Goal: Information Seeking & Learning: Learn about a topic

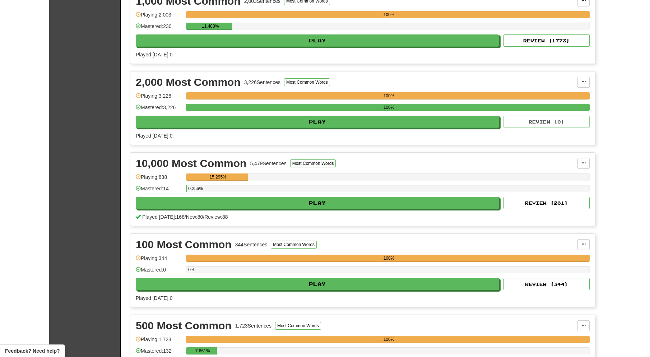
scroll to position [184, 0]
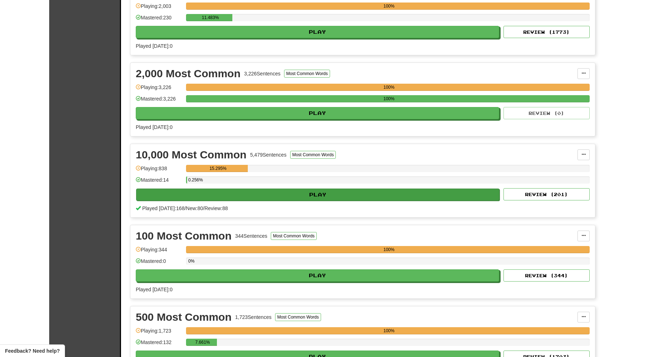
click at [315, 195] on button "Play" at bounding box center [318, 195] width 364 height 12
select select "**"
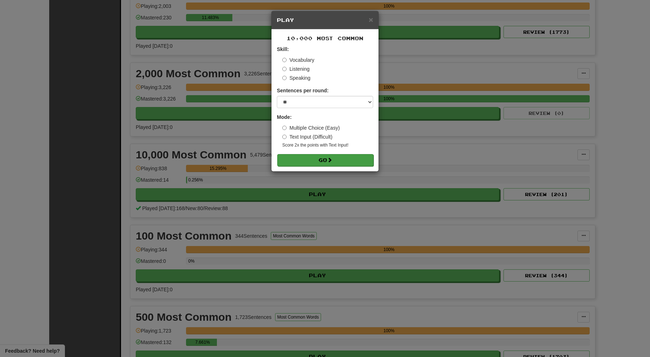
click at [311, 161] on button "Go" at bounding box center [325, 160] width 96 height 12
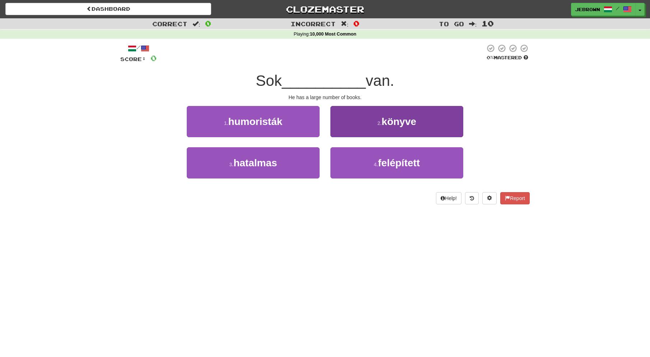
click at [383, 118] on span "könyve" at bounding box center [399, 121] width 35 height 11
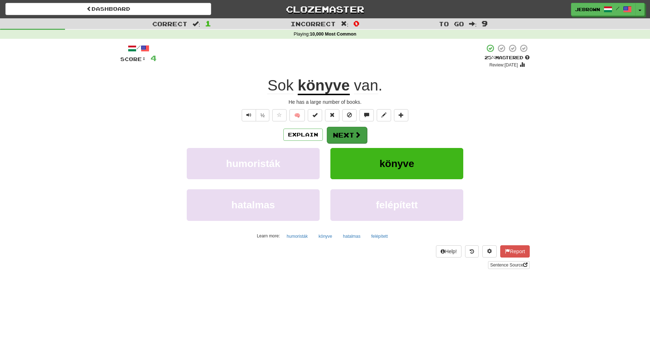
click at [348, 132] on button "Next" at bounding box center [347, 135] width 40 height 17
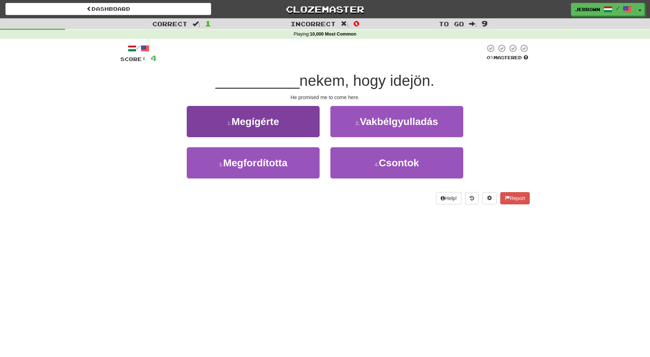
click at [298, 118] on button "1 . Megígérte" at bounding box center [253, 121] width 133 height 31
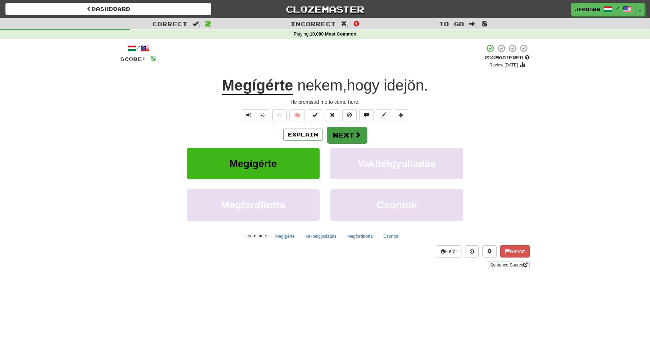
click at [353, 134] on button "Next" at bounding box center [347, 135] width 40 height 17
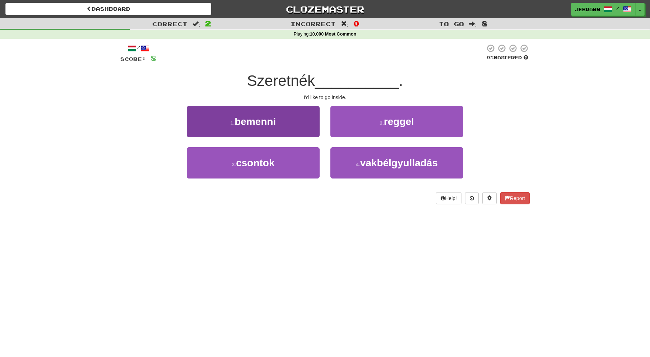
click at [246, 118] on span "bemenni" at bounding box center [255, 121] width 41 height 11
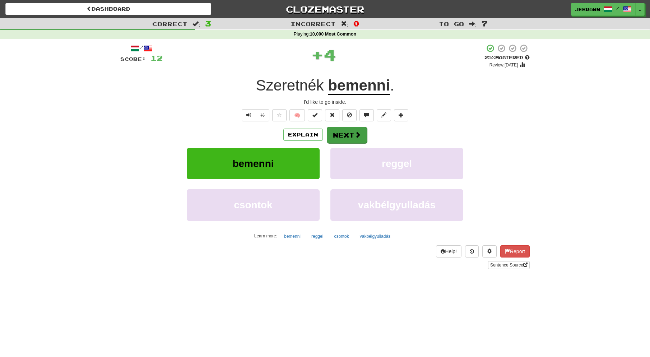
click at [352, 134] on button "Next" at bounding box center [347, 135] width 40 height 17
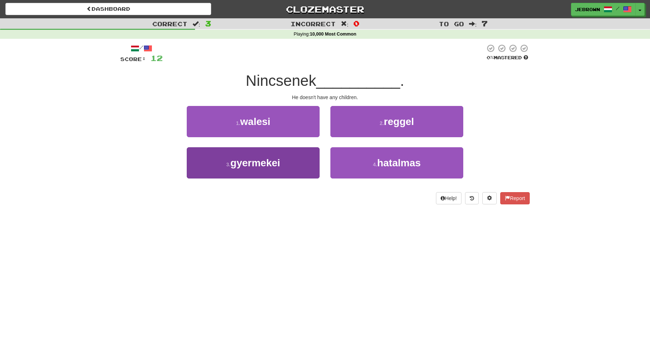
click at [283, 153] on button "3 . gyermekei" at bounding box center [253, 162] width 133 height 31
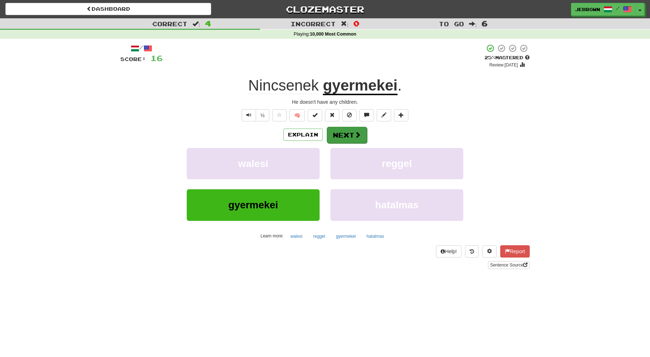
click at [346, 133] on button "Next" at bounding box center [347, 135] width 40 height 17
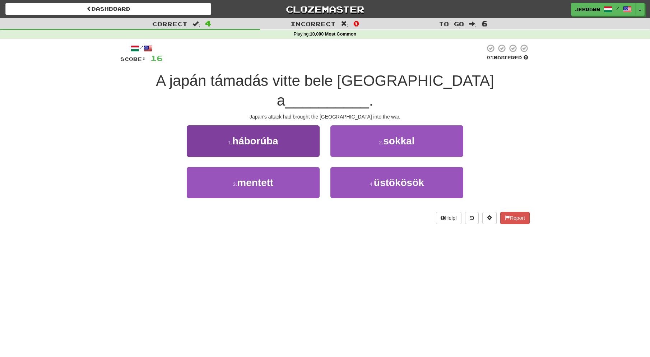
click at [282, 125] on button "1 . háborúba" at bounding box center [253, 140] width 133 height 31
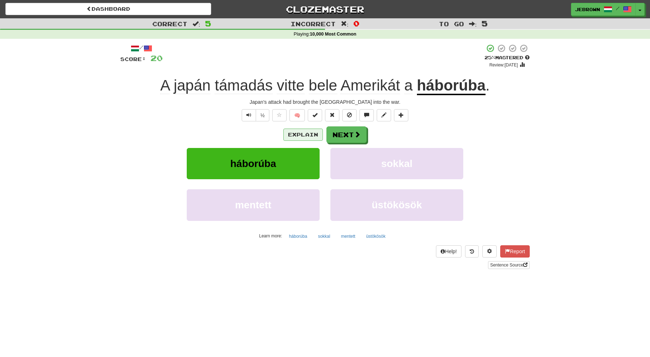
click at [302, 137] on button "Explain" at bounding box center [303, 135] width 40 height 12
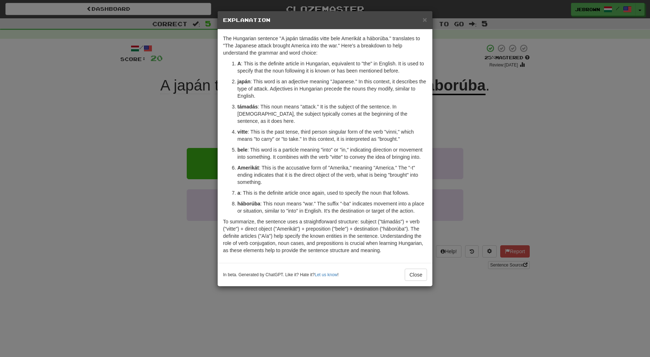
click at [425, 20] on span "×" at bounding box center [425, 19] width 4 height 8
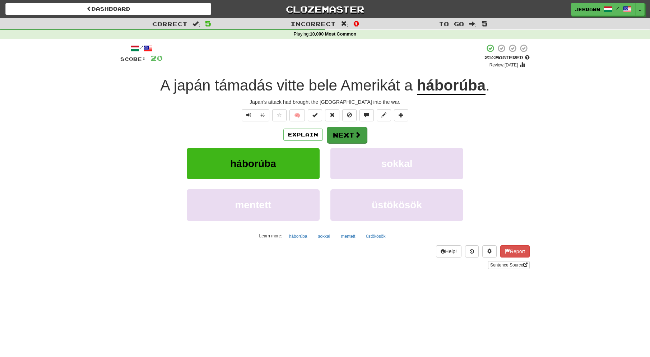
click at [343, 132] on button "Next" at bounding box center [347, 135] width 40 height 17
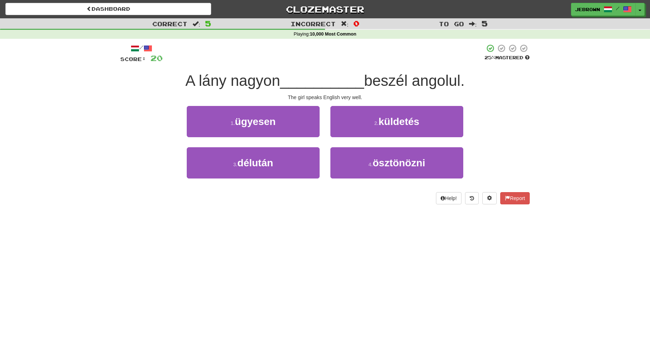
click at [280, 121] on button "1 . ügyesen" at bounding box center [253, 121] width 133 height 31
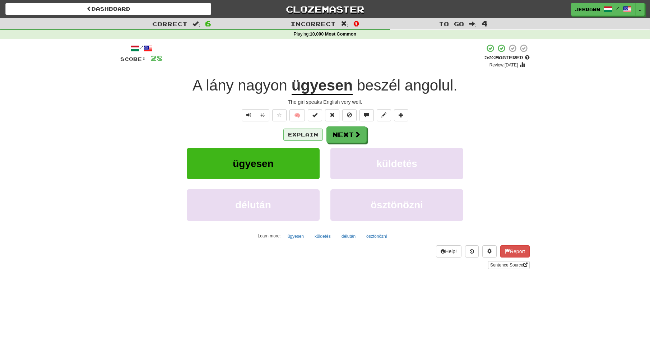
click at [308, 132] on button "Explain" at bounding box center [303, 135] width 40 height 12
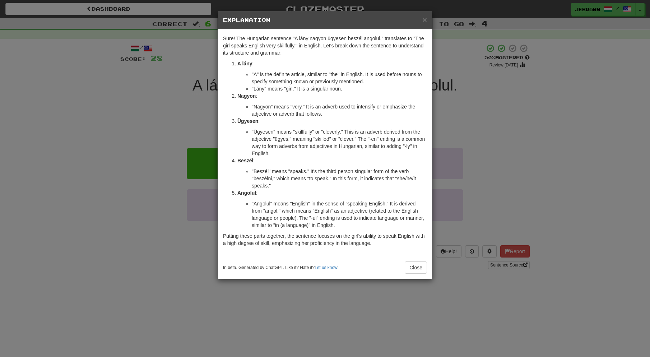
click at [424, 19] on span "×" at bounding box center [425, 19] width 4 height 8
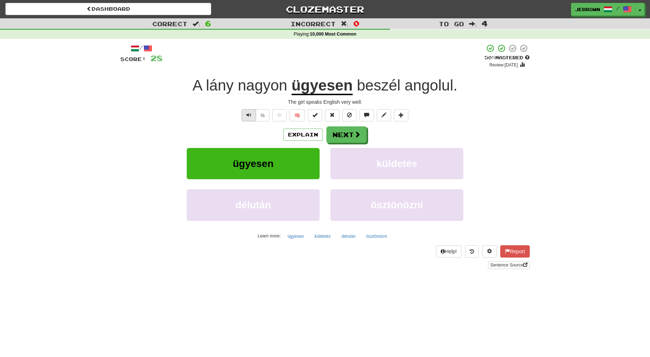
click at [249, 113] on span "Text-to-speech controls" at bounding box center [248, 114] width 5 height 5
click at [343, 133] on button "Next" at bounding box center [347, 135] width 40 height 17
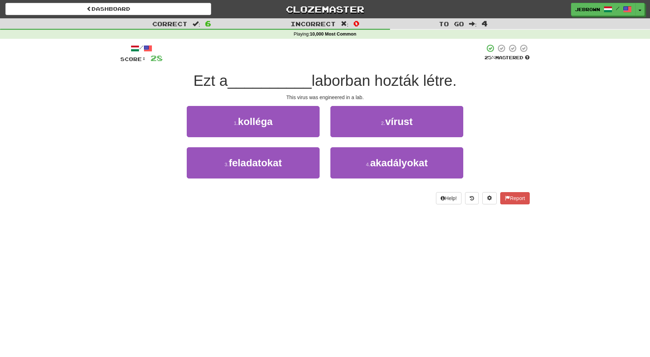
click at [359, 120] on button "2 . vírust" at bounding box center [397, 121] width 133 height 31
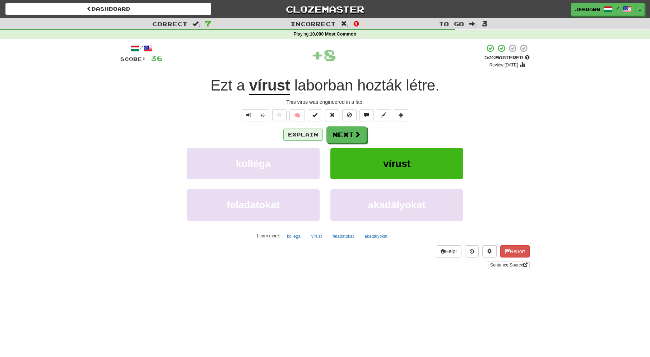
click at [306, 135] on button "Explain" at bounding box center [303, 135] width 40 height 12
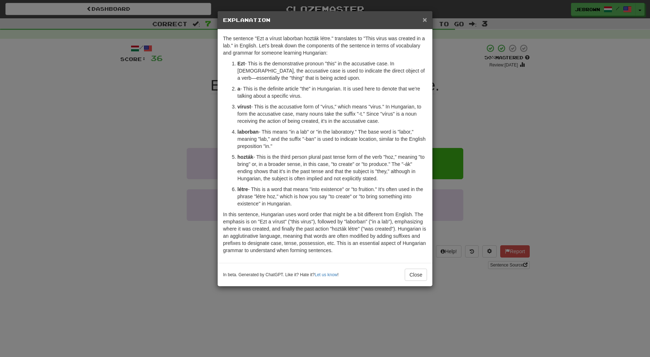
click at [424, 19] on span "×" at bounding box center [425, 19] width 4 height 8
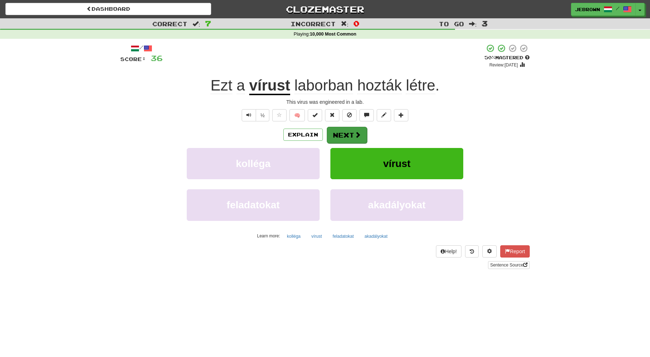
click at [346, 133] on button "Next" at bounding box center [347, 135] width 40 height 17
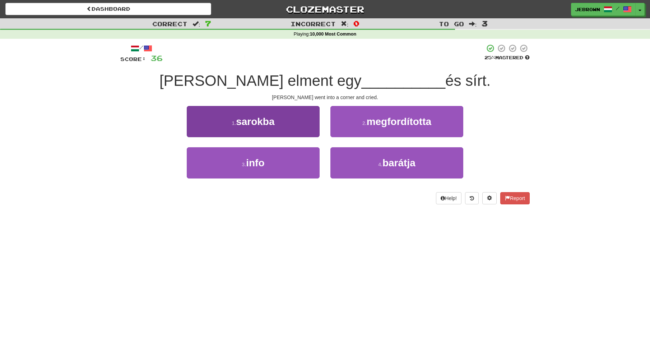
click at [278, 122] on button "1 . sarokba" at bounding box center [253, 121] width 133 height 31
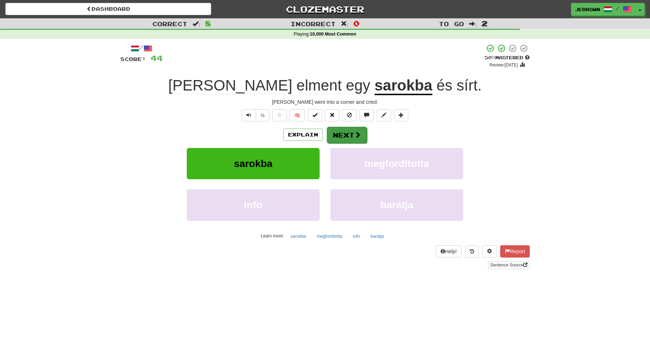
click at [348, 129] on button "Next" at bounding box center [347, 135] width 40 height 17
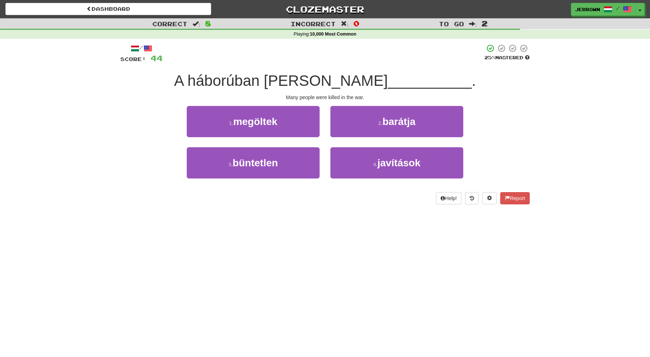
click at [274, 125] on span "megöltek" at bounding box center [255, 121] width 44 height 11
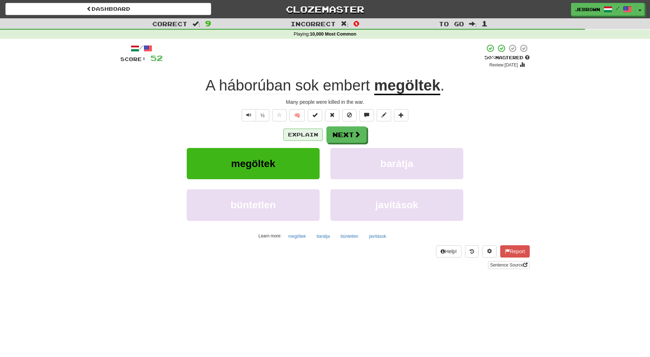
click at [304, 134] on button "Explain" at bounding box center [303, 135] width 40 height 12
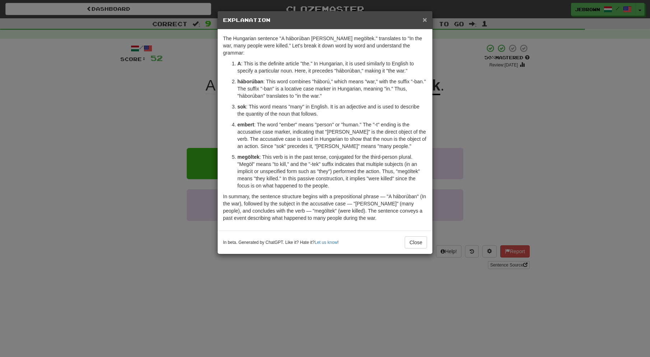
click at [425, 20] on span "×" at bounding box center [425, 19] width 4 height 8
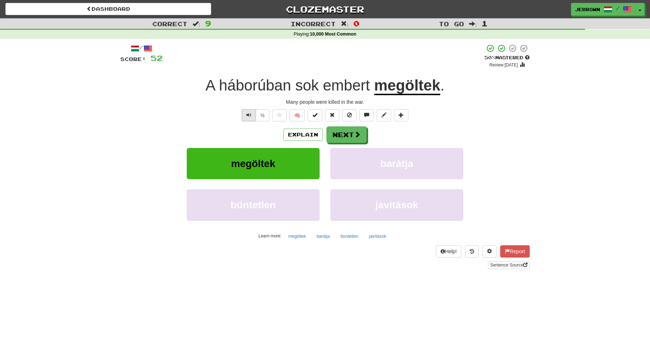
click at [245, 112] on button "Text-to-speech controls" at bounding box center [249, 115] width 14 height 12
click at [351, 135] on button "Next" at bounding box center [347, 135] width 40 height 17
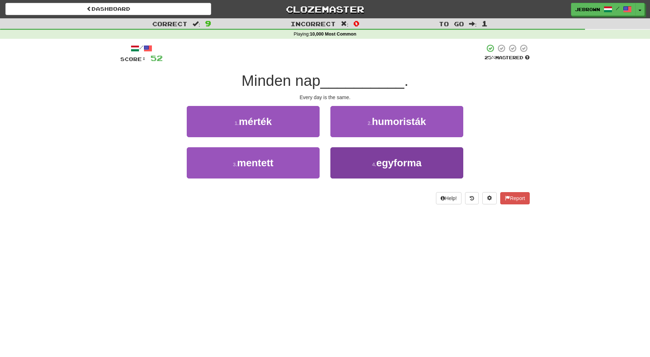
click at [405, 164] on span "egyforma" at bounding box center [398, 162] width 45 height 11
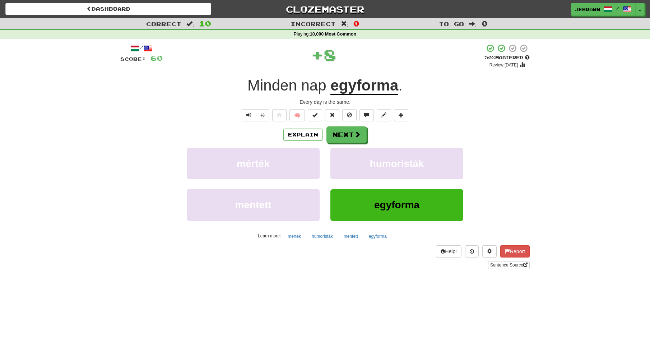
click at [351, 133] on button "Next" at bounding box center [347, 134] width 40 height 17
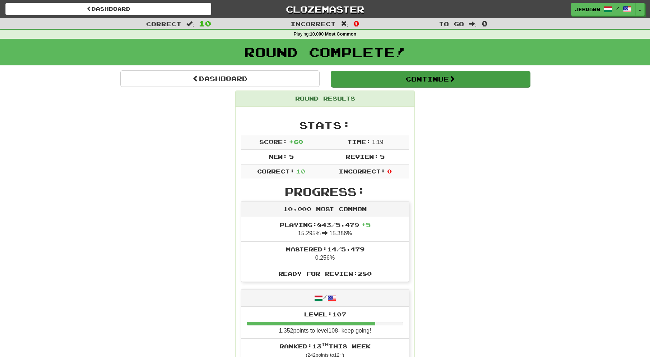
click at [353, 77] on button "Continue" at bounding box center [430, 79] width 199 height 17
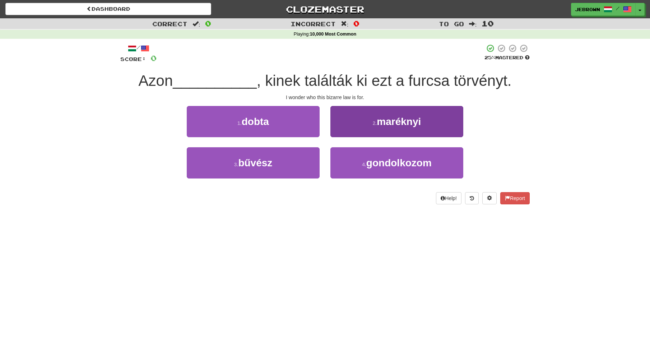
click at [382, 160] on span "gondolkozom" at bounding box center [398, 162] width 65 height 11
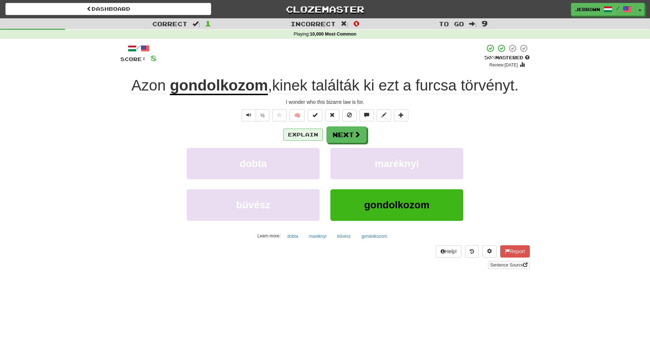
click at [306, 132] on button "Explain" at bounding box center [303, 135] width 40 height 12
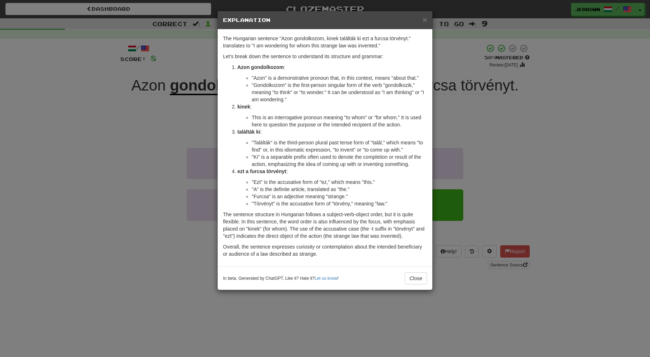
click at [425, 20] on span "×" at bounding box center [425, 19] width 4 height 8
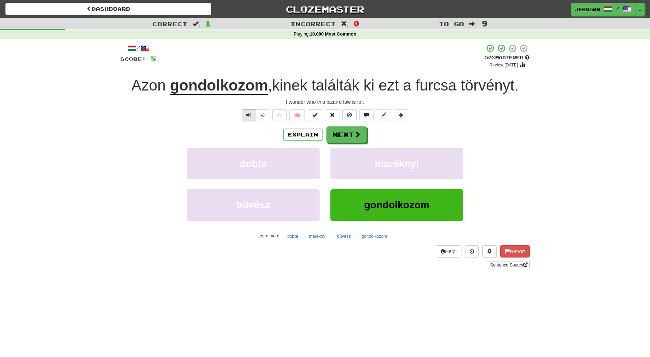
click at [249, 114] on span "Text-to-speech controls" at bounding box center [248, 114] width 5 height 5
click at [347, 135] on button "Next" at bounding box center [347, 135] width 40 height 17
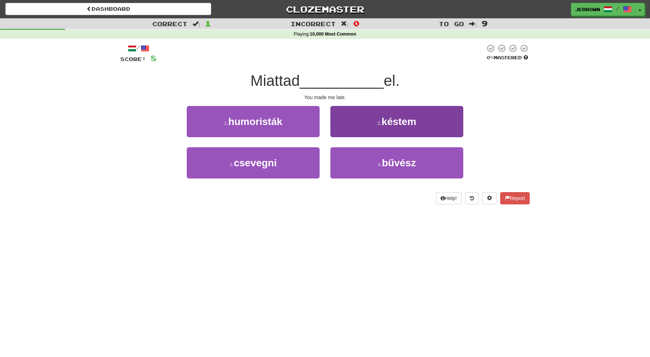
click at [378, 122] on small "2 ." at bounding box center [380, 123] width 4 height 6
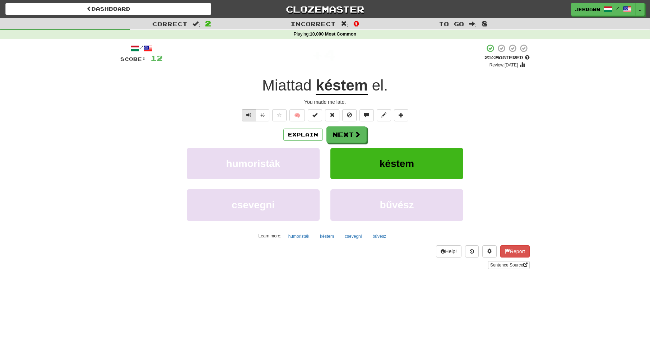
click at [250, 114] on span "Text-to-speech controls" at bounding box center [248, 114] width 5 height 5
click at [343, 133] on button "Next" at bounding box center [347, 135] width 40 height 17
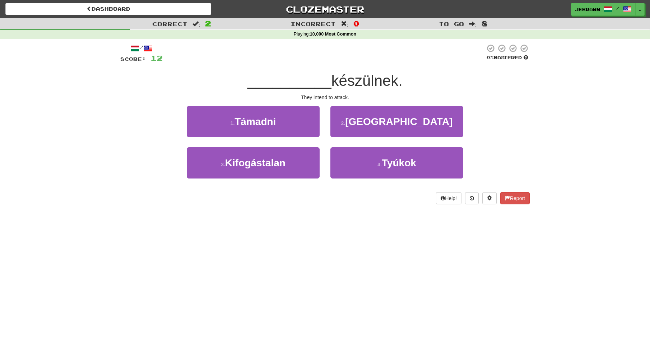
click at [268, 123] on span "Támadni" at bounding box center [255, 121] width 41 height 11
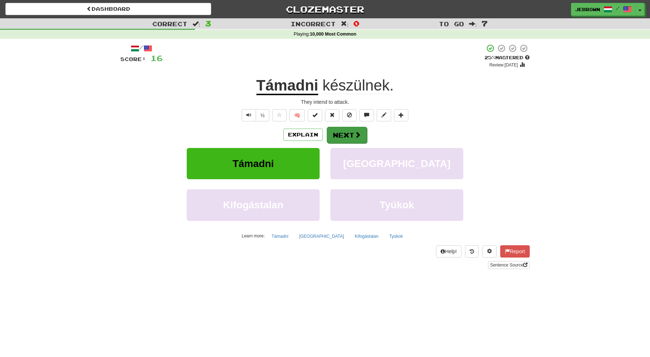
click at [346, 135] on button "Next" at bounding box center [347, 135] width 40 height 17
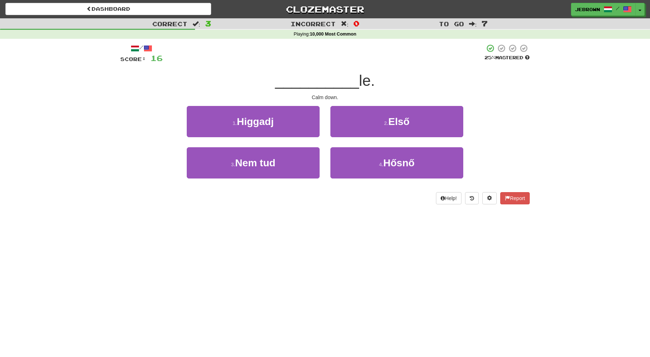
click at [285, 125] on button "1 . Higgadj" at bounding box center [253, 121] width 133 height 31
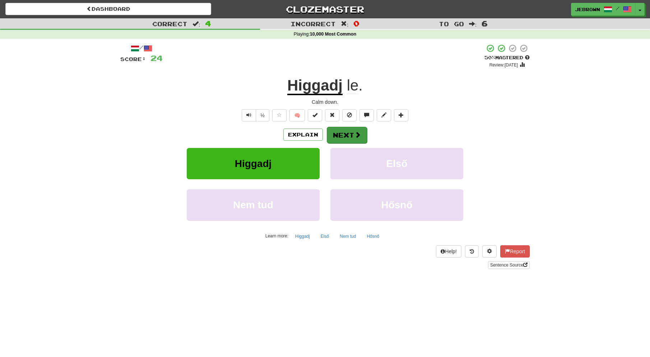
click at [351, 133] on button "Next" at bounding box center [347, 135] width 40 height 17
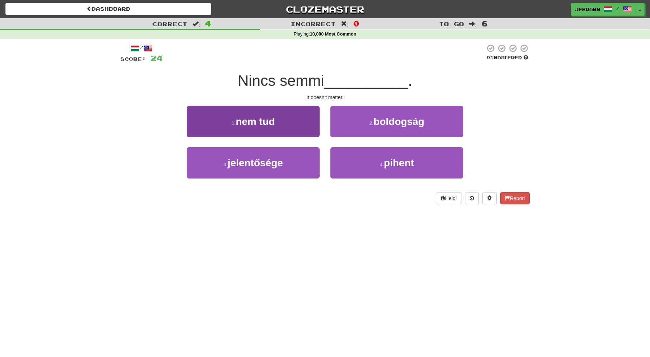
click at [283, 163] on span "jelentősége" at bounding box center [255, 162] width 55 height 11
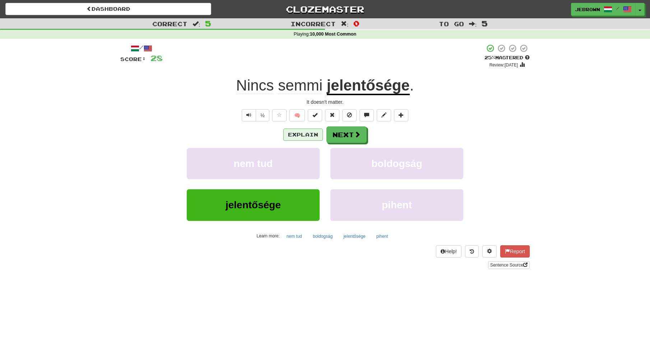
click at [307, 133] on button "Explain" at bounding box center [303, 135] width 40 height 12
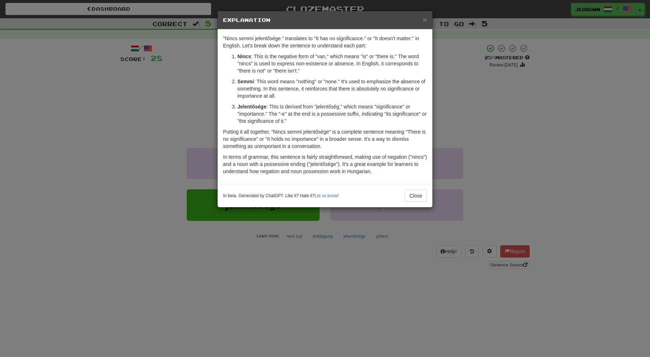
click at [425, 19] on span "×" at bounding box center [425, 19] width 4 height 8
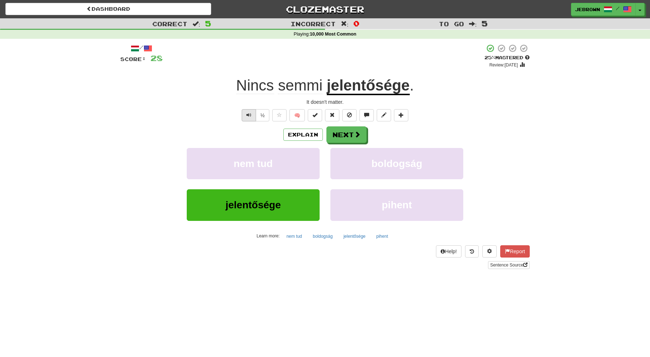
click at [250, 114] on span "Text-to-speech controls" at bounding box center [248, 114] width 5 height 5
click at [346, 131] on button "Next" at bounding box center [347, 135] width 40 height 17
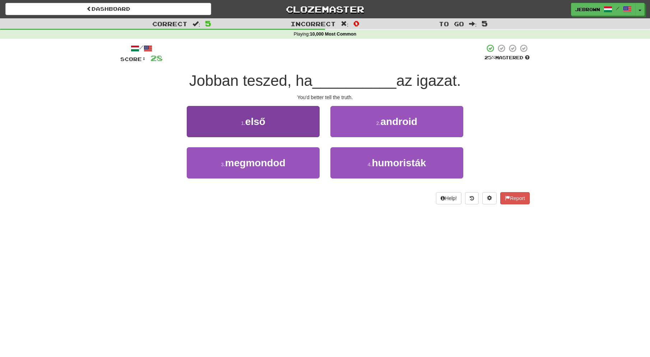
click at [277, 163] on span "megmondod" at bounding box center [255, 162] width 60 height 11
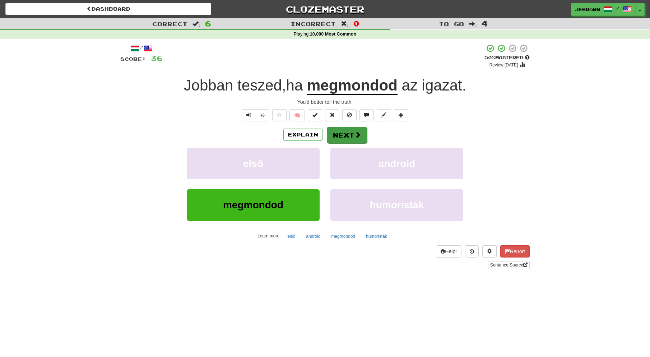
click at [344, 133] on button "Next" at bounding box center [347, 135] width 40 height 17
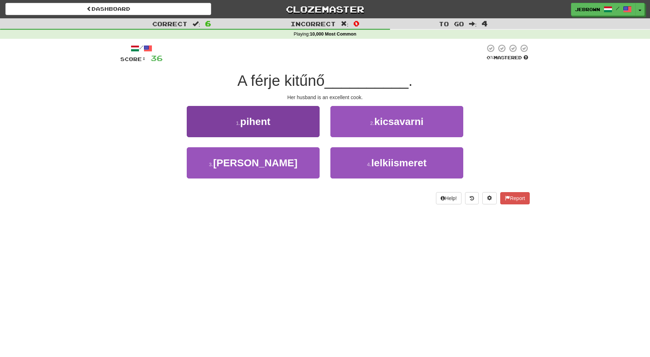
click at [280, 163] on button "3 . szakács" at bounding box center [253, 162] width 133 height 31
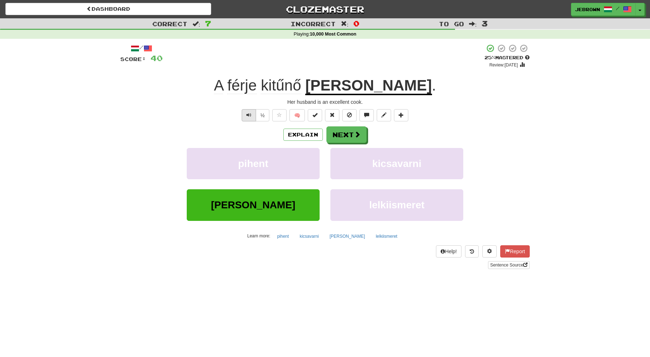
click at [249, 115] on span "Text-to-speech controls" at bounding box center [248, 114] width 5 height 5
click at [348, 134] on button "Next" at bounding box center [347, 135] width 40 height 17
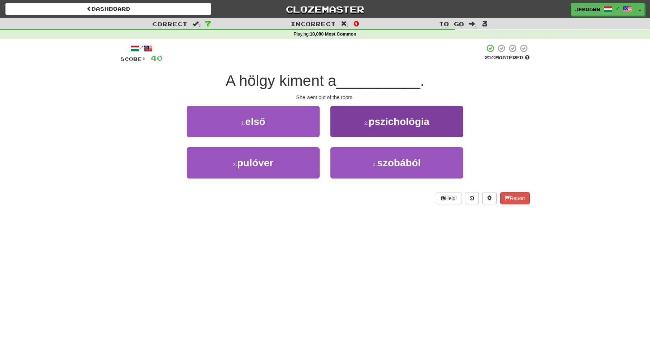
click at [390, 161] on span "szobából" at bounding box center [398, 162] width 43 height 11
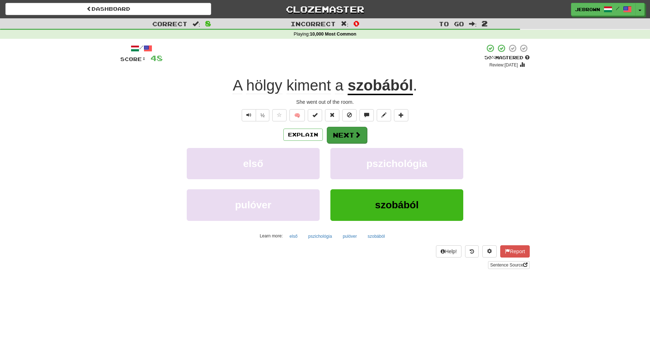
click at [348, 133] on button "Next" at bounding box center [347, 135] width 40 height 17
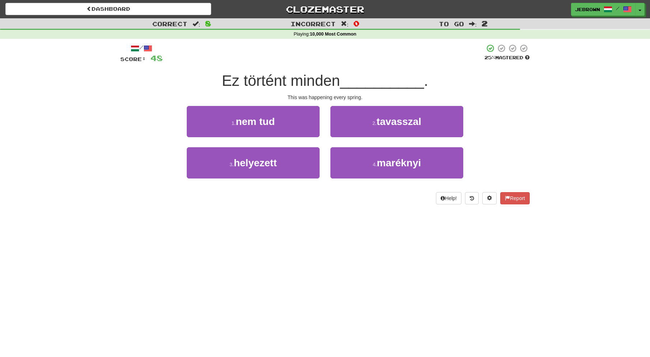
click at [405, 124] on span "tavasszal" at bounding box center [399, 121] width 45 height 11
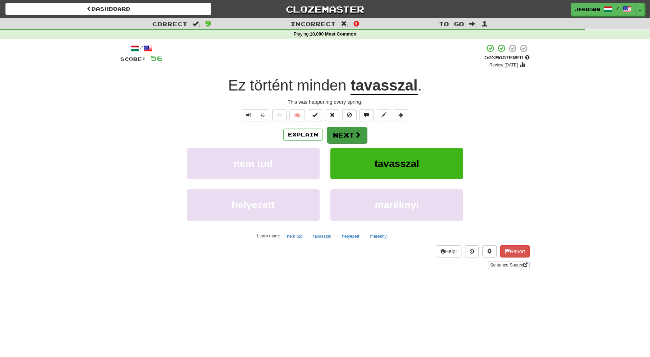
click at [343, 133] on button "Next" at bounding box center [347, 135] width 40 height 17
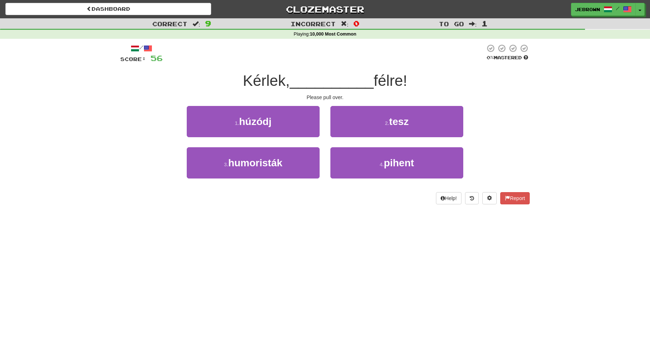
click at [281, 122] on button "1 . húzódj" at bounding box center [253, 121] width 133 height 31
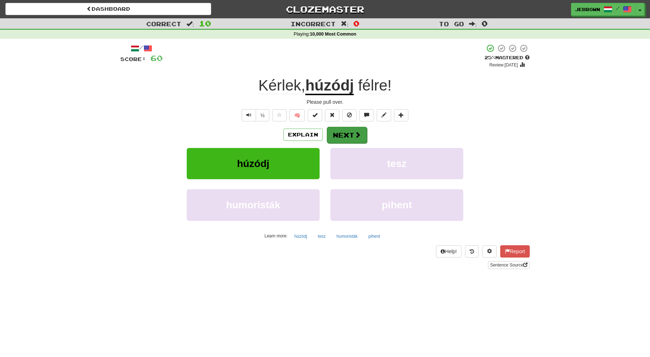
click at [350, 134] on button "Next" at bounding box center [347, 135] width 40 height 17
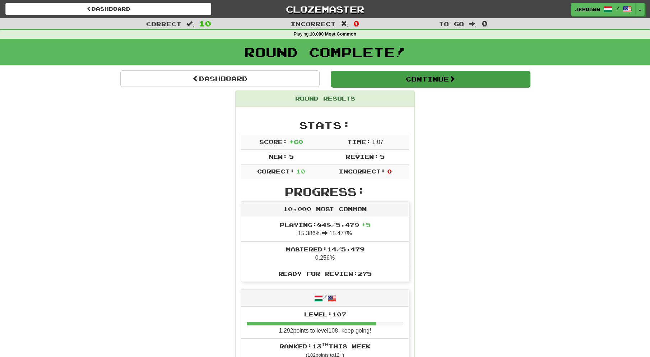
click at [343, 73] on button "Continue" at bounding box center [430, 79] width 199 height 17
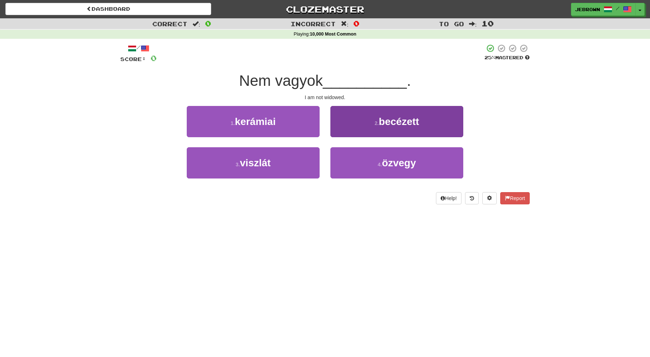
click at [390, 165] on span "özvegy" at bounding box center [399, 162] width 34 height 11
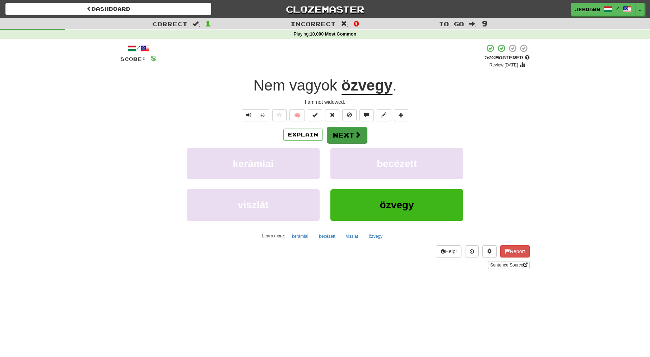
click at [349, 133] on button "Next" at bounding box center [347, 135] width 40 height 17
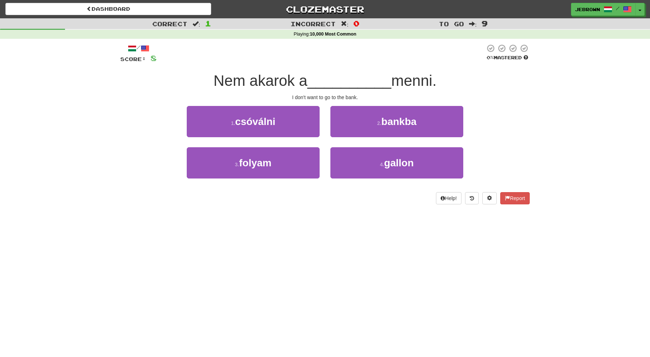
click at [396, 123] on span "bankba" at bounding box center [399, 121] width 35 height 11
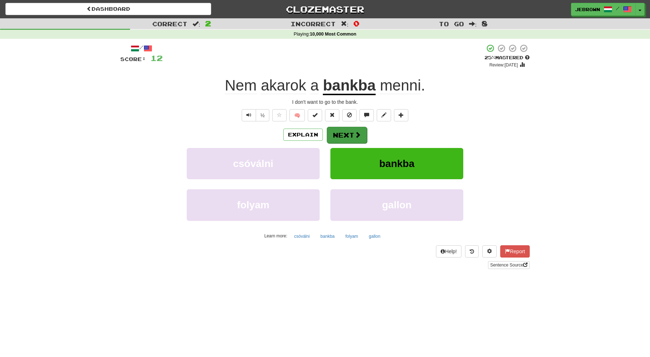
click at [348, 135] on button "Next" at bounding box center [347, 135] width 40 height 17
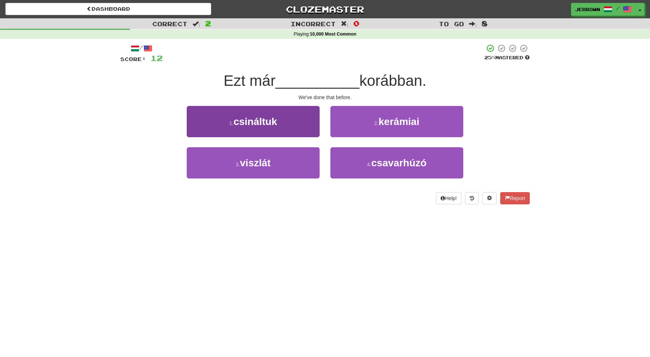
click at [283, 124] on button "1 . csináltuk" at bounding box center [253, 121] width 133 height 31
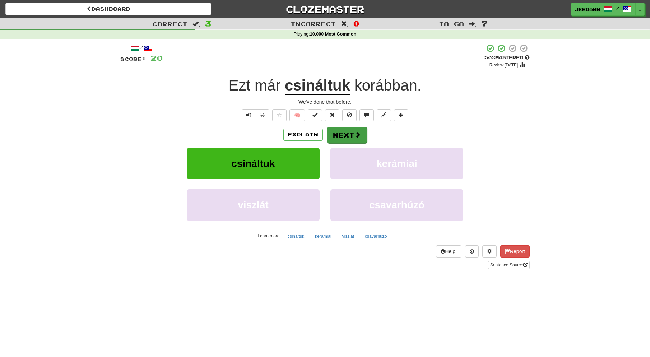
click at [349, 133] on button "Next" at bounding box center [347, 135] width 40 height 17
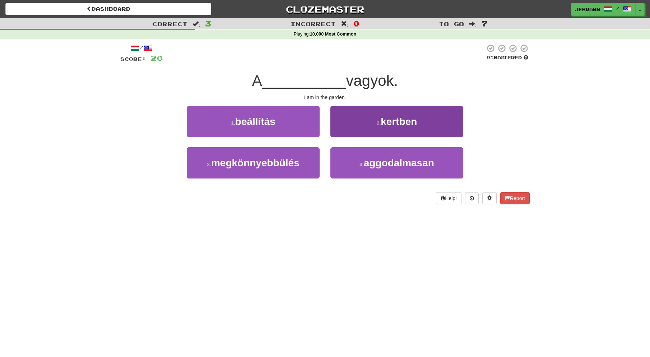
click at [388, 120] on span "kertben" at bounding box center [399, 121] width 36 height 11
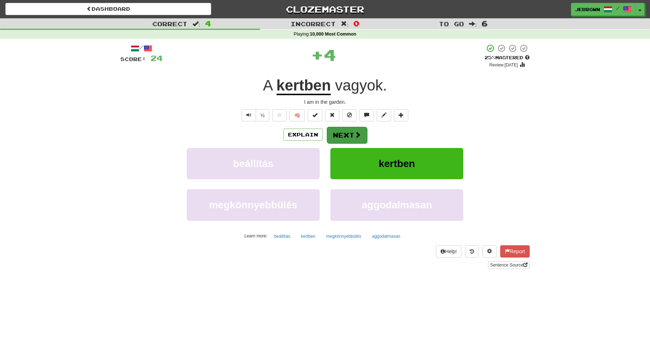
click at [343, 130] on button "Next" at bounding box center [347, 135] width 40 height 17
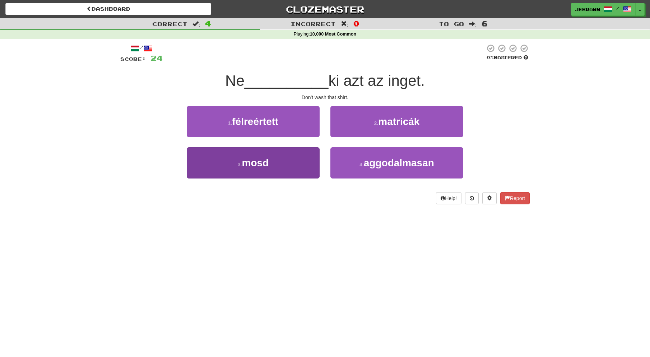
click at [271, 163] on button "3 . mosd" at bounding box center [253, 162] width 133 height 31
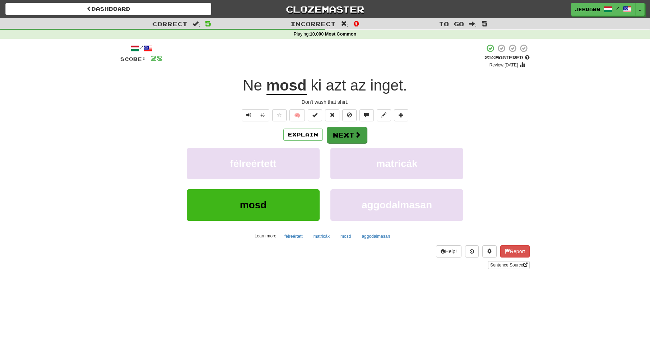
click at [350, 131] on button "Next" at bounding box center [347, 135] width 40 height 17
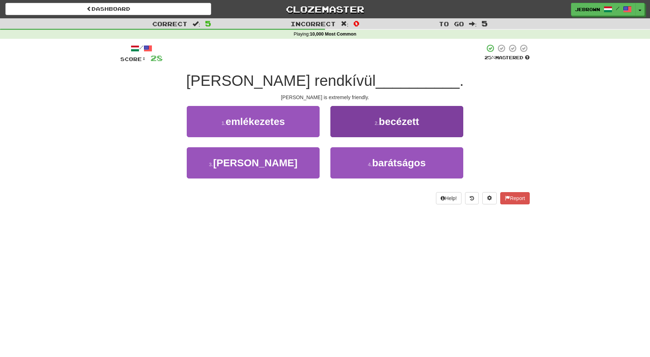
click at [400, 164] on span "barátságos" at bounding box center [399, 162] width 54 height 11
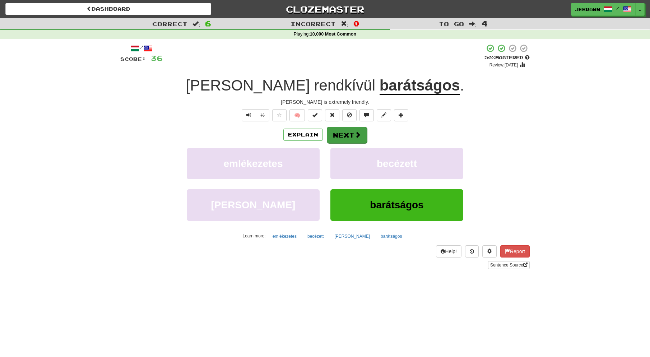
click at [346, 134] on button "Next" at bounding box center [347, 135] width 40 height 17
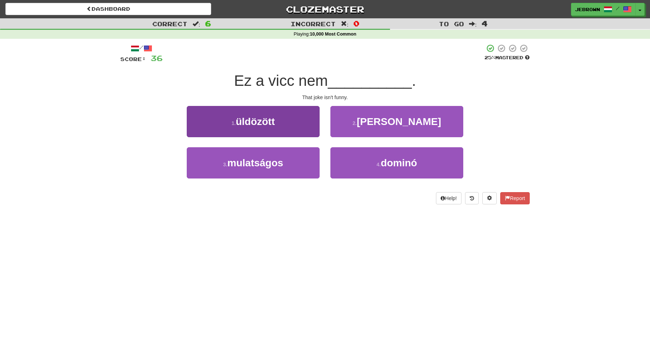
click at [293, 161] on button "3 . mulatságos" at bounding box center [253, 162] width 133 height 31
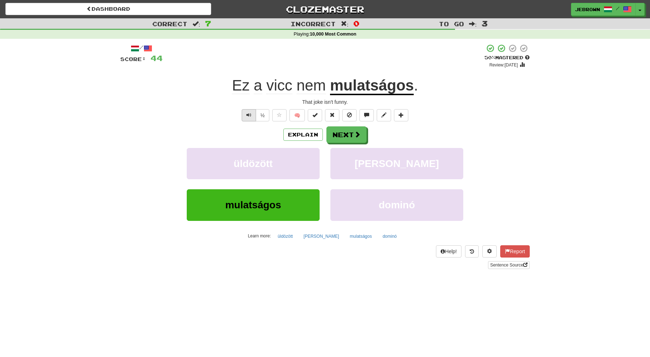
click at [248, 112] on span "Text-to-speech controls" at bounding box center [248, 114] width 5 height 5
click at [249, 115] on span "Text-to-speech controls" at bounding box center [248, 114] width 5 height 5
click at [351, 133] on button "Next" at bounding box center [347, 135] width 40 height 17
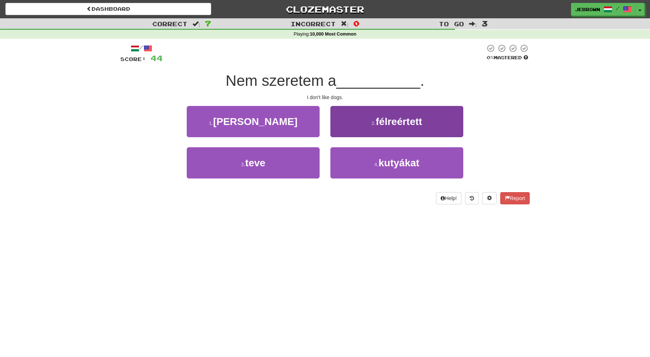
click at [391, 163] on span "kutyákat" at bounding box center [399, 162] width 41 height 11
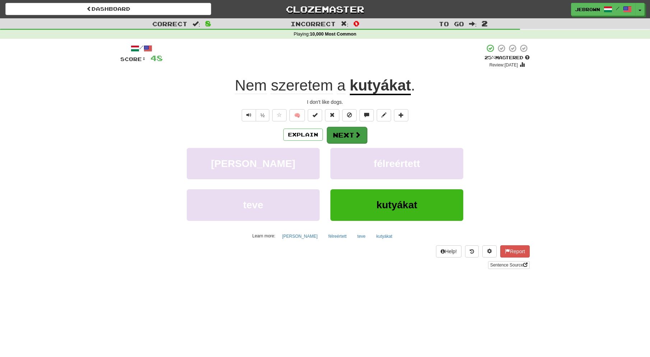
click at [347, 134] on button "Next" at bounding box center [347, 135] width 40 height 17
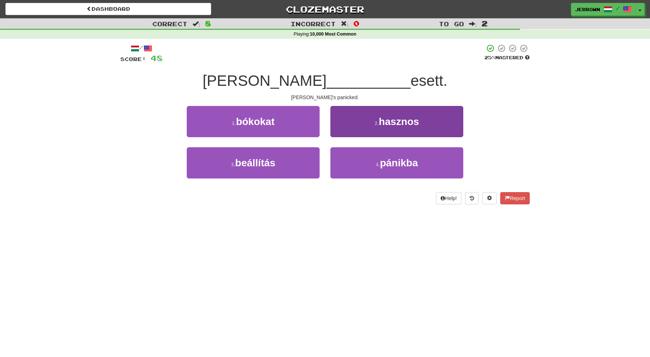
click at [378, 160] on button "4 . pánikba" at bounding box center [397, 162] width 133 height 31
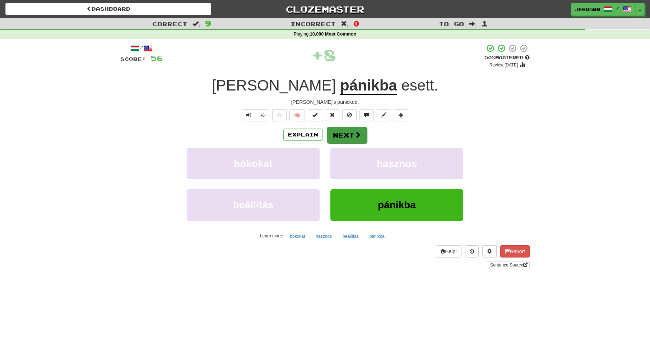
click at [346, 136] on button "Next" at bounding box center [347, 135] width 40 height 17
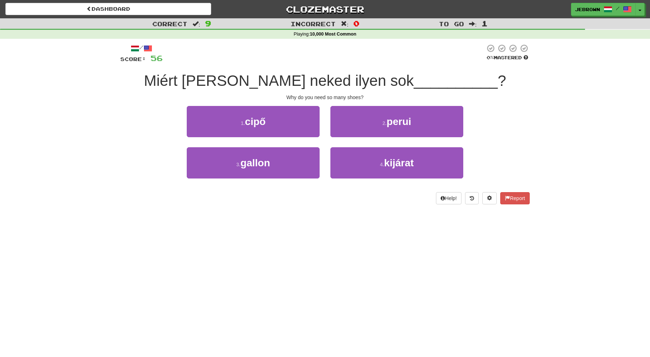
click at [287, 120] on button "1 . cipő" at bounding box center [253, 121] width 133 height 31
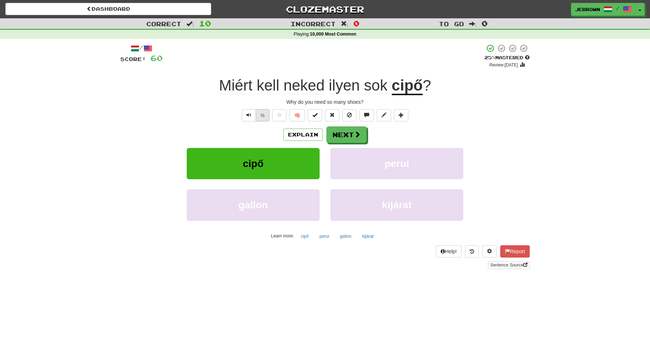
click at [259, 113] on button "½" at bounding box center [263, 115] width 14 height 12
click at [263, 115] on button "½" at bounding box center [263, 115] width 14 height 12
click at [348, 134] on button "Next" at bounding box center [347, 134] width 40 height 17
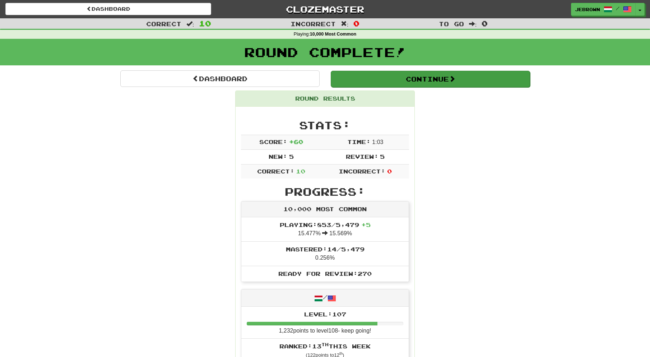
click at [380, 74] on button "Continue" at bounding box center [430, 79] width 199 height 17
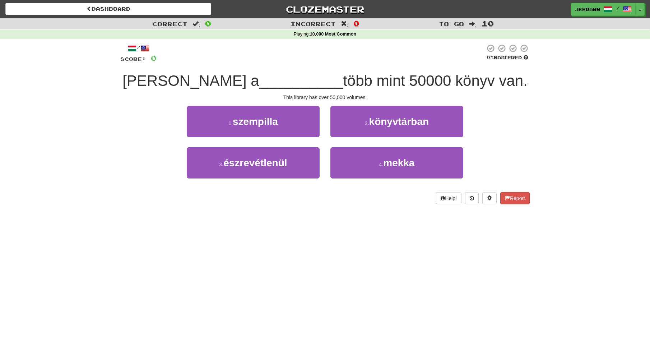
click at [382, 126] on span "könyvtárban" at bounding box center [399, 121] width 60 height 11
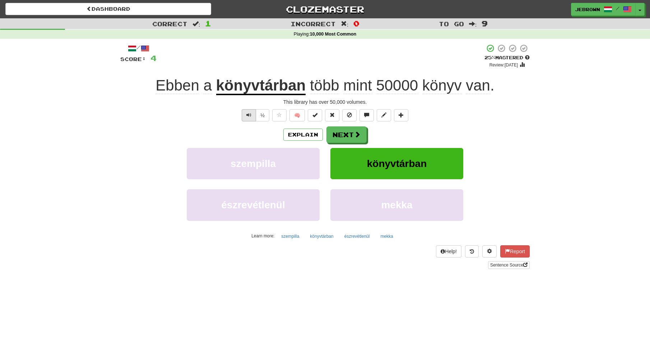
click at [248, 114] on span "Text-to-speech controls" at bounding box center [248, 114] width 5 height 5
click at [248, 115] on span "Text-to-speech controls" at bounding box center [248, 114] width 5 height 5
click at [262, 114] on button "½" at bounding box center [263, 115] width 14 height 12
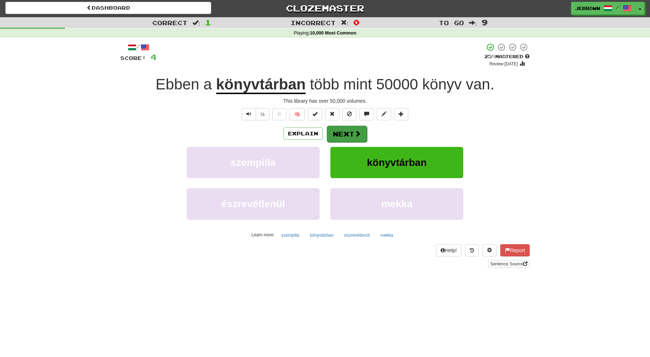
scroll to position [3, 0]
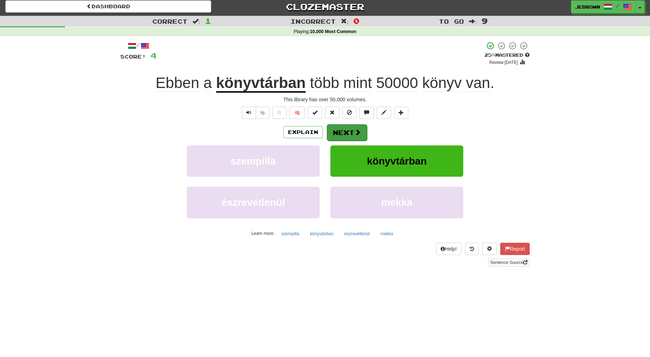
click at [350, 133] on button "Next" at bounding box center [347, 132] width 40 height 17
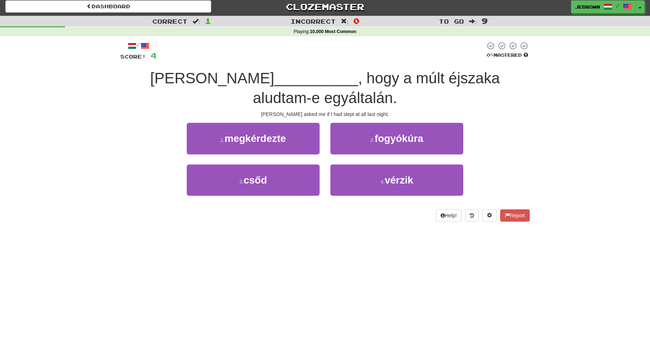
scroll to position [3, 0]
click at [276, 133] on span "megkérdezte" at bounding box center [255, 138] width 61 height 11
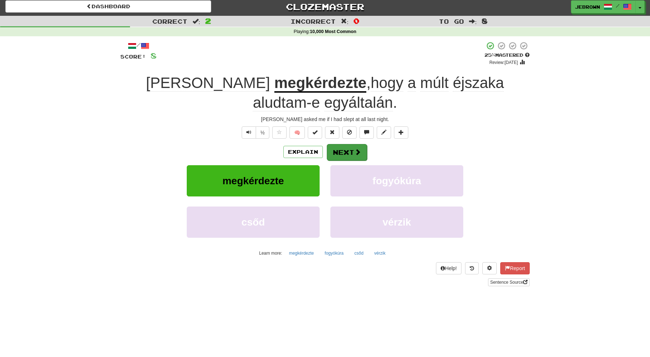
click at [347, 148] on button "Next" at bounding box center [347, 152] width 40 height 17
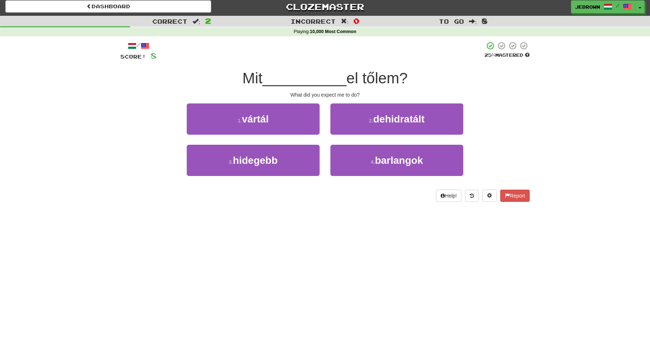
click at [277, 121] on button "1 . vártál" at bounding box center [253, 118] width 133 height 31
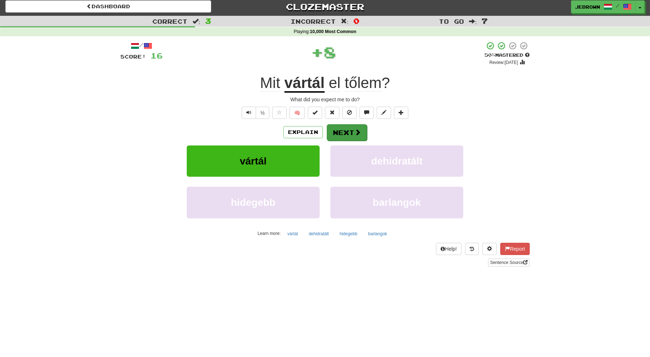
click at [349, 133] on button "Next" at bounding box center [347, 132] width 40 height 17
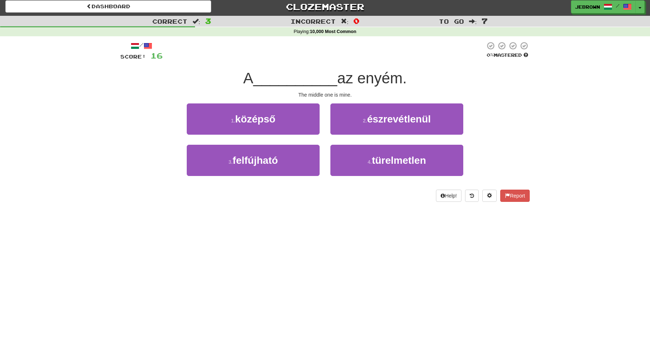
click at [278, 119] on button "1 . középső" at bounding box center [253, 118] width 133 height 31
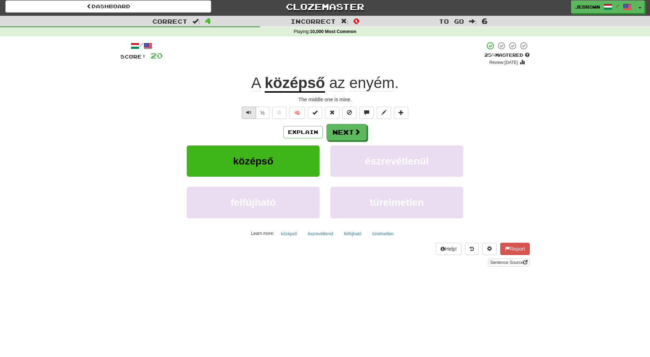
click at [250, 112] on span "Text-to-speech controls" at bounding box center [248, 112] width 5 height 5
click at [348, 130] on button "Next" at bounding box center [347, 132] width 40 height 17
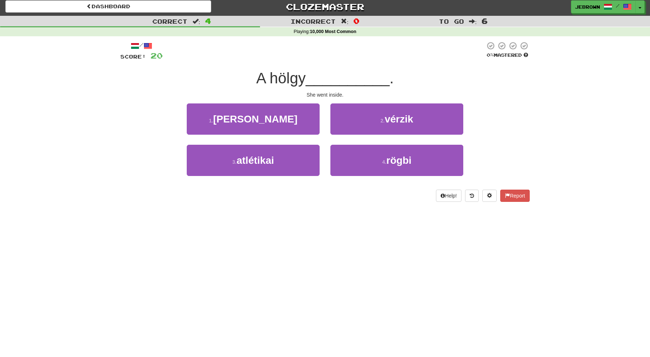
click at [272, 120] on span "bement" at bounding box center [255, 119] width 84 height 11
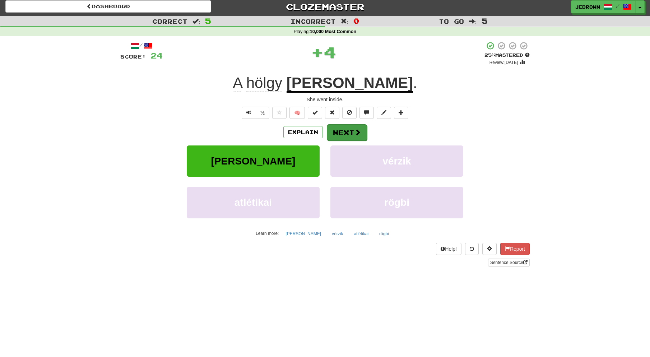
click at [349, 131] on button "Next" at bounding box center [347, 132] width 40 height 17
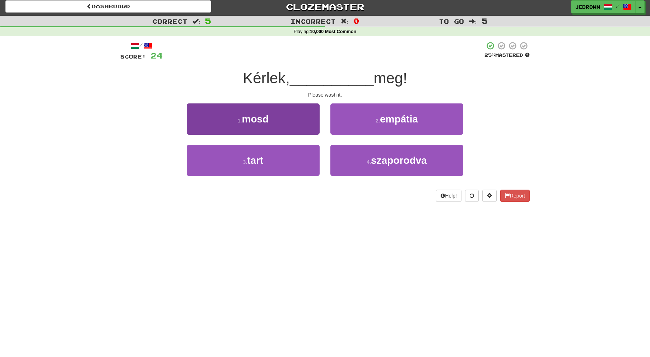
click at [279, 118] on button "1 . mosd" at bounding box center [253, 118] width 133 height 31
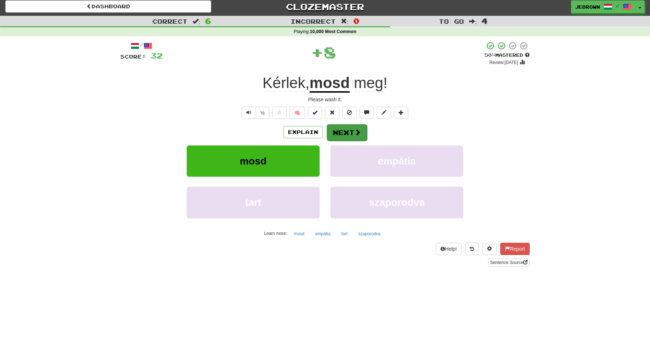
click at [347, 131] on button "Next" at bounding box center [347, 132] width 40 height 17
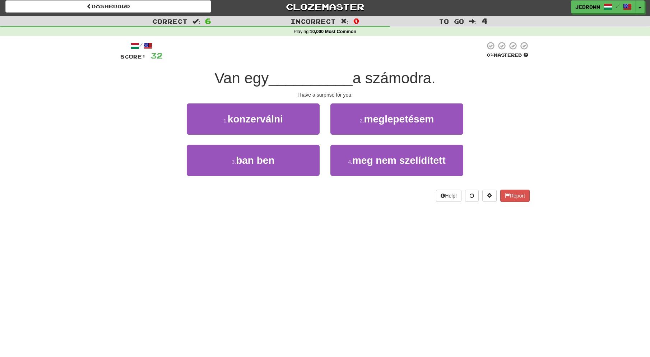
click at [389, 119] on span "meglepetésem" at bounding box center [399, 119] width 70 height 11
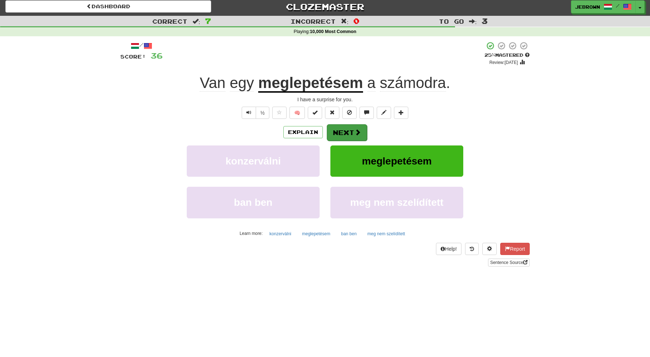
click at [351, 129] on button "Next" at bounding box center [347, 132] width 40 height 17
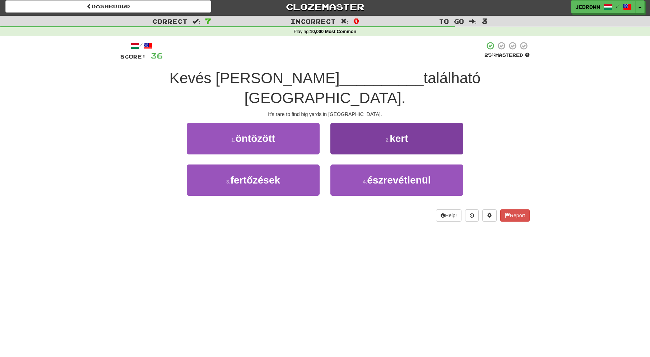
click at [370, 125] on button "2 . kert" at bounding box center [397, 138] width 133 height 31
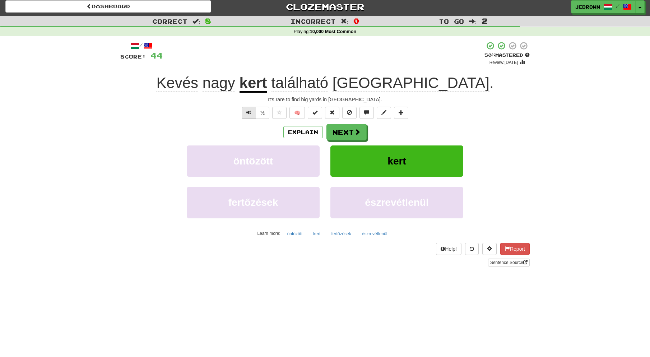
click at [248, 111] on span "Text-to-speech controls" at bounding box center [248, 112] width 5 height 5
click at [347, 132] on button "Next" at bounding box center [347, 132] width 40 height 17
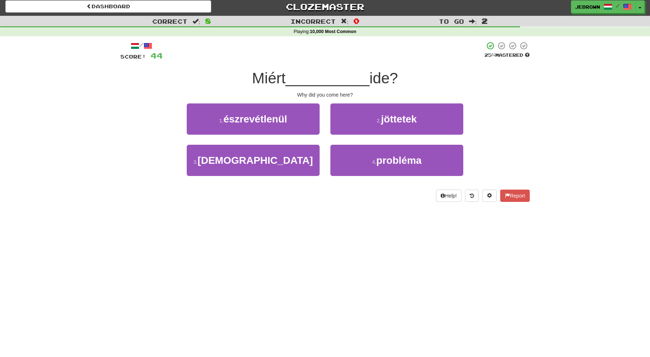
click at [408, 118] on span "jöttetek" at bounding box center [399, 119] width 36 height 11
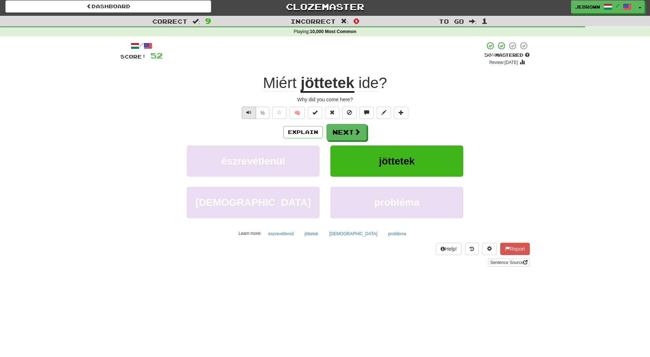
click at [250, 112] on span "Text-to-speech controls" at bounding box center [248, 112] width 5 height 5
click at [349, 131] on button "Next" at bounding box center [347, 132] width 40 height 17
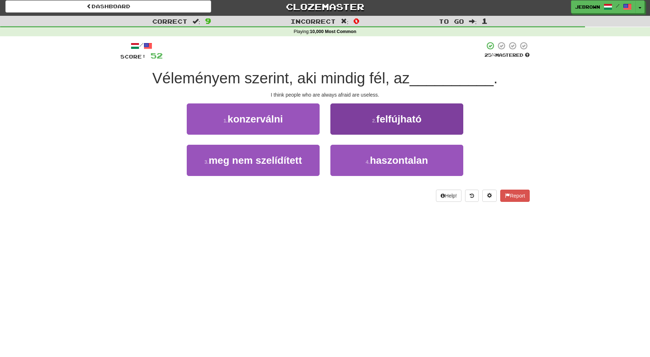
click at [400, 158] on span "haszontalan" at bounding box center [399, 160] width 58 height 11
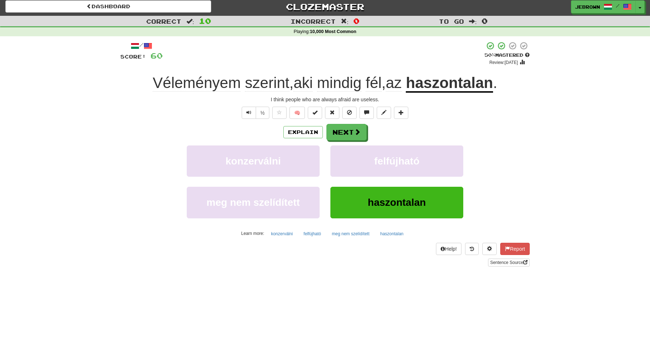
click at [345, 130] on button "Next" at bounding box center [347, 132] width 40 height 17
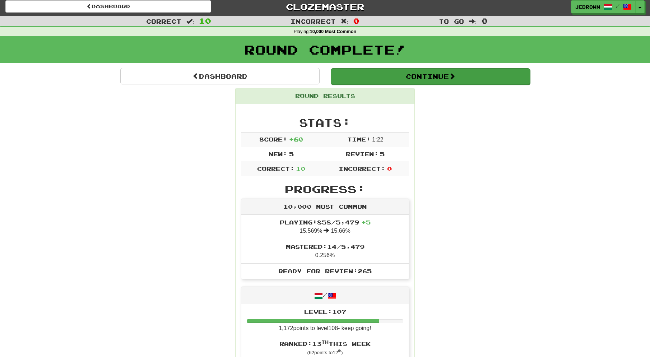
click at [355, 76] on button "Continue" at bounding box center [430, 76] width 199 height 17
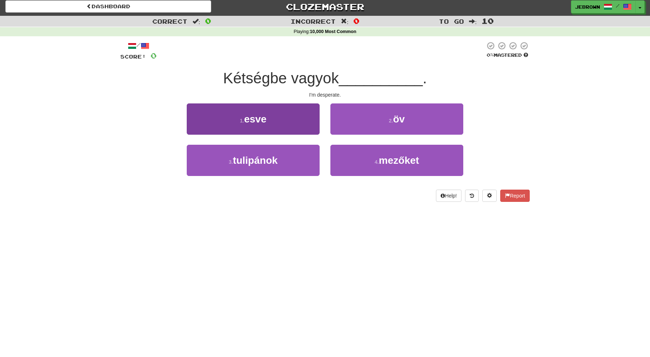
click at [291, 113] on button "1 . esve" at bounding box center [253, 118] width 133 height 31
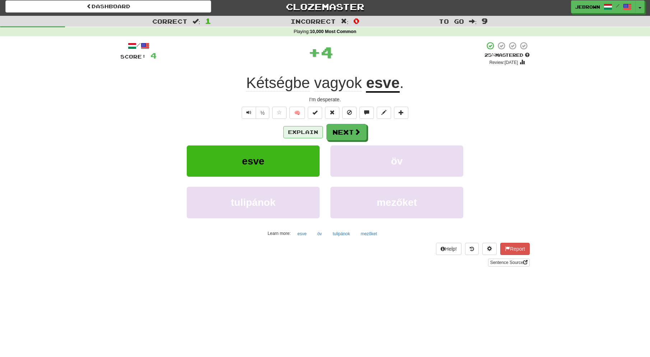
click at [299, 130] on button "Explain" at bounding box center [303, 132] width 40 height 12
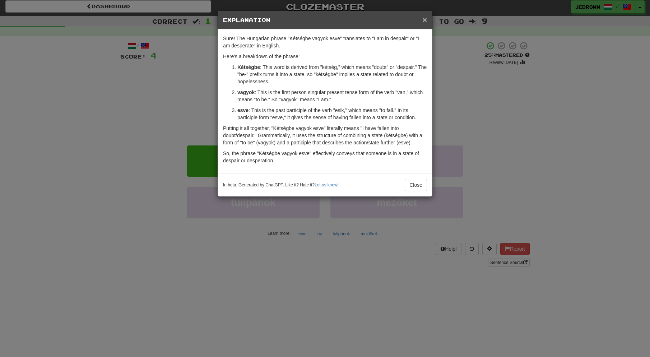
click at [424, 19] on span "×" at bounding box center [425, 19] width 4 height 8
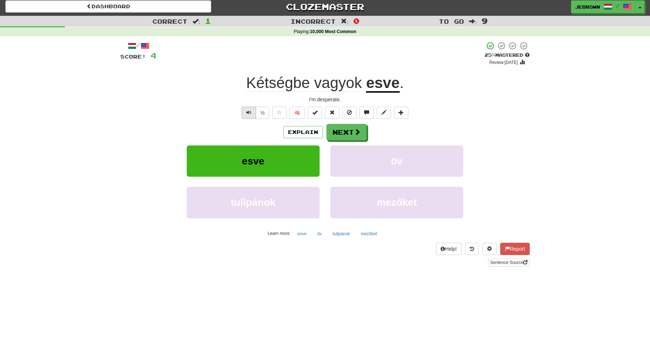
click at [249, 111] on span "Text-to-speech controls" at bounding box center [248, 112] width 5 height 5
click at [349, 130] on button "Next" at bounding box center [347, 132] width 40 height 17
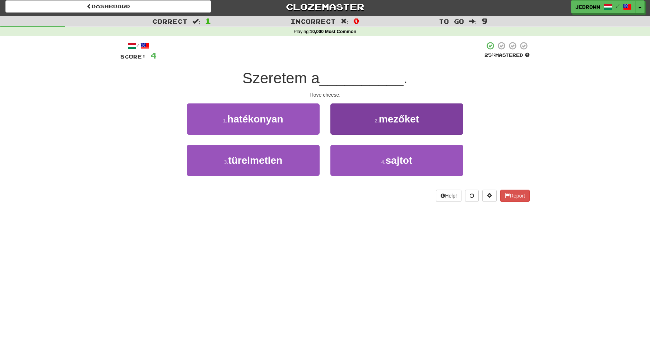
click at [378, 163] on button "4 . sajtot" at bounding box center [397, 160] width 133 height 31
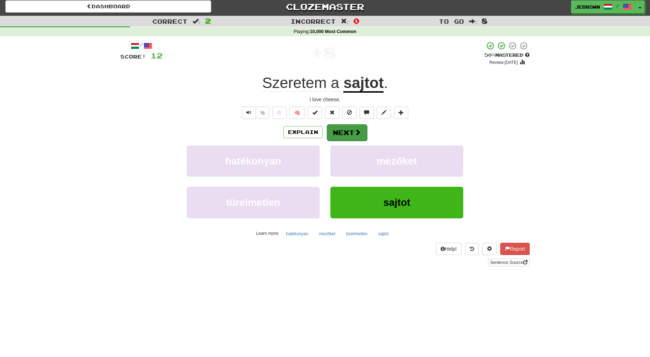
click at [345, 132] on button "Next" at bounding box center [347, 132] width 40 height 17
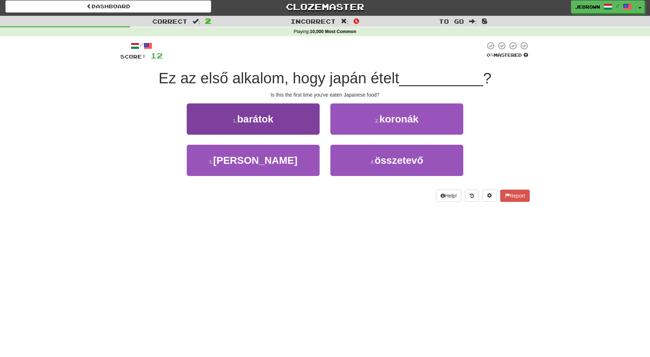
click at [277, 162] on button "3 . ettél" at bounding box center [253, 160] width 133 height 31
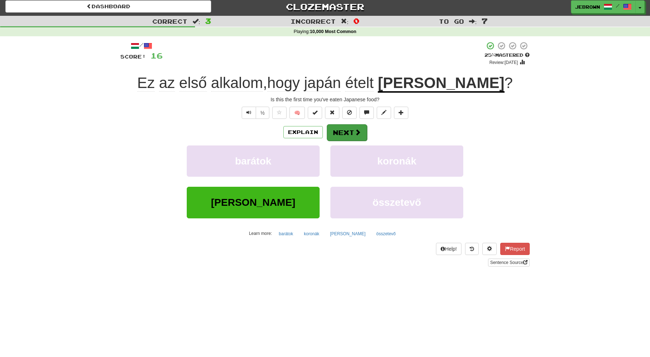
click at [343, 132] on button "Next" at bounding box center [347, 132] width 40 height 17
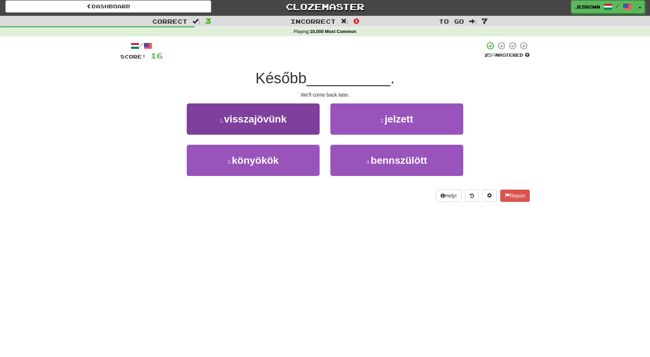
click at [286, 123] on span "visszajövünk" at bounding box center [255, 119] width 63 height 11
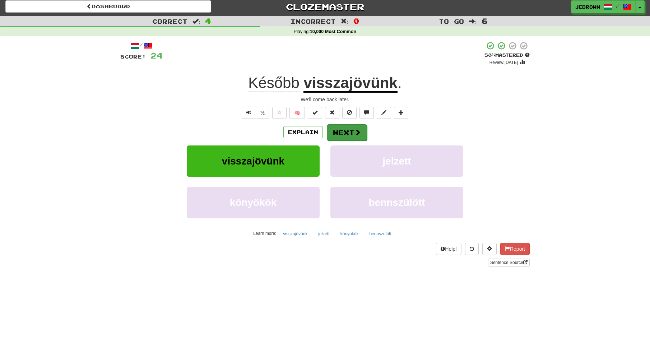
click at [347, 133] on button "Next" at bounding box center [347, 132] width 40 height 17
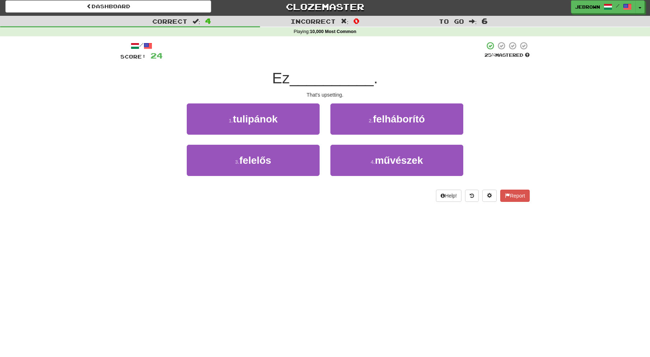
click at [400, 121] on span "felháborító" at bounding box center [399, 119] width 52 height 11
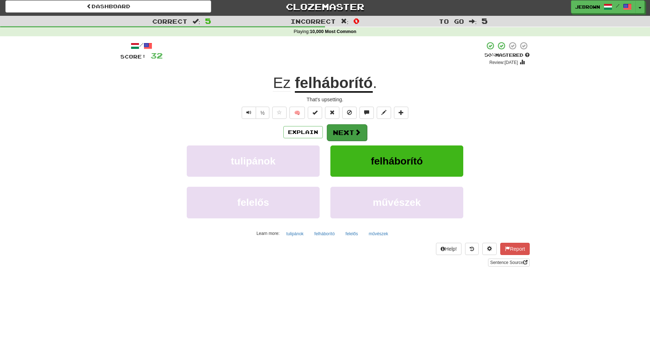
click at [347, 131] on button "Next" at bounding box center [347, 132] width 40 height 17
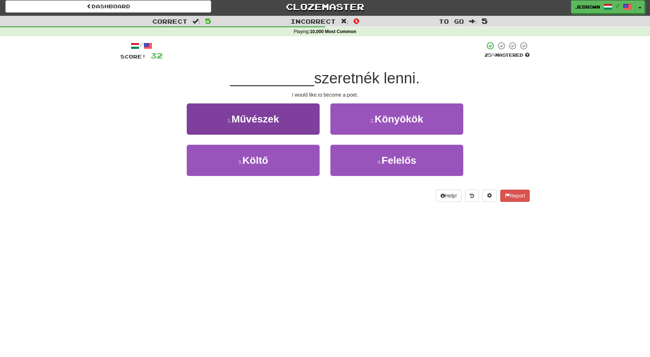
click at [291, 160] on button "3 . Költő" at bounding box center [253, 160] width 133 height 31
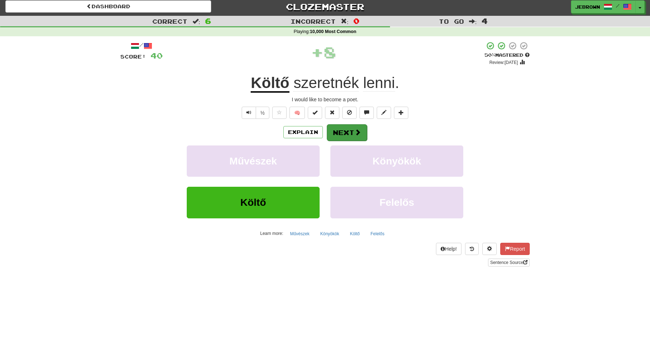
click at [348, 131] on button "Next" at bounding box center [347, 132] width 40 height 17
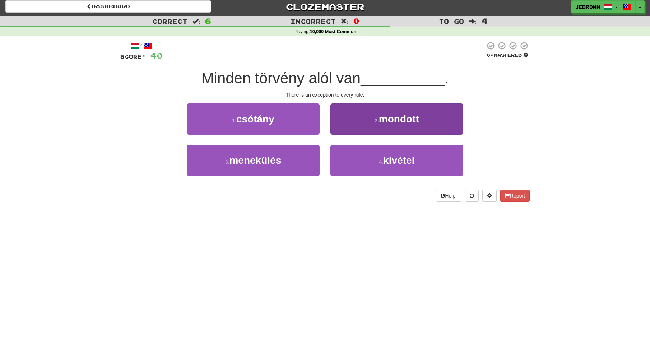
click at [410, 160] on span "kivétel" at bounding box center [398, 160] width 31 height 11
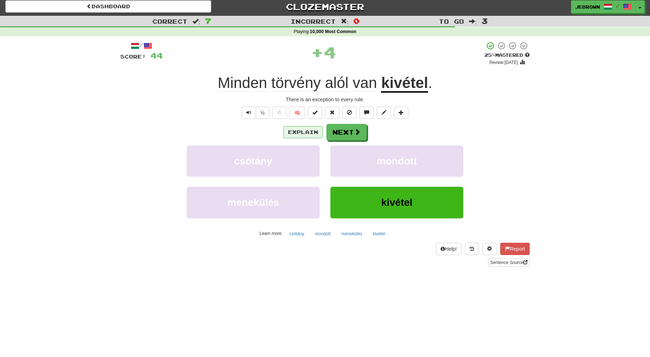
click at [299, 132] on button "Explain" at bounding box center [303, 132] width 40 height 12
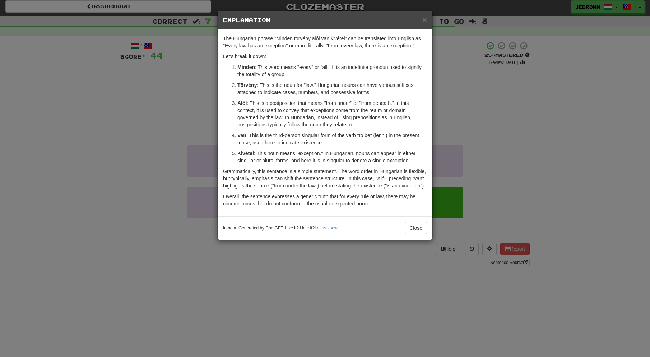
click at [425, 19] on span "×" at bounding box center [425, 19] width 4 height 8
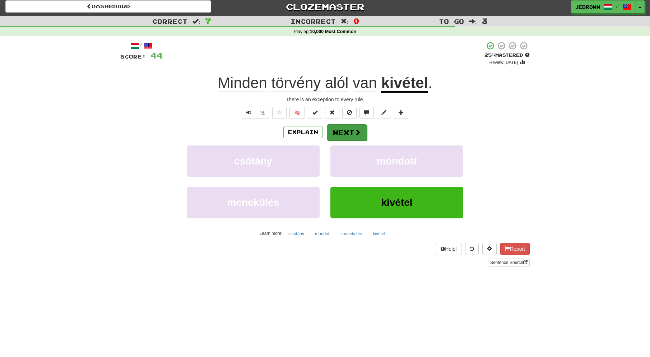
click at [348, 134] on button "Next" at bounding box center [347, 132] width 40 height 17
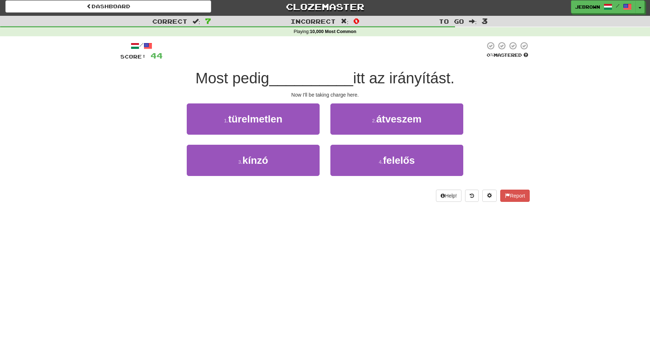
click at [419, 123] on span "átveszem" at bounding box center [398, 119] width 45 height 11
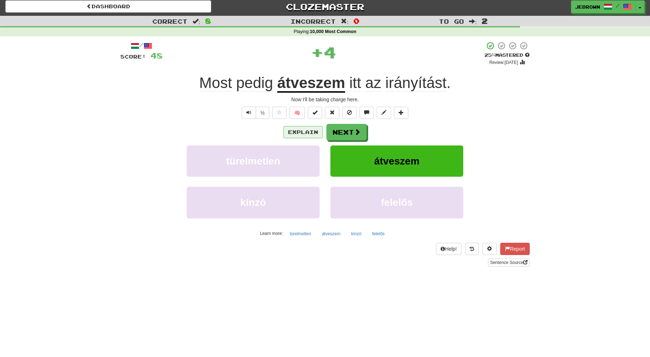
click at [304, 132] on button "Explain" at bounding box center [303, 132] width 40 height 12
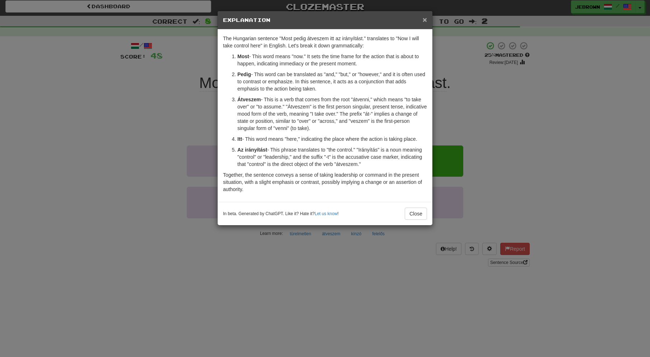
click at [425, 18] on span "×" at bounding box center [425, 19] width 4 height 8
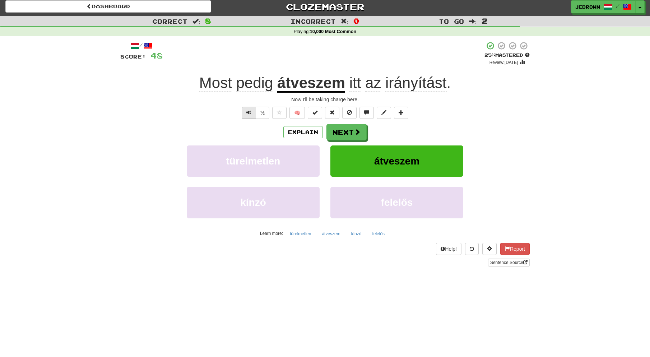
click at [251, 110] on span "Text-to-speech controls" at bounding box center [248, 112] width 5 height 5
click at [344, 130] on button "Next" at bounding box center [347, 132] width 40 height 17
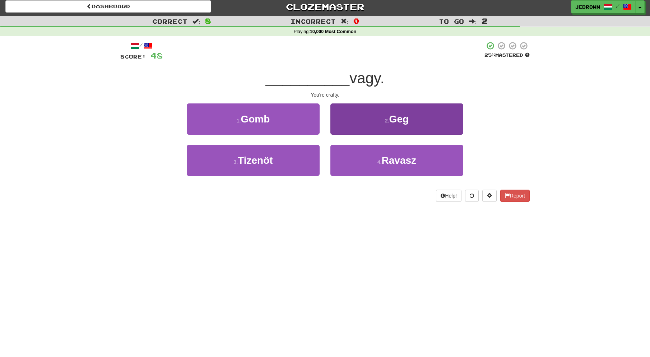
click at [398, 157] on span "Ravasz" at bounding box center [399, 160] width 35 height 11
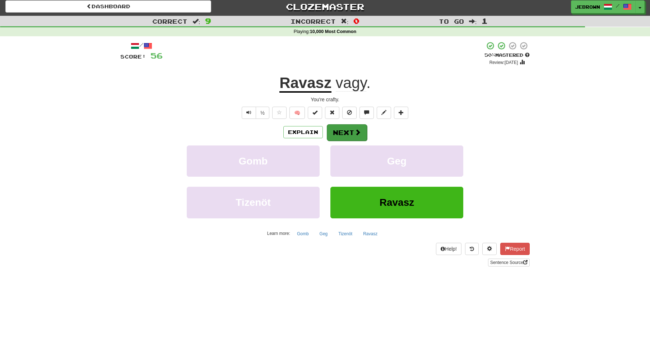
click at [346, 133] on button "Next" at bounding box center [347, 132] width 40 height 17
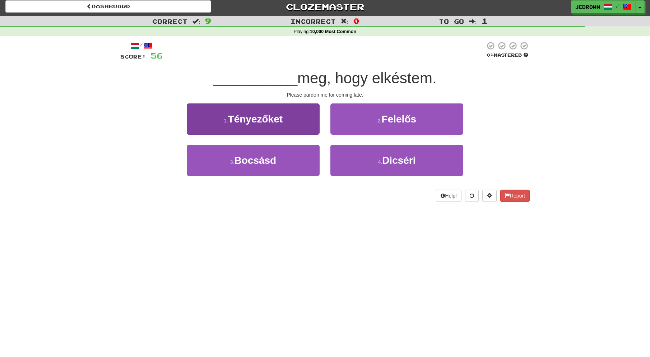
click at [288, 156] on button "3 . Bocsásd" at bounding box center [253, 160] width 133 height 31
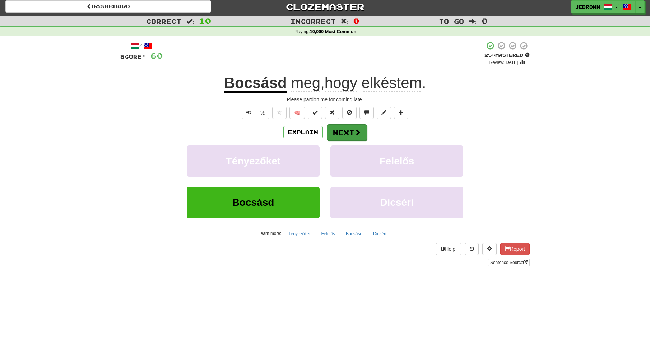
click at [348, 131] on button "Next" at bounding box center [347, 132] width 40 height 17
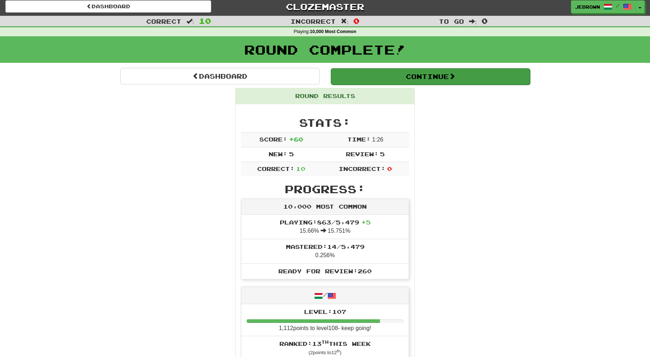
click at [358, 73] on button "Continue" at bounding box center [430, 76] width 199 height 17
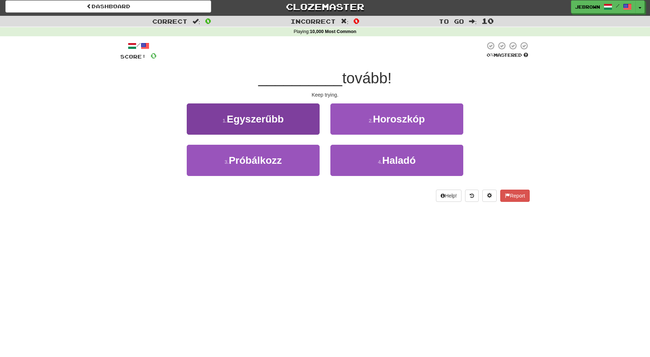
click at [287, 160] on button "3 . Próbálkozz" at bounding box center [253, 160] width 133 height 31
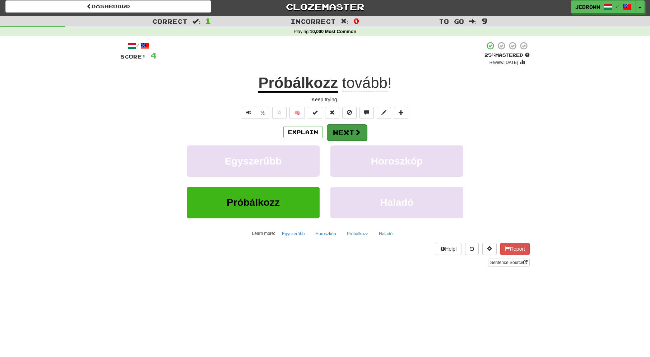
click at [353, 131] on button "Next" at bounding box center [347, 132] width 40 height 17
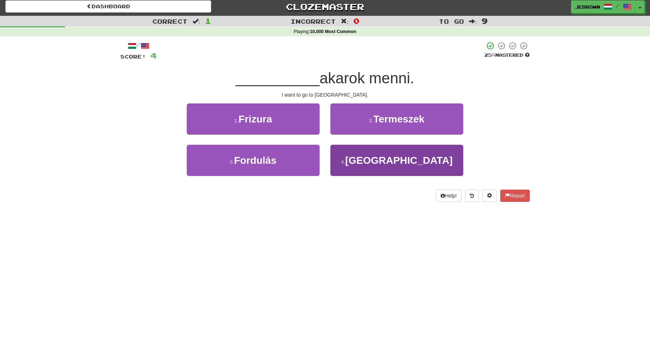
click at [346, 161] on small "4 ." at bounding box center [343, 162] width 4 height 6
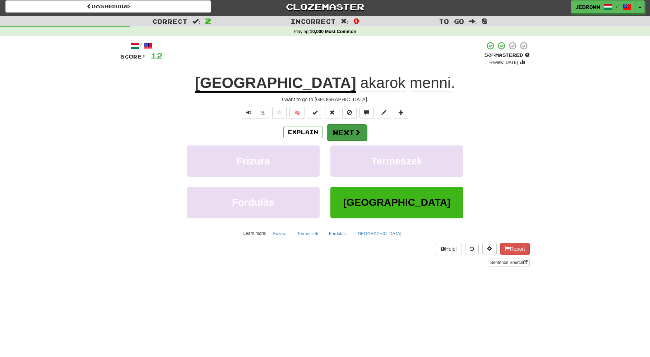
click at [345, 131] on button "Next" at bounding box center [347, 132] width 40 height 17
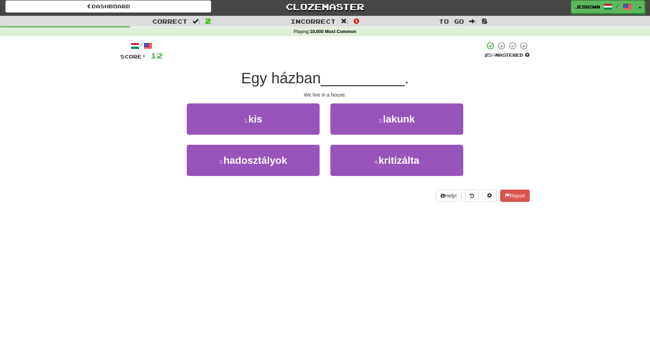
click at [403, 122] on span "lakunk" at bounding box center [399, 119] width 32 height 11
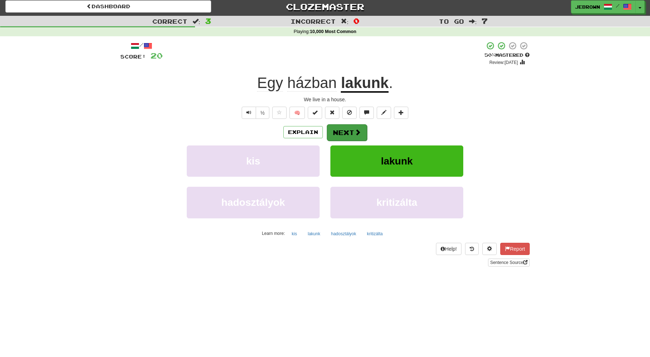
click at [353, 133] on button "Next" at bounding box center [347, 132] width 40 height 17
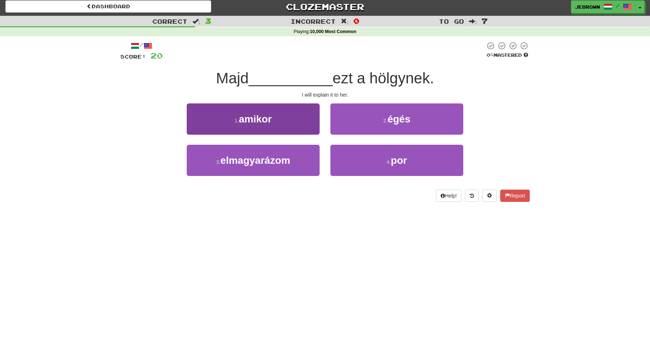
click at [284, 158] on span "elmagyarázom" at bounding box center [256, 160] width 70 height 11
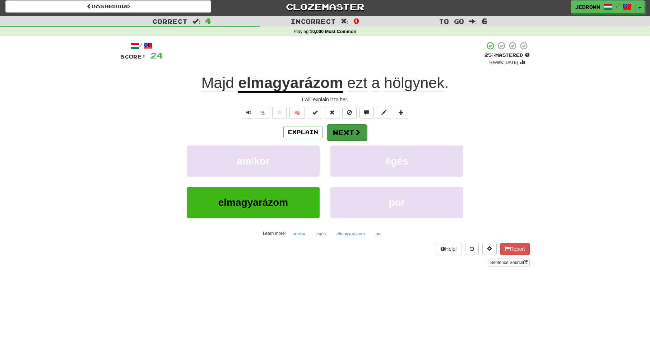
click at [355, 131] on span at bounding box center [358, 132] width 6 height 6
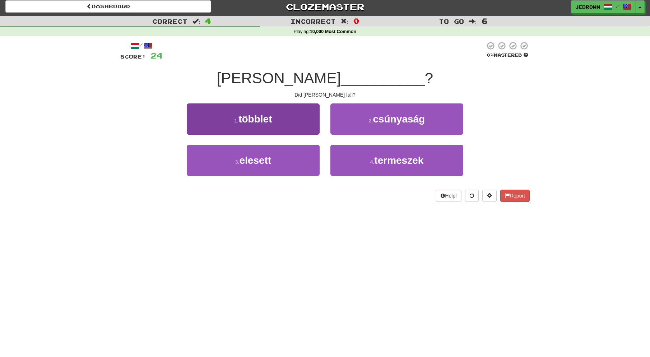
click at [284, 158] on button "3 . elesett" at bounding box center [253, 160] width 133 height 31
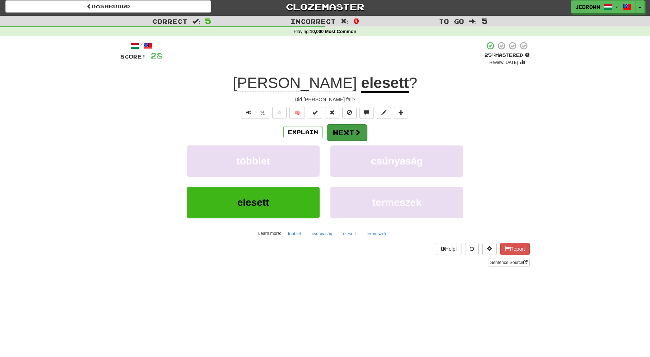
click at [348, 134] on button "Next" at bounding box center [347, 132] width 40 height 17
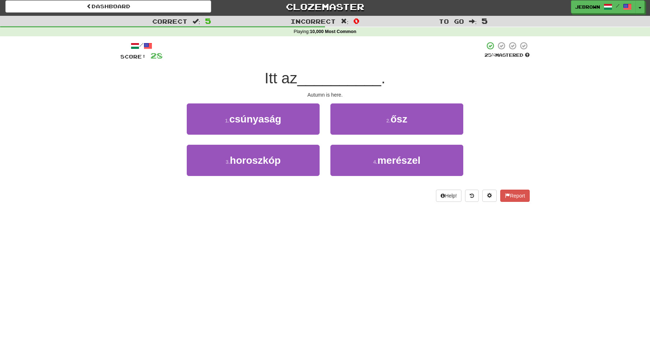
click at [404, 120] on span "ősz" at bounding box center [399, 119] width 17 height 11
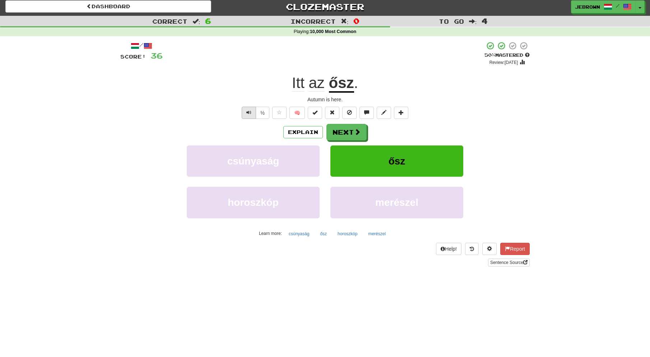
click at [247, 113] on span "Text-to-speech controls" at bounding box center [248, 112] width 5 height 5
click at [348, 130] on button "Next" at bounding box center [347, 132] width 40 height 17
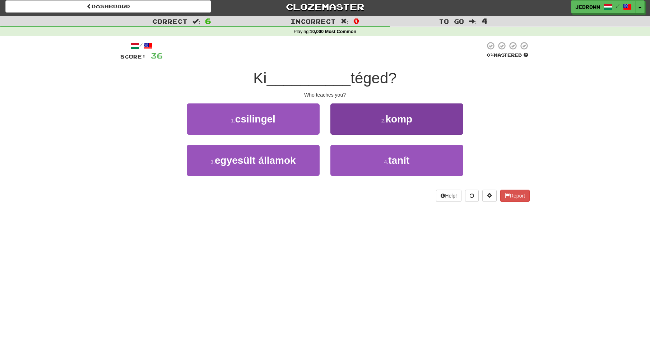
click at [390, 160] on span "tanít" at bounding box center [398, 160] width 21 height 11
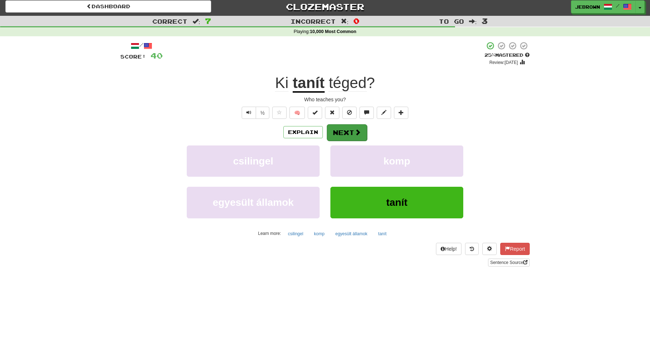
click at [342, 131] on button "Next" at bounding box center [347, 132] width 40 height 17
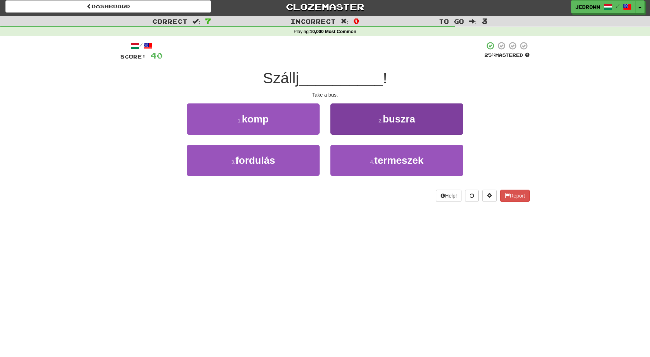
click at [393, 123] on span "buszra" at bounding box center [399, 119] width 32 height 11
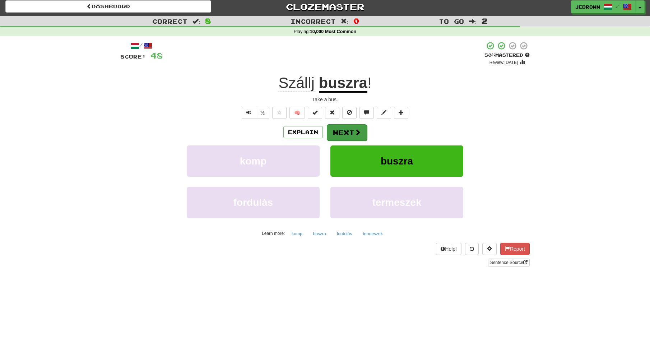
click at [337, 129] on button "Next" at bounding box center [347, 132] width 40 height 17
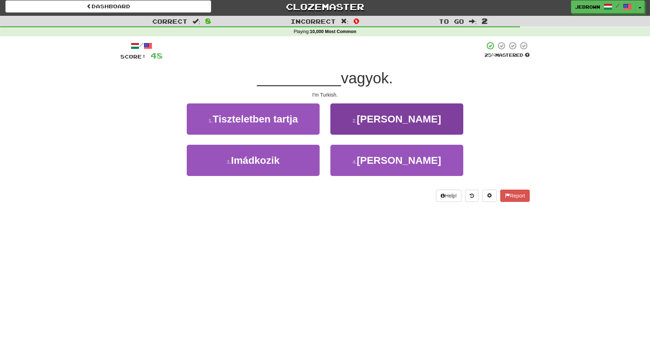
click at [367, 119] on button "2 . Török" at bounding box center [397, 118] width 133 height 31
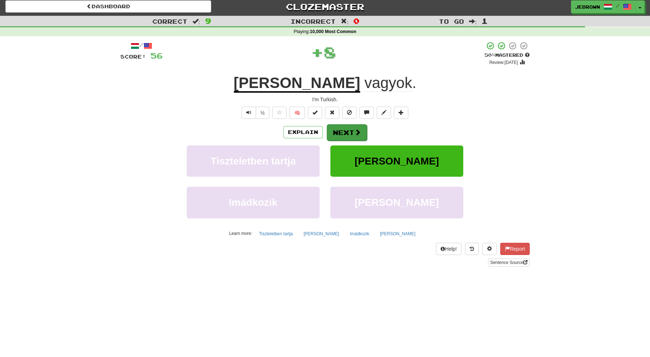
click at [348, 128] on button "Next" at bounding box center [347, 132] width 40 height 17
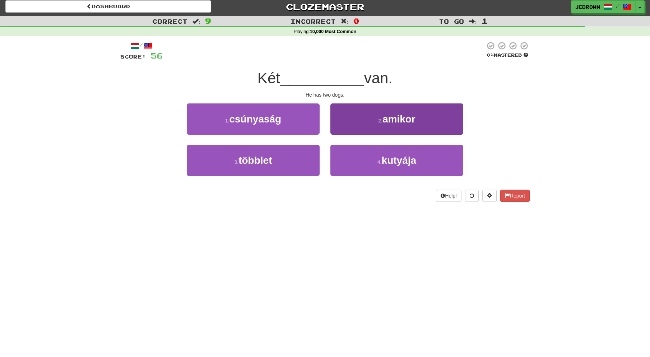
click at [380, 159] on small "4 ." at bounding box center [380, 162] width 4 height 6
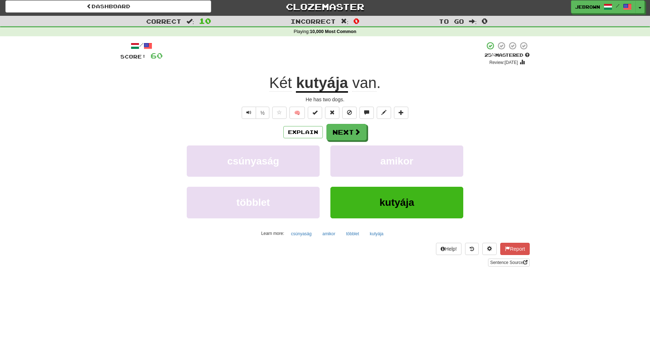
click at [351, 134] on button "Next" at bounding box center [347, 132] width 40 height 17
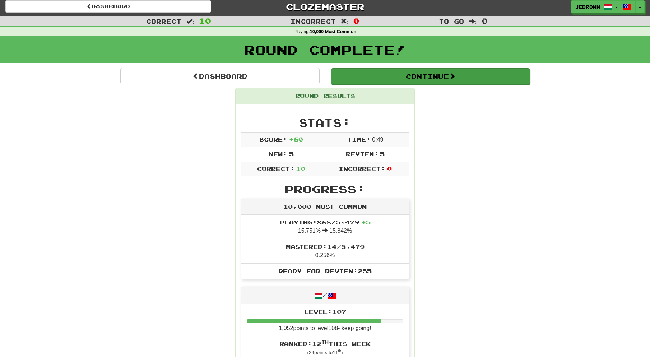
click at [353, 75] on button "Continue" at bounding box center [430, 76] width 199 height 17
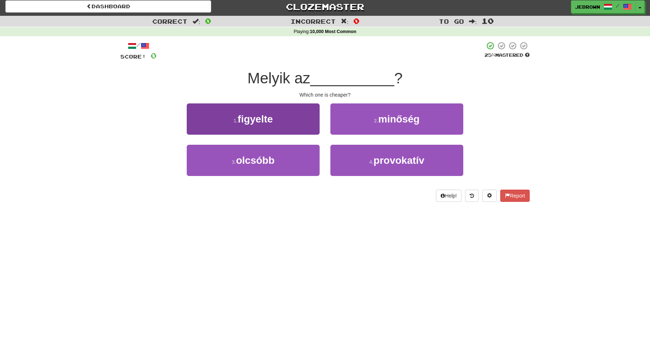
click at [283, 154] on button "3 . olcsóbb" at bounding box center [253, 160] width 133 height 31
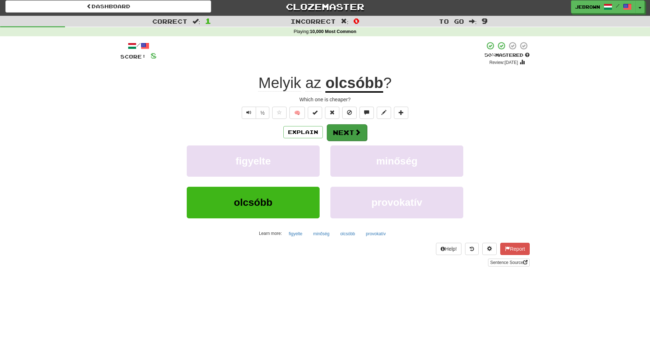
click at [348, 129] on button "Next" at bounding box center [347, 132] width 40 height 17
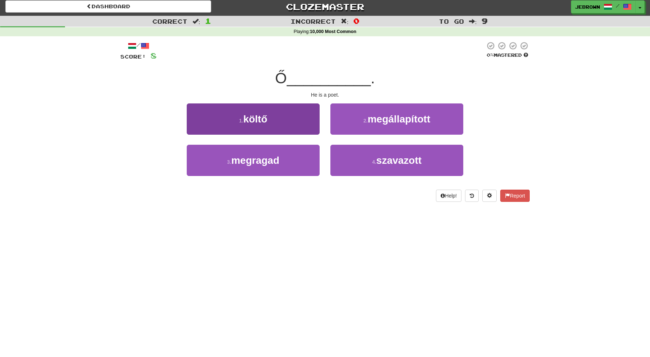
click at [287, 126] on button "1 . költő" at bounding box center [253, 118] width 133 height 31
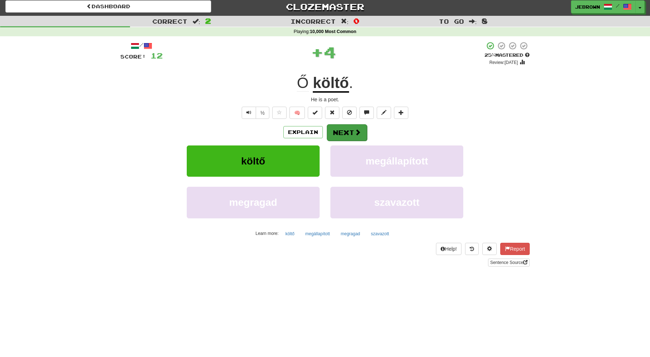
click at [346, 133] on button "Next" at bounding box center [347, 132] width 40 height 17
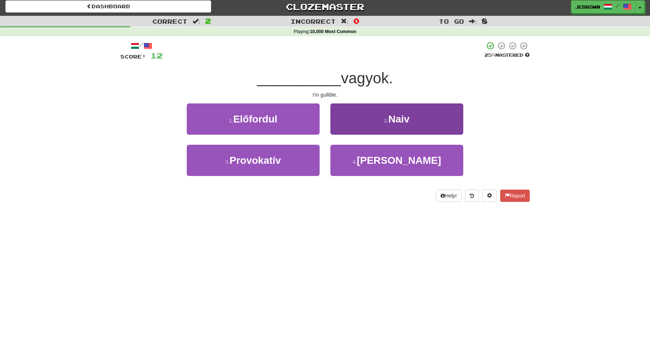
click at [387, 124] on button "2 . Naiv" at bounding box center [397, 118] width 133 height 31
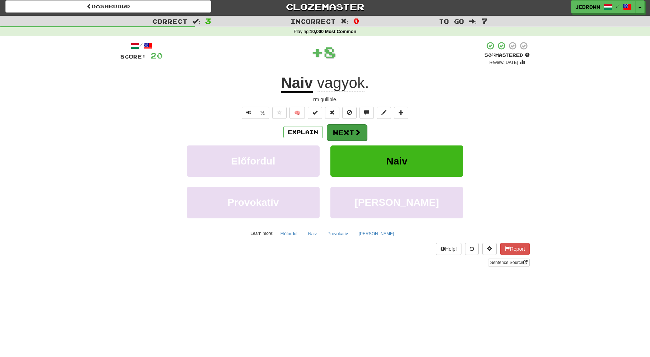
click at [350, 128] on button "Next" at bounding box center [347, 132] width 40 height 17
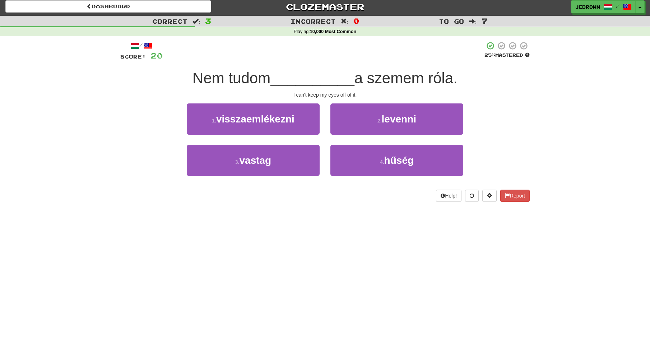
click at [415, 118] on span "levenni" at bounding box center [399, 119] width 34 height 11
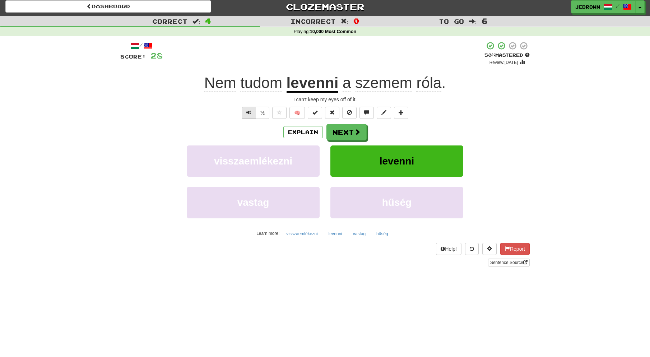
click at [249, 111] on span "Text-to-speech controls" at bounding box center [248, 112] width 5 height 5
click at [352, 129] on button "Next" at bounding box center [347, 132] width 40 height 17
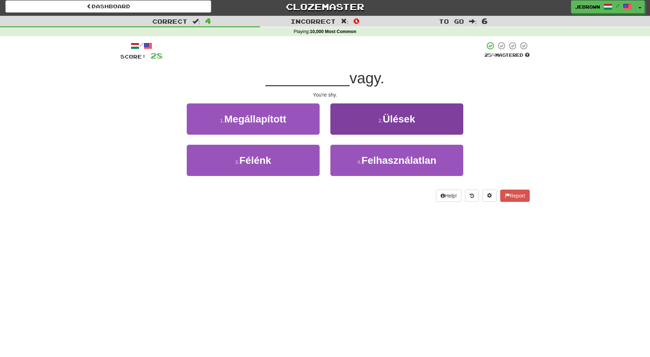
click at [362, 160] on span "Felhasználatlan" at bounding box center [399, 160] width 75 height 11
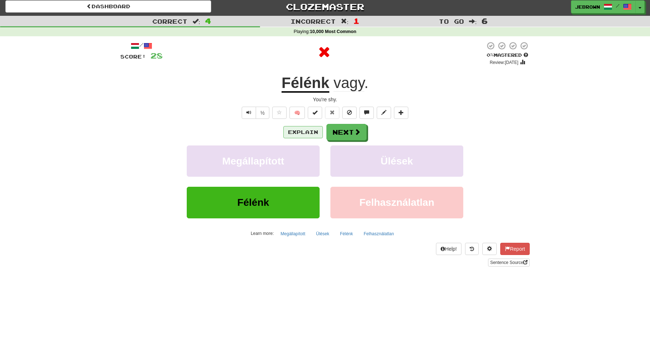
click at [304, 133] on button "Explain" at bounding box center [303, 132] width 40 height 12
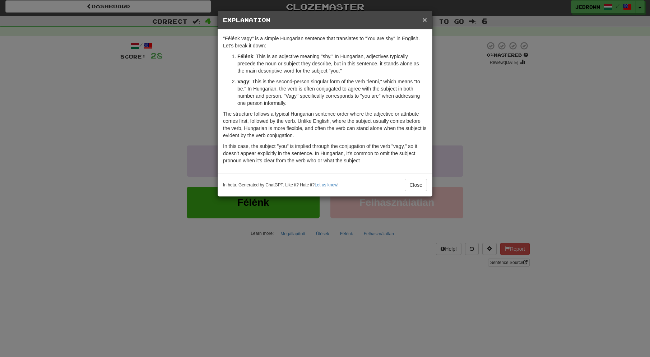
click at [425, 17] on span "×" at bounding box center [425, 19] width 4 height 8
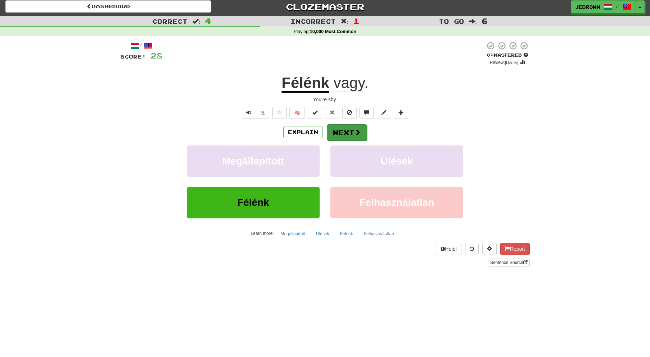
click at [347, 131] on button "Next" at bounding box center [347, 132] width 40 height 17
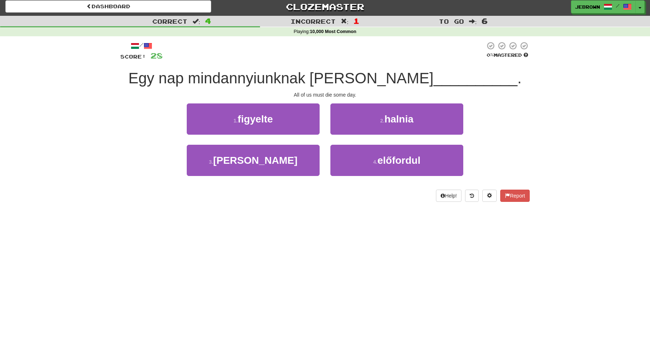
click at [397, 120] on span "halnia" at bounding box center [398, 119] width 29 height 11
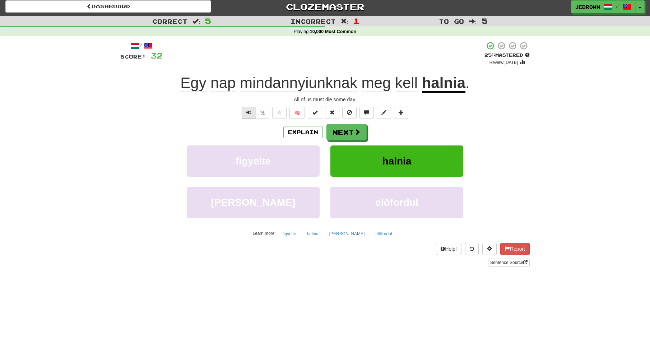
click at [251, 111] on span "Text-to-speech controls" at bounding box center [248, 112] width 5 height 5
click at [356, 129] on span at bounding box center [358, 132] width 6 height 6
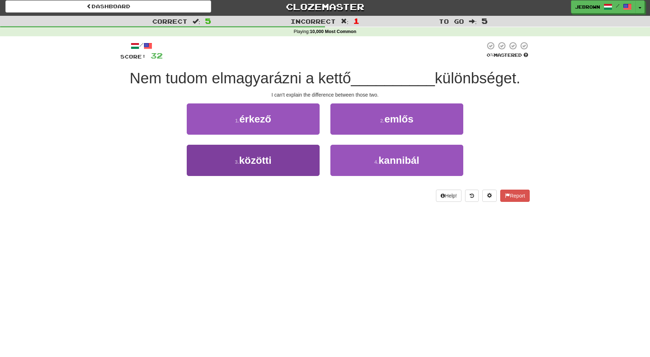
click at [294, 152] on button "3 . közötti" at bounding box center [253, 160] width 133 height 31
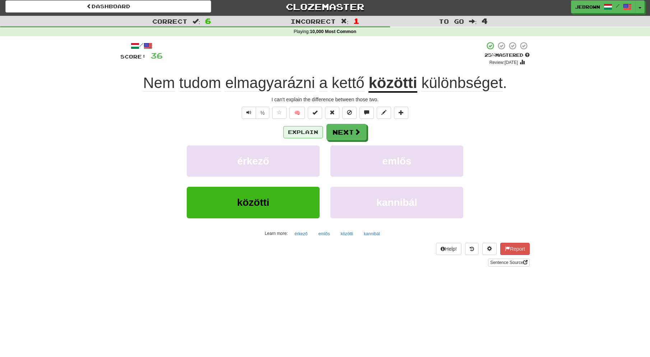
click at [305, 131] on button "Explain" at bounding box center [303, 132] width 40 height 12
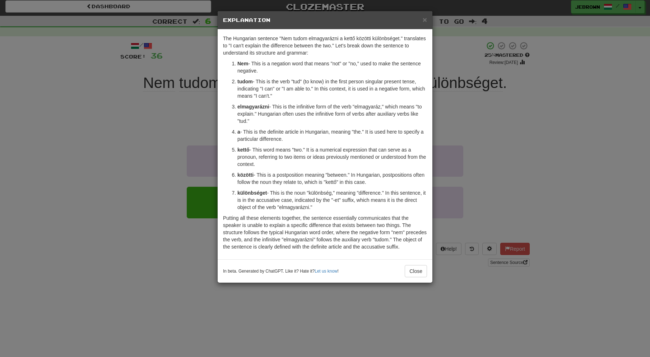
click at [425, 20] on span "×" at bounding box center [425, 19] width 4 height 8
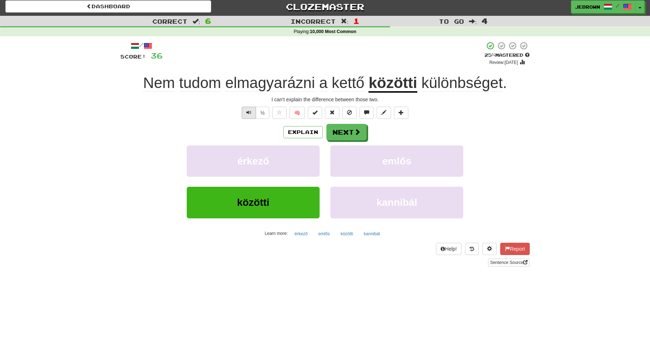
click at [247, 115] on button "Text-to-speech controls" at bounding box center [249, 113] width 14 height 12
click at [348, 131] on button "Next" at bounding box center [347, 132] width 40 height 17
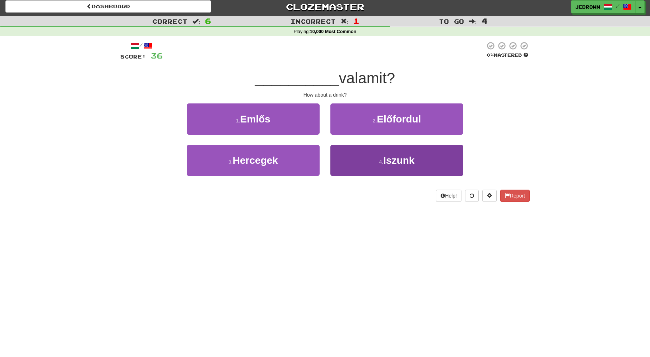
click at [372, 160] on button "4 . Iszunk" at bounding box center [397, 160] width 133 height 31
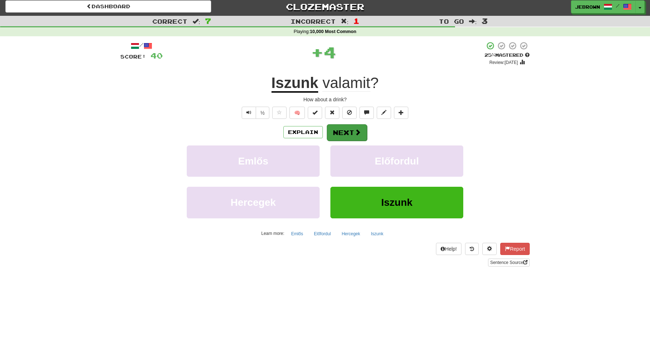
click at [345, 128] on button "Next" at bounding box center [347, 132] width 40 height 17
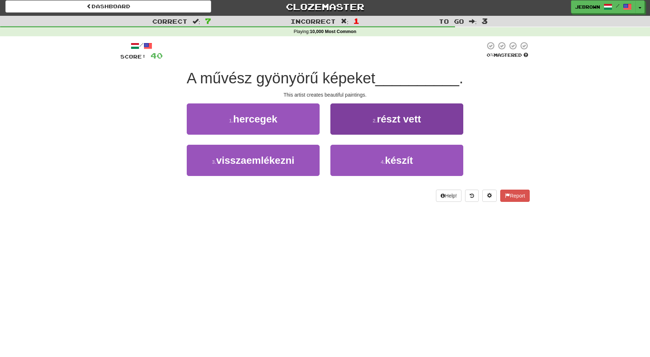
click at [387, 159] on span "készít" at bounding box center [399, 160] width 28 height 11
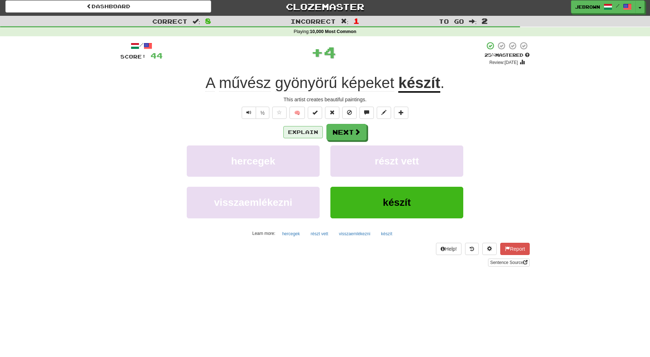
click at [301, 132] on button "Explain" at bounding box center [303, 132] width 40 height 12
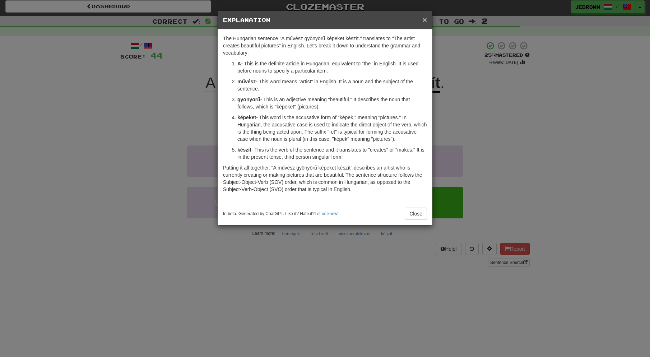
click at [426, 20] on span "×" at bounding box center [425, 19] width 4 height 8
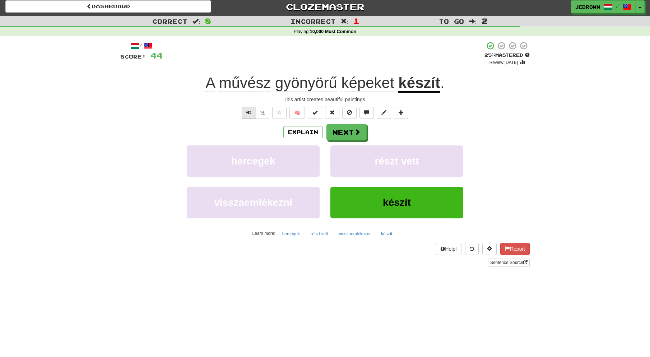
click at [250, 112] on span "Text-to-speech controls" at bounding box center [248, 112] width 5 height 5
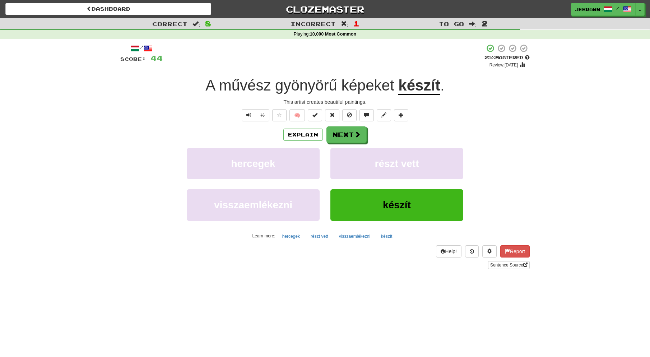
scroll to position [0, 0]
click at [350, 133] on button "Next" at bounding box center [347, 135] width 40 height 17
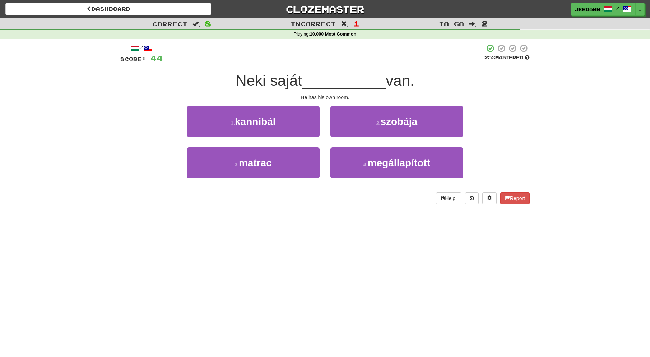
click at [375, 123] on button "2 . szobája" at bounding box center [397, 121] width 133 height 31
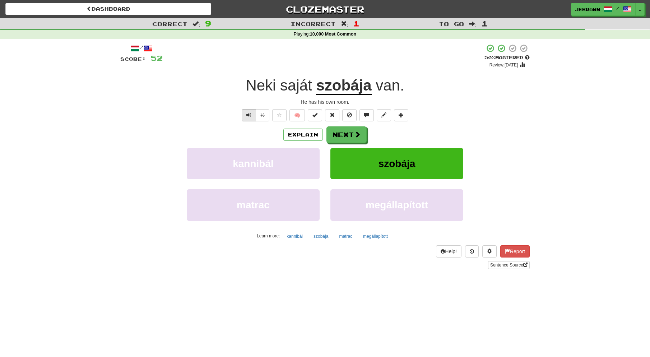
click at [249, 115] on span "Text-to-speech controls" at bounding box center [248, 114] width 5 height 5
click at [254, 115] on button "Text-to-speech controls" at bounding box center [249, 115] width 14 height 12
click at [350, 131] on button "Next" at bounding box center [347, 135] width 40 height 17
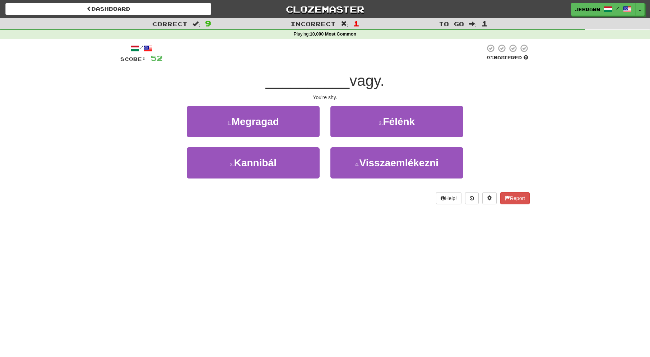
click at [375, 121] on button "2 . Félénk" at bounding box center [397, 121] width 133 height 31
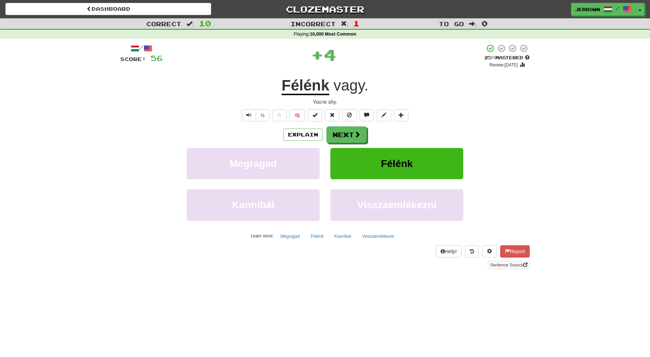
click at [347, 131] on button "Next" at bounding box center [347, 134] width 40 height 17
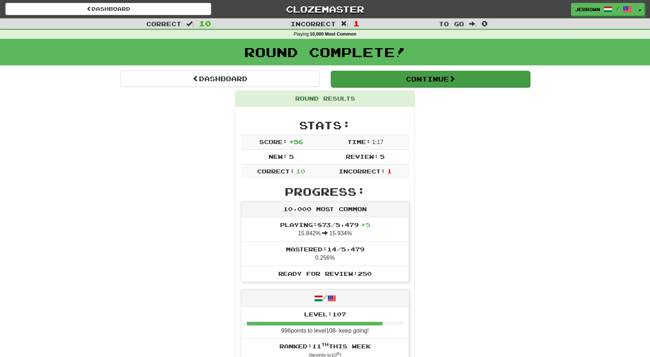
click at [367, 78] on button "Continue" at bounding box center [430, 79] width 199 height 17
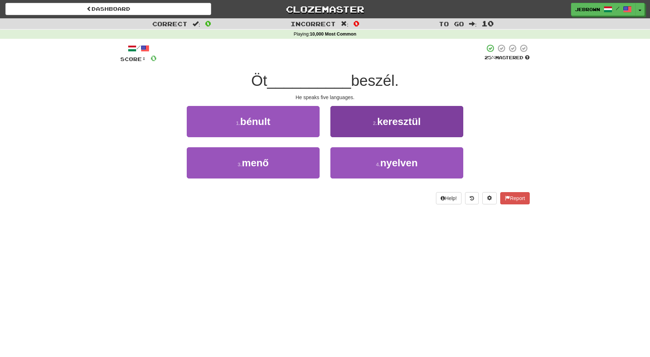
click at [406, 151] on button "4 . nyelven" at bounding box center [397, 162] width 133 height 31
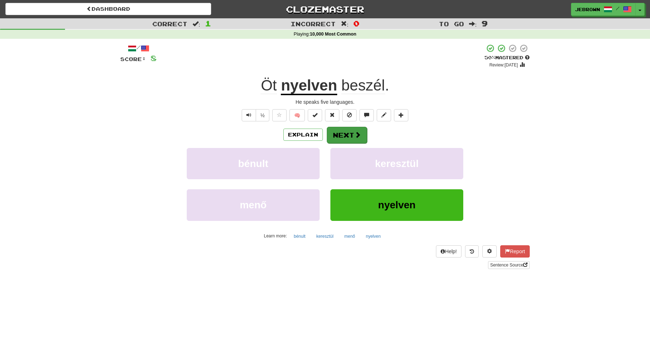
click at [346, 132] on button "Next" at bounding box center [347, 135] width 40 height 17
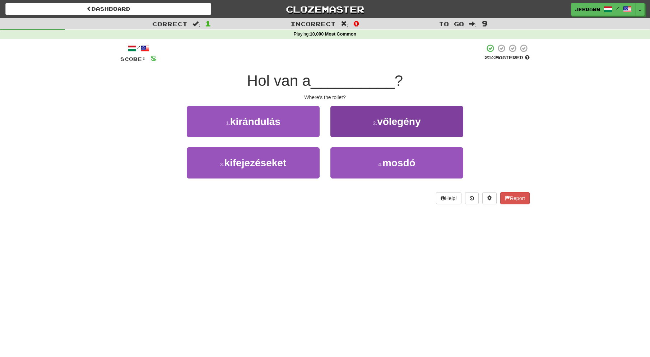
click at [380, 162] on small "4 ." at bounding box center [380, 165] width 4 height 6
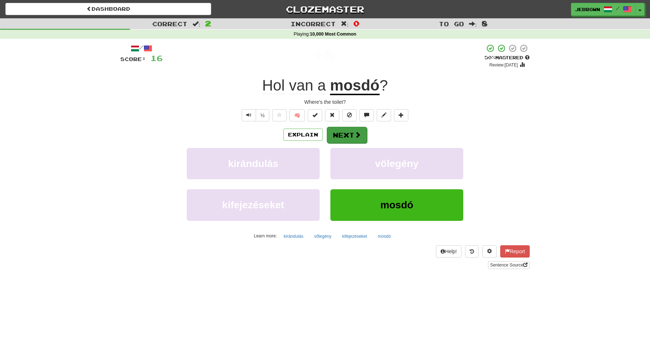
click at [345, 135] on button "Next" at bounding box center [347, 135] width 40 height 17
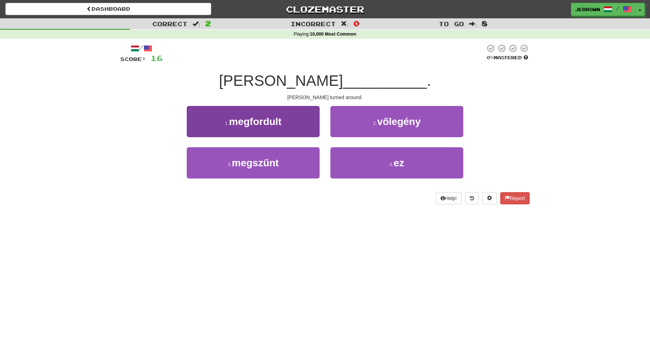
click at [288, 122] on button "1 . megfordult" at bounding box center [253, 121] width 133 height 31
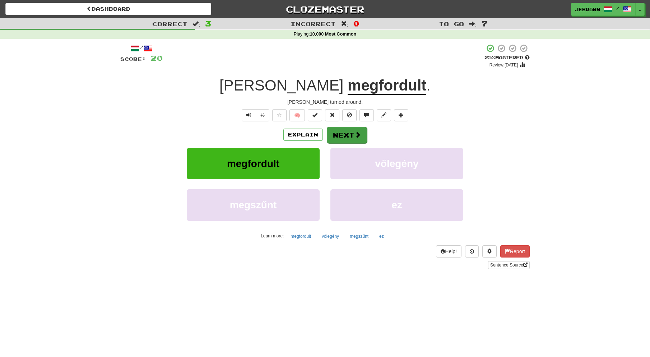
click at [349, 134] on button "Next" at bounding box center [347, 135] width 40 height 17
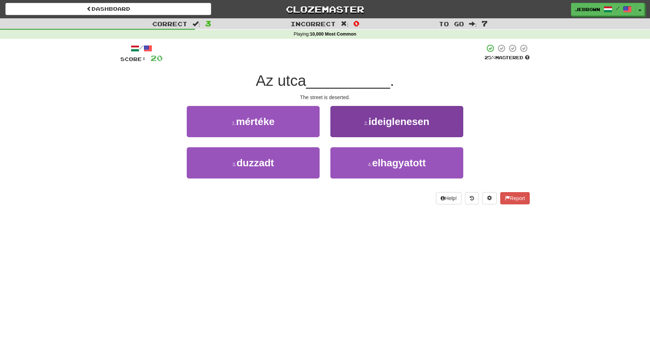
click at [414, 165] on span "elhagyatott" at bounding box center [399, 162] width 54 height 11
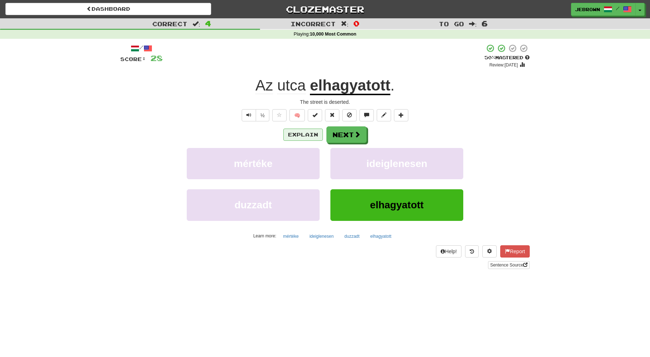
click at [299, 133] on button "Explain" at bounding box center [303, 135] width 40 height 12
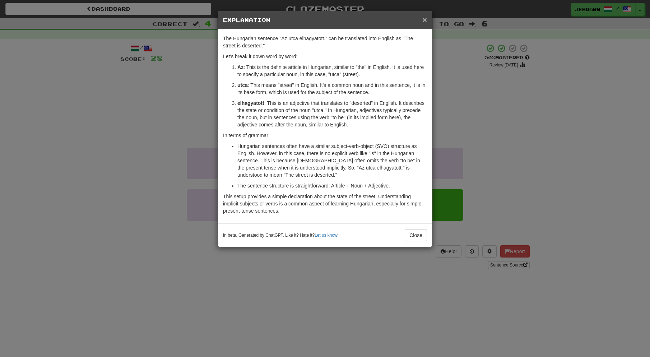
click at [424, 18] on span "×" at bounding box center [425, 19] width 4 height 8
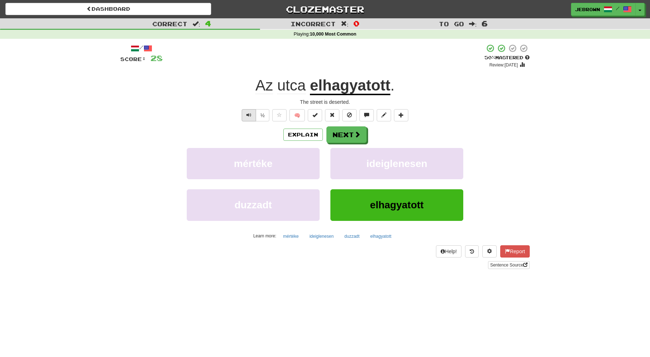
click at [249, 114] on span "Text-to-speech controls" at bounding box center [248, 114] width 5 height 5
click at [351, 135] on button "Next" at bounding box center [347, 135] width 40 height 17
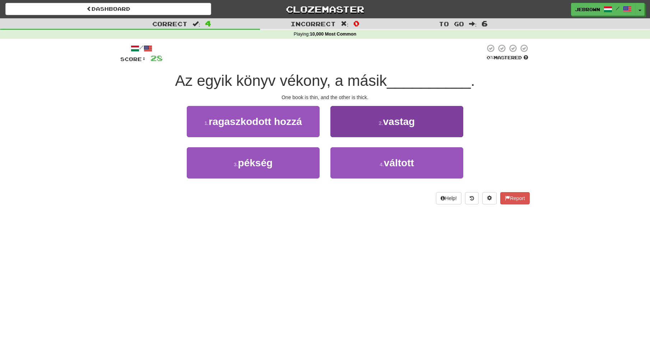
click at [406, 117] on span "vastag" at bounding box center [399, 121] width 32 height 11
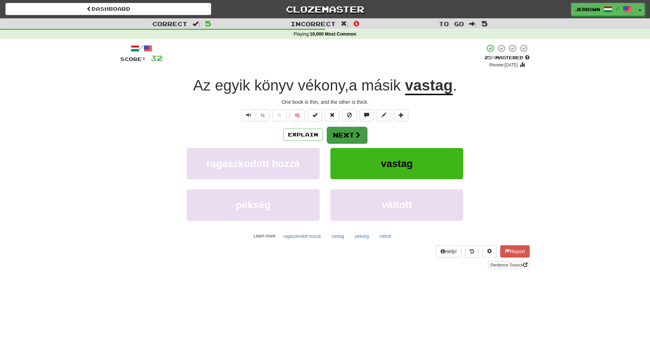
click at [345, 133] on button "Next" at bounding box center [347, 135] width 40 height 17
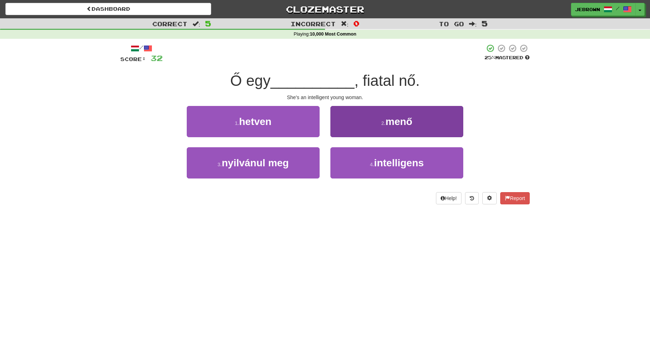
click at [395, 163] on span "intelligens" at bounding box center [399, 162] width 50 height 11
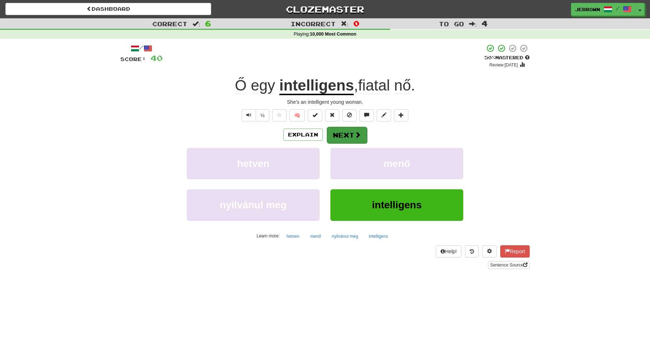
click at [341, 131] on button "Next" at bounding box center [347, 135] width 40 height 17
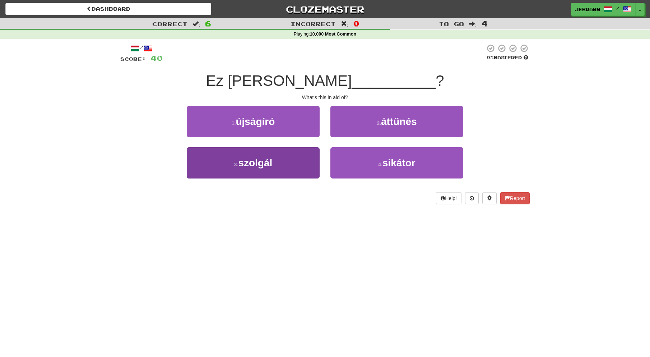
click at [286, 162] on button "3 . szolgál" at bounding box center [253, 162] width 133 height 31
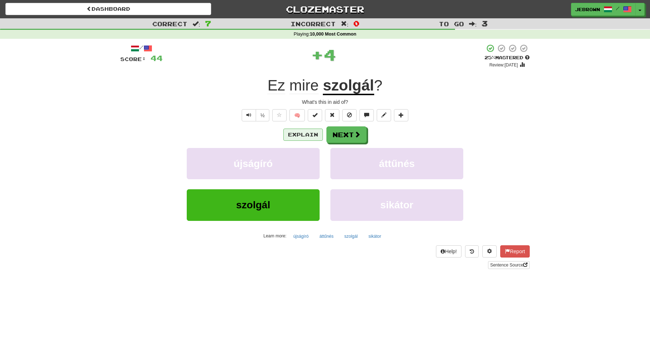
click at [300, 133] on button "Explain" at bounding box center [303, 135] width 40 height 12
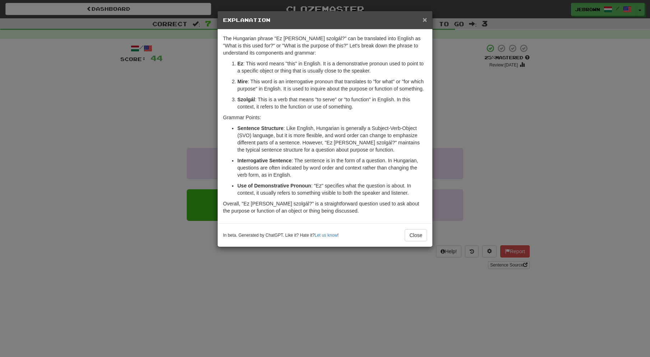
click at [424, 19] on span "×" at bounding box center [425, 19] width 4 height 8
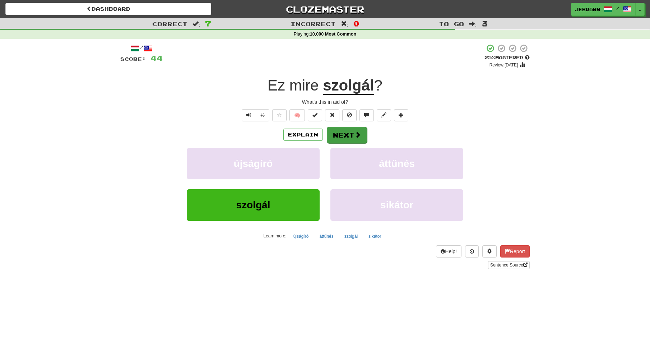
click at [347, 134] on button "Next" at bounding box center [347, 135] width 40 height 17
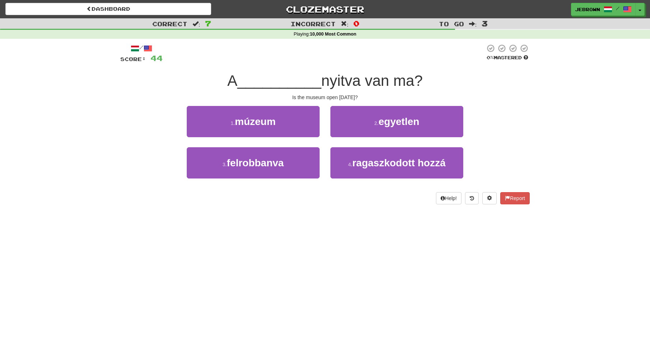
click at [272, 122] on span "múzeum" at bounding box center [255, 121] width 41 height 11
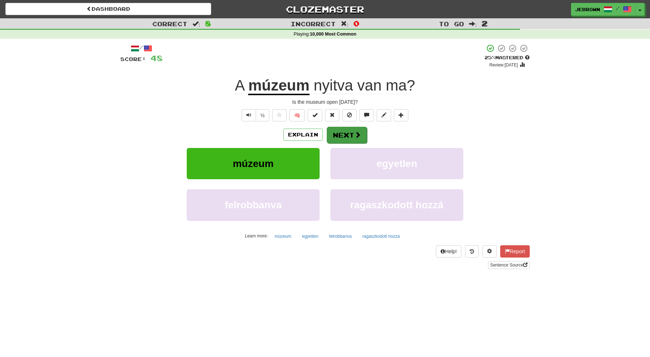
click at [346, 130] on button "Next" at bounding box center [347, 135] width 40 height 17
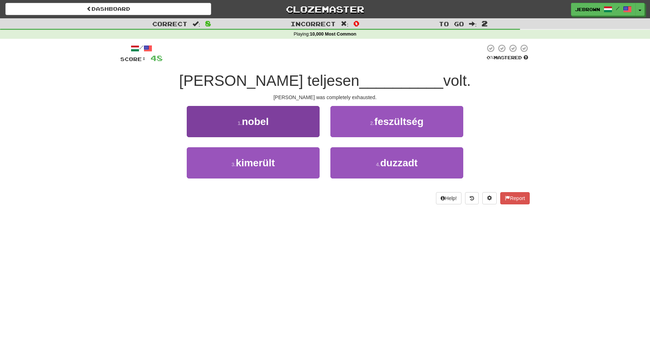
click at [272, 166] on span "kimerült" at bounding box center [255, 162] width 39 height 11
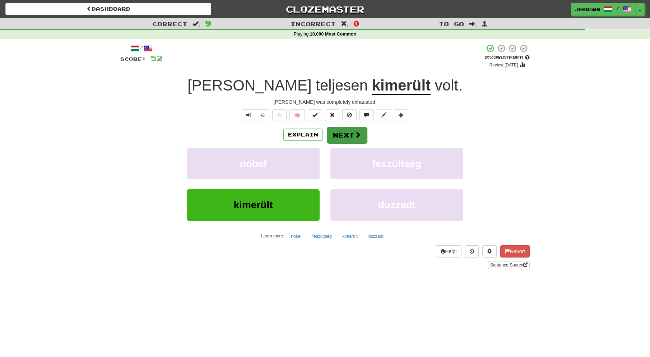
click at [350, 134] on button "Next" at bounding box center [347, 135] width 40 height 17
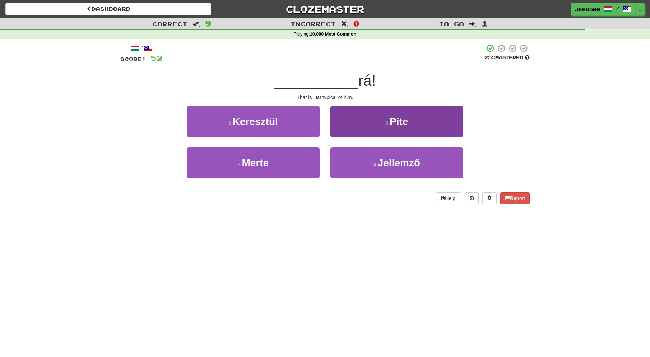
click at [370, 163] on button "4 . Jellemző" at bounding box center [397, 162] width 133 height 31
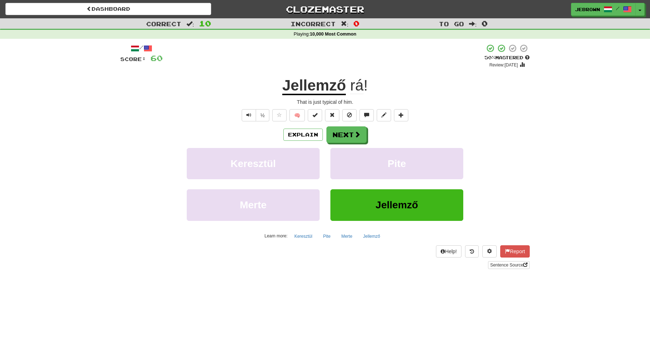
click at [341, 133] on button "Next" at bounding box center [347, 134] width 40 height 17
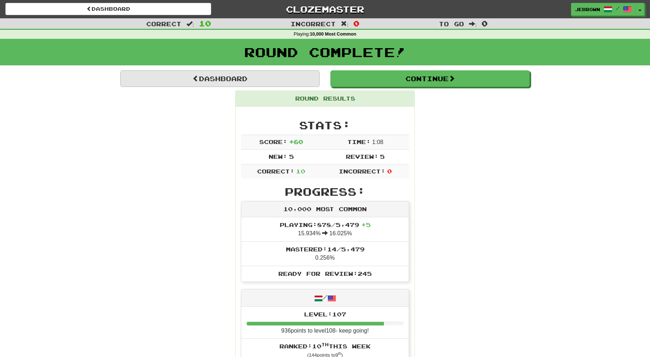
click at [227, 78] on link "Dashboard" at bounding box center [219, 78] width 199 height 17
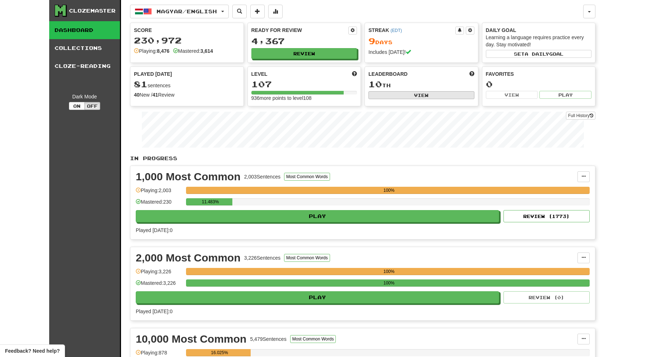
click at [393, 93] on button "View" at bounding box center [422, 95] width 106 height 8
select select "**********"
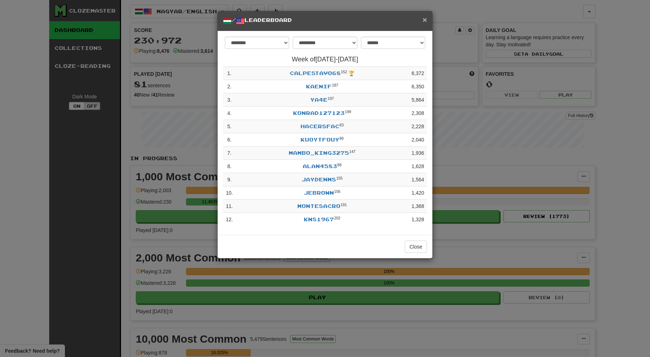
click at [424, 20] on span "×" at bounding box center [425, 19] width 4 height 8
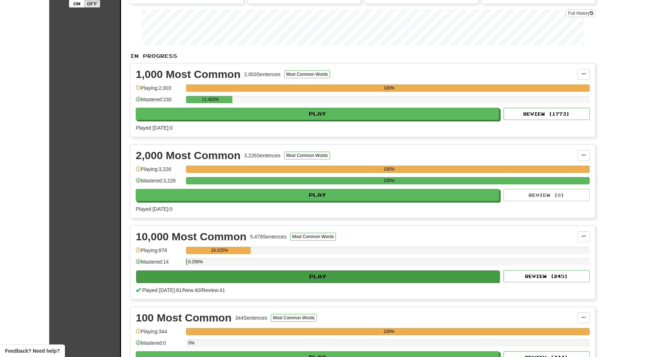
scroll to position [102, 0]
click at [273, 276] on button "Play" at bounding box center [318, 277] width 364 height 12
select select "**"
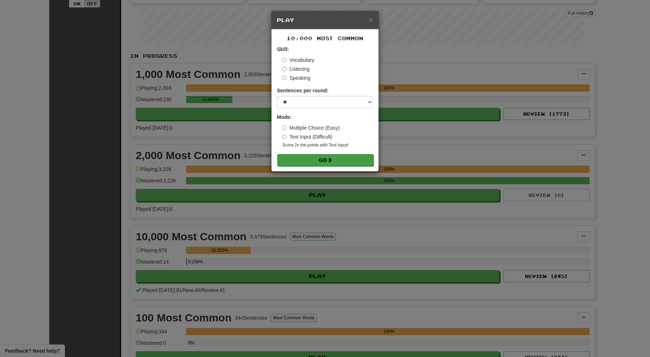
click at [301, 160] on button "Go" at bounding box center [325, 160] width 96 height 12
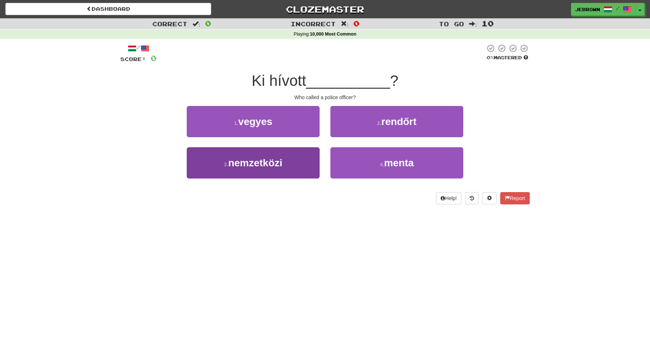
scroll to position [1, 0]
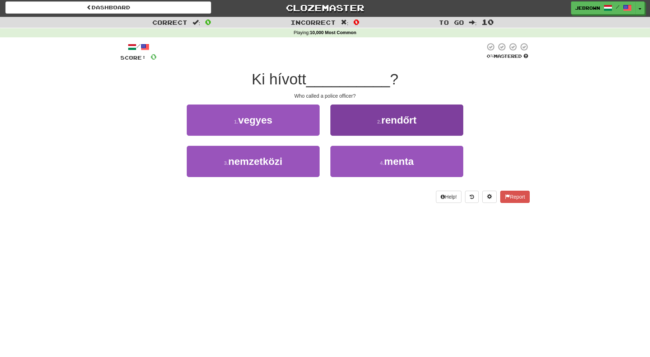
click at [376, 121] on button "2 . rendőrt" at bounding box center [397, 120] width 133 height 31
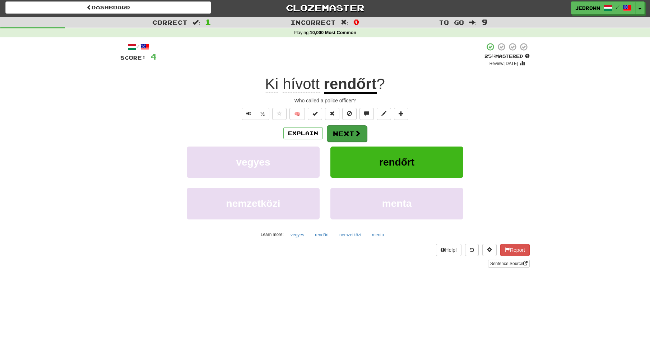
click at [344, 132] on button "Next" at bounding box center [347, 133] width 40 height 17
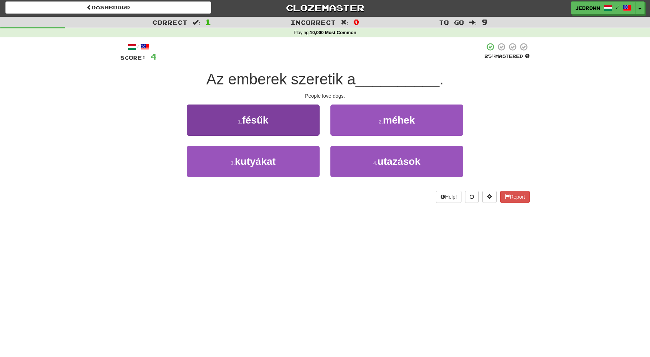
click at [291, 156] on button "3 . kutyákat" at bounding box center [253, 161] width 133 height 31
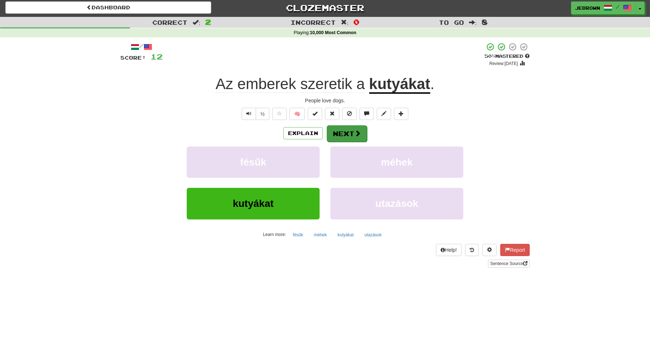
click at [343, 131] on button "Next" at bounding box center [347, 133] width 40 height 17
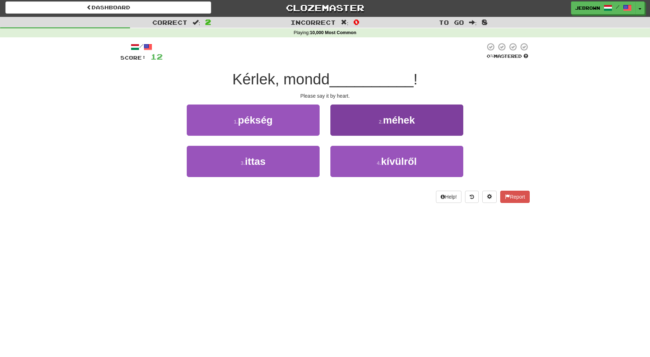
click at [363, 153] on button "4 . kívülről" at bounding box center [397, 161] width 133 height 31
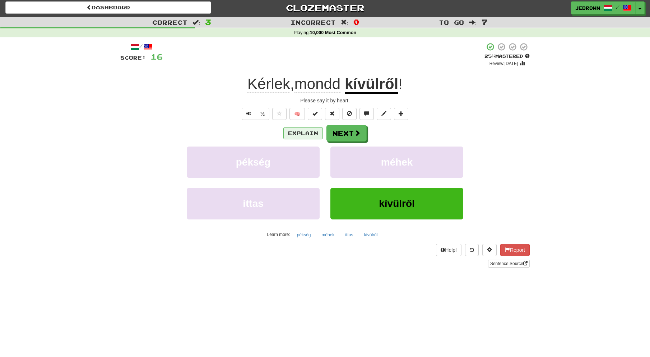
click at [305, 131] on button "Explain" at bounding box center [303, 133] width 40 height 12
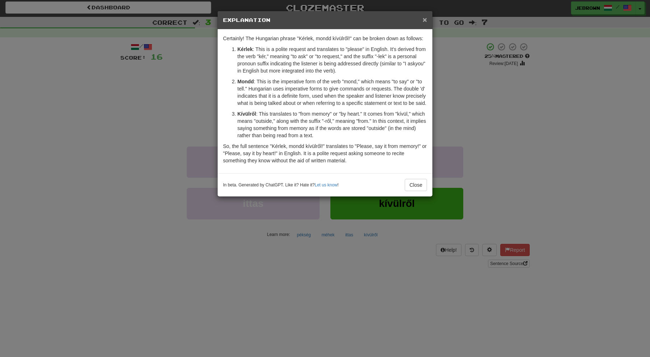
click at [426, 19] on span "×" at bounding box center [425, 19] width 4 height 8
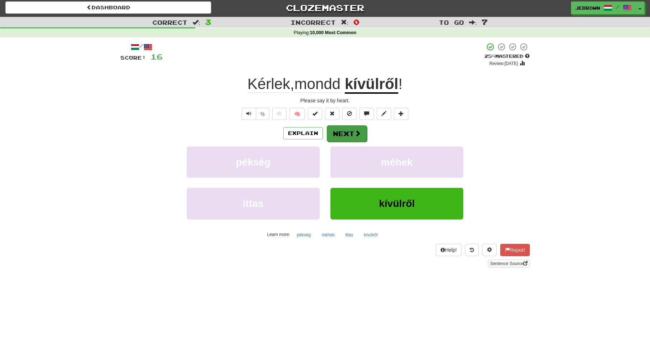
click at [347, 136] on button "Next" at bounding box center [347, 133] width 40 height 17
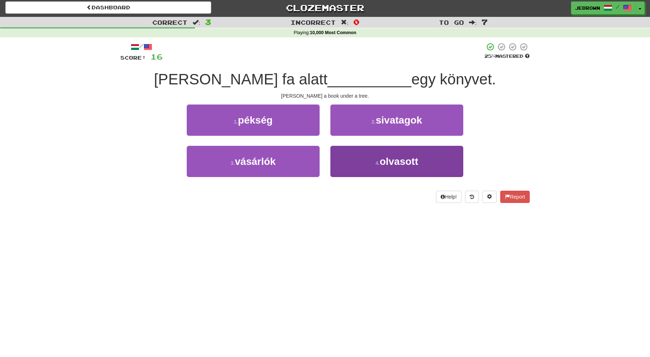
click at [372, 160] on button "4 . olvasott" at bounding box center [397, 161] width 133 height 31
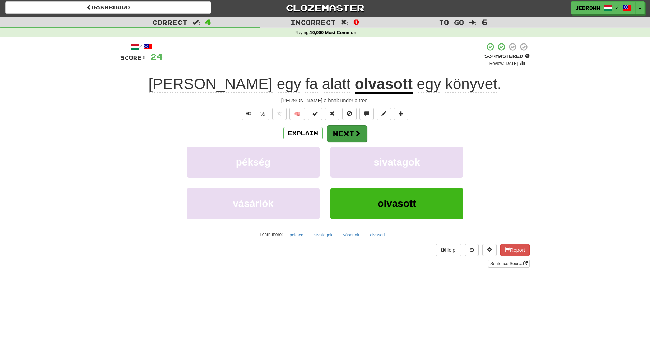
click at [347, 132] on button "Next" at bounding box center [347, 133] width 40 height 17
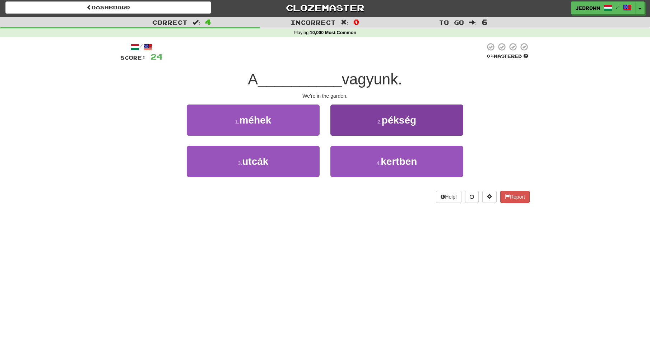
click at [368, 158] on button "4 . kertben" at bounding box center [397, 161] width 133 height 31
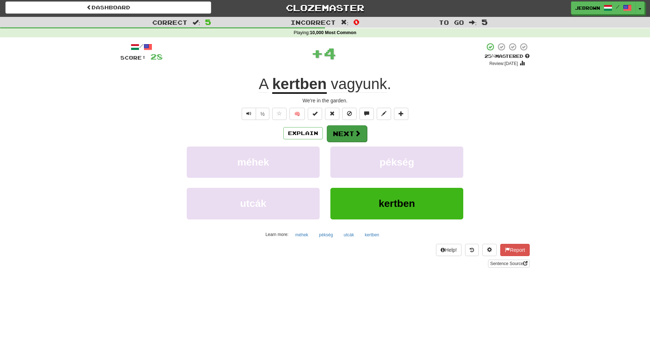
click at [345, 132] on button "Next" at bounding box center [347, 133] width 40 height 17
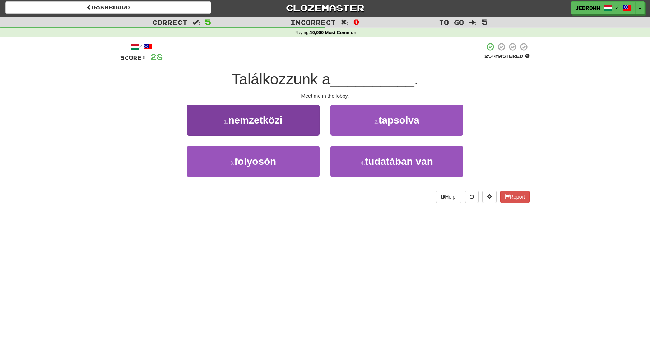
click at [283, 159] on button "3 . folyosón" at bounding box center [253, 161] width 133 height 31
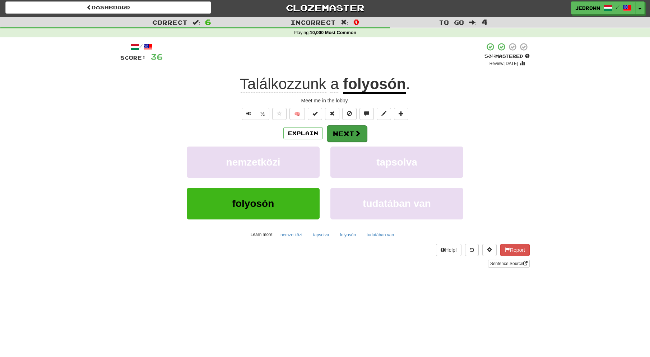
click at [346, 133] on button "Next" at bounding box center [347, 133] width 40 height 17
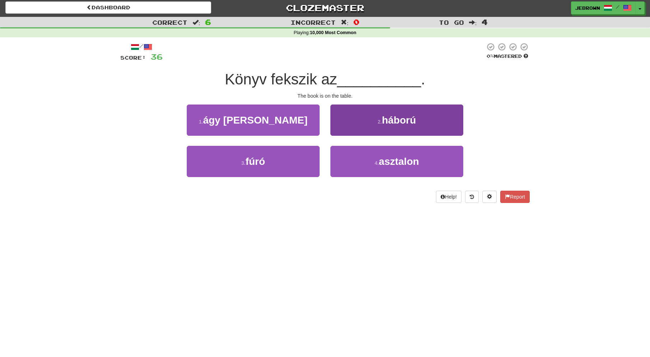
click at [381, 158] on span "asztalon" at bounding box center [399, 161] width 40 height 11
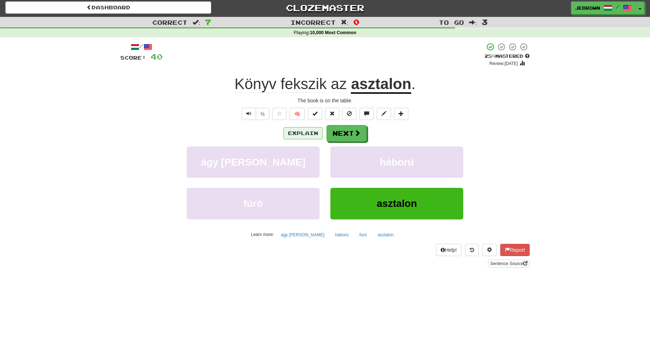
click at [302, 132] on button "Explain" at bounding box center [303, 133] width 40 height 12
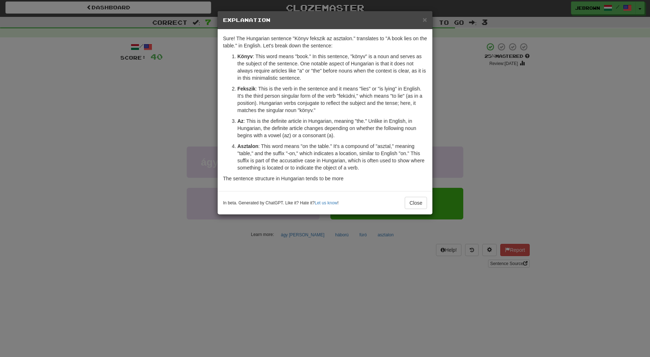
click at [424, 20] on span "×" at bounding box center [425, 19] width 4 height 8
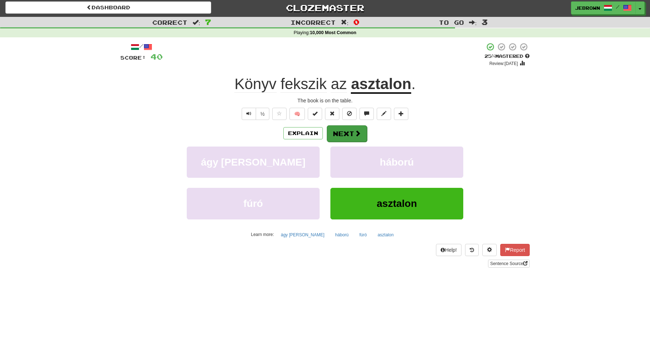
click at [348, 133] on button "Next" at bounding box center [347, 133] width 40 height 17
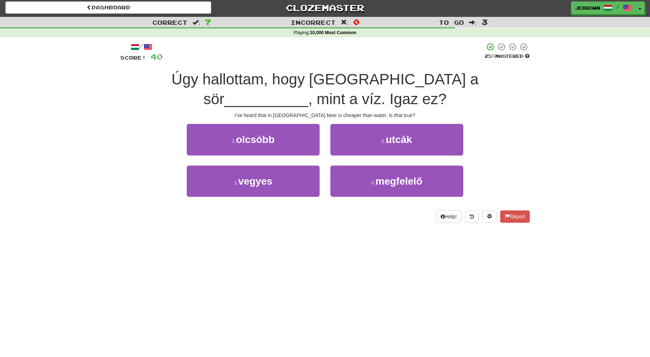
click at [292, 141] on button "1 . olcsóbb" at bounding box center [253, 139] width 133 height 31
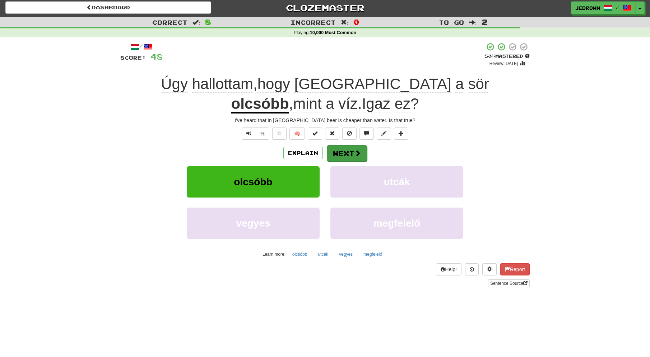
click at [341, 151] on button "Next" at bounding box center [347, 153] width 40 height 17
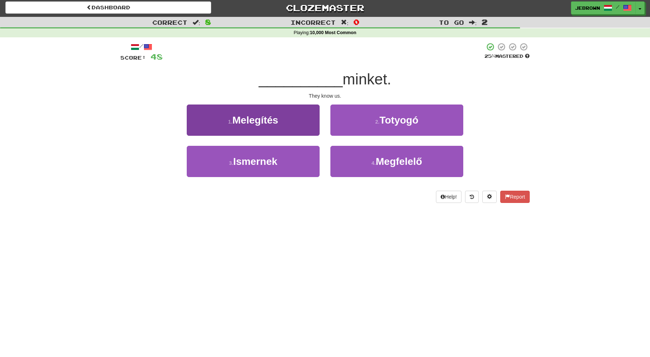
click at [285, 153] on button "3 . Ismernek" at bounding box center [253, 161] width 133 height 31
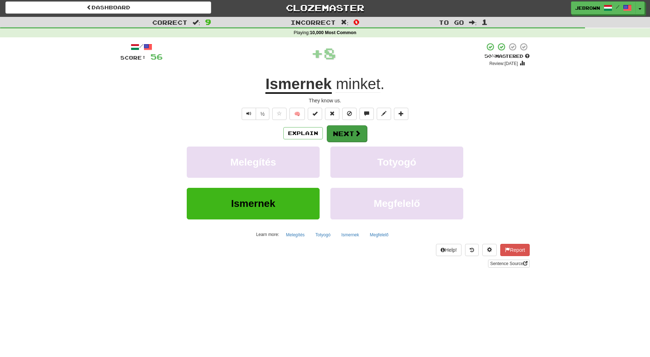
click at [344, 134] on button "Next" at bounding box center [347, 133] width 40 height 17
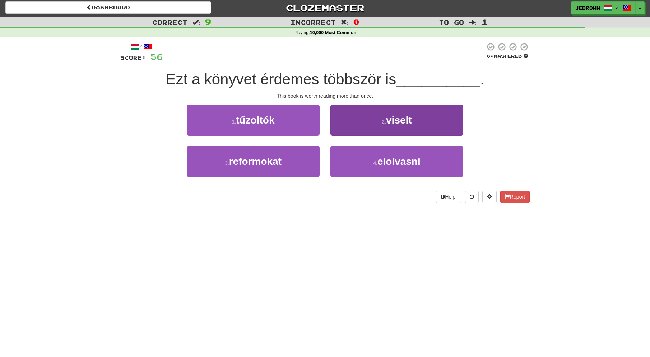
click at [378, 158] on button "4 . elolvasni" at bounding box center [397, 161] width 133 height 31
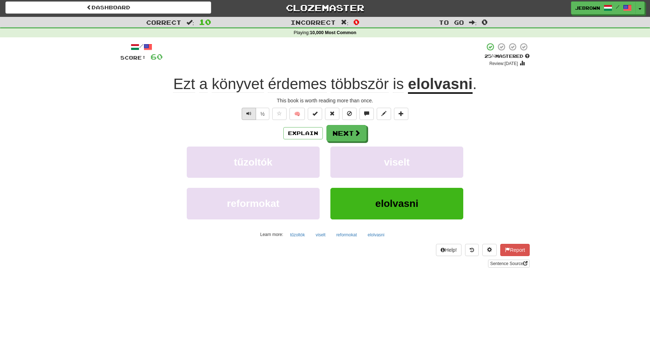
click at [250, 113] on span "Text-to-speech controls" at bounding box center [248, 113] width 5 height 5
click at [347, 132] on button "Next" at bounding box center [347, 133] width 40 height 17
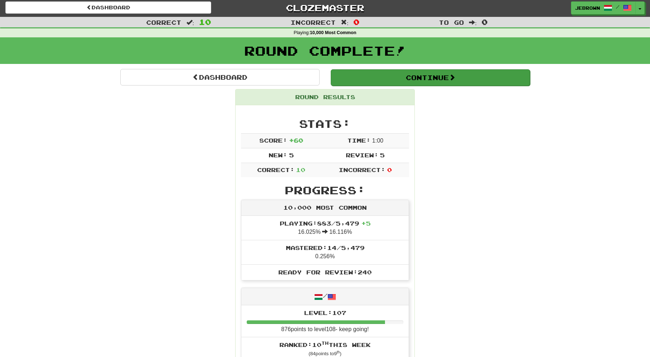
click at [353, 75] on button "Continue" at bounding box center [430, 77] width 199 height 17
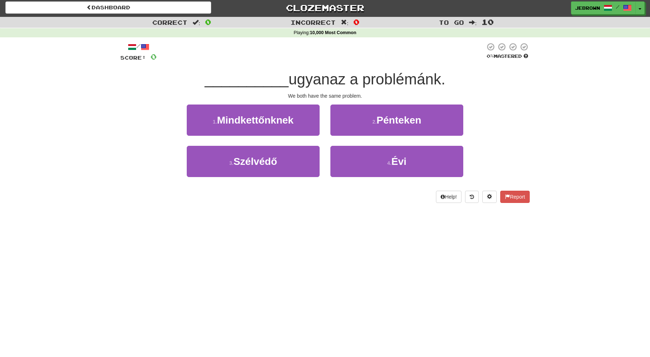
click at [291, 120] on span "Mindkettőnknek" at bounding box center [255, 120] width 77 height 11
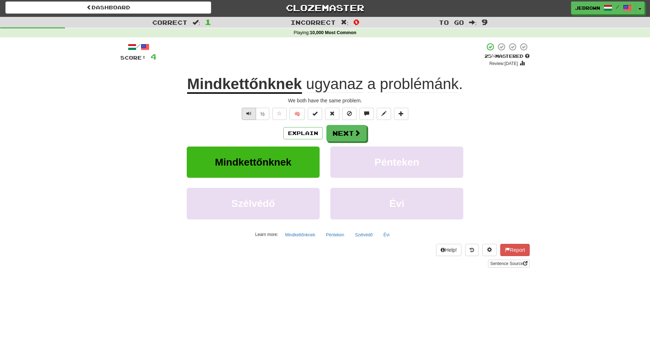
click at [249, 113] on span "Text-to-speech controls" at bounding box center [248, 113] width 5 height 5
click at [352, 134] on button "Next" at bounding box center [347, 133] width 40 height 17
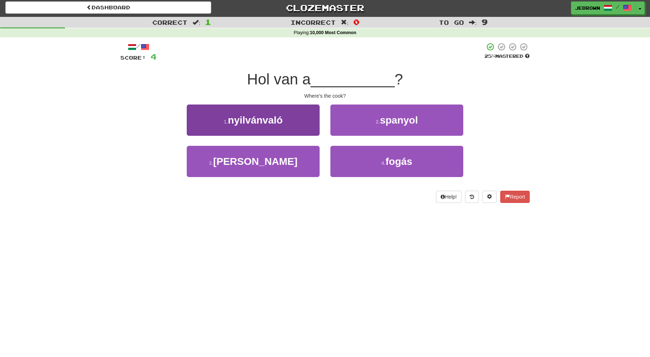
click at [282, 159] on button "3 . szakács" at bounding box center [253, 161] width 133 height 31
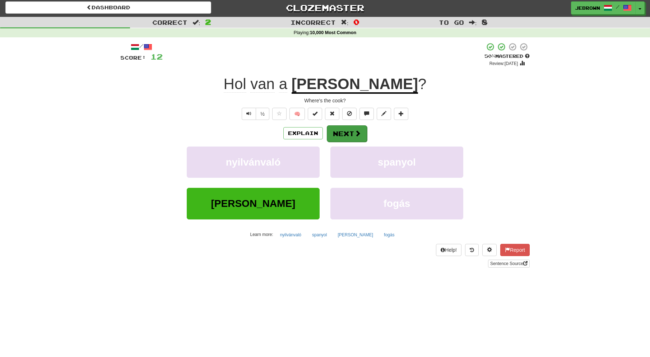
click at [346, 131] on button "Next" at bounding box center [347, 133] width 40 height 17
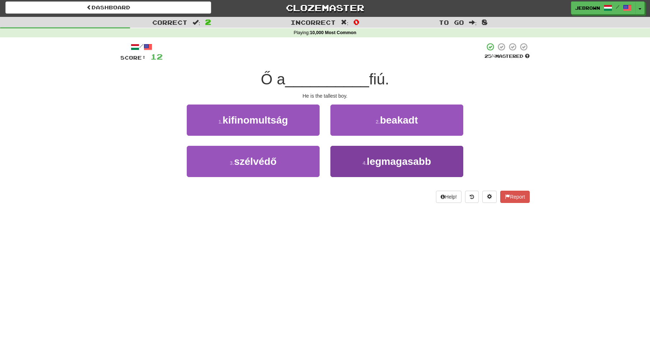
click at [370, 160] on span "legmagasabb" at bounding box center [399, 161] width 64 height 11
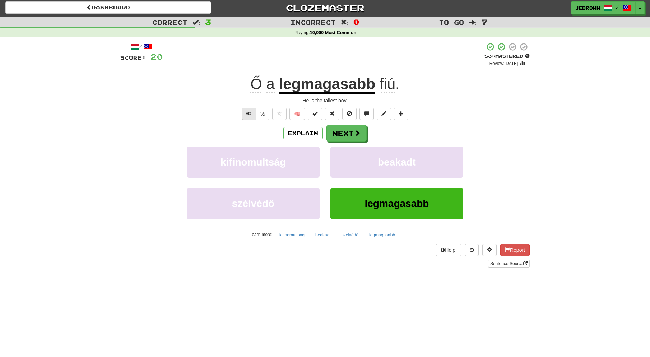
click at [250, 115] on span "Text-to-speech controls" at bounding box center [248, 113] width 5 height 5
click at [341, 135] on button "Next" at bounding box center [347, 133] width 40 height 17
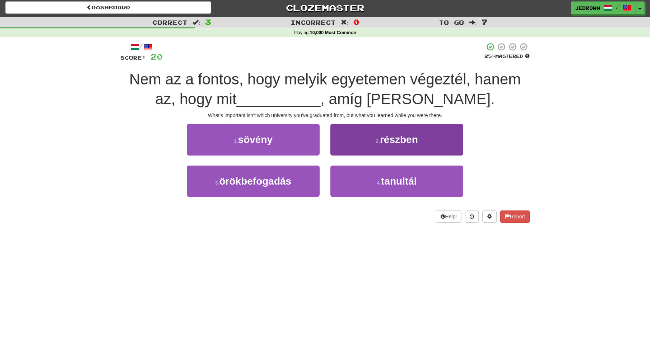
click at [384, 182] on span "tanultál" at bounding box center [399, 181] width 36 height 11
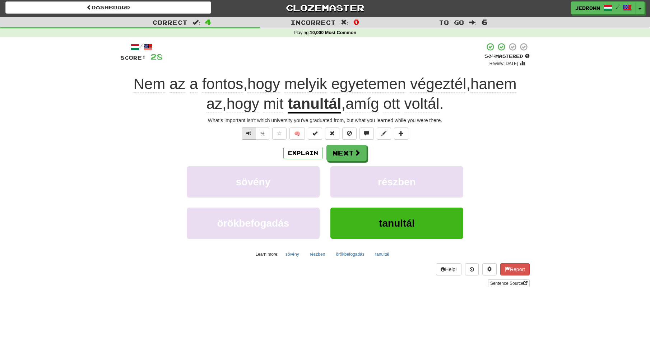
click at [247, 133] on span "Text-to-speech controls" at bounding box center [248, 133] width 5 height 5
click at [349, 150] on button "Next" at bounding box center [347, 153] width 40 height 17
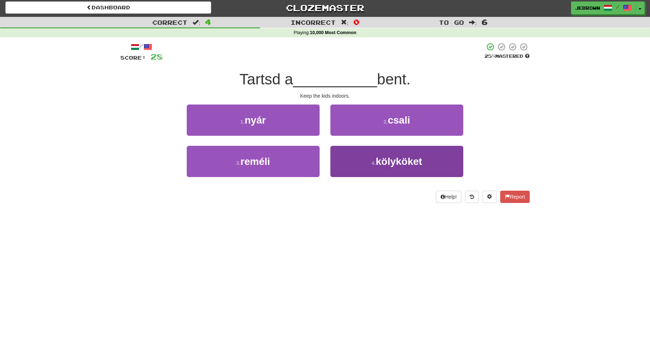
click at [379, 165] on span "kölyköket" at bounding box center [399, 161] width 46 height 11
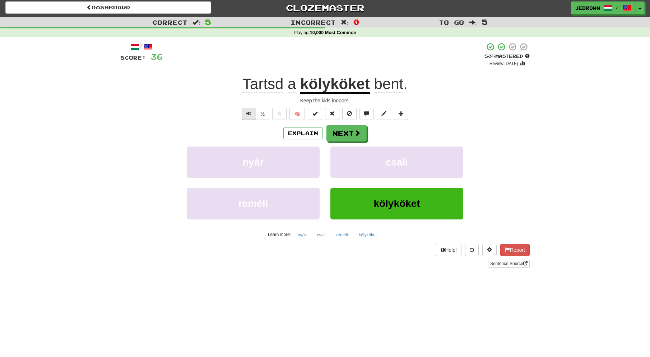
click at [250, 113] on span "Text-to-speech controls" at bounding box center [248, 113] width 5 height 5
click at [345, 132] on button "Next" at bounding box center [347, 133] width 40 height 17
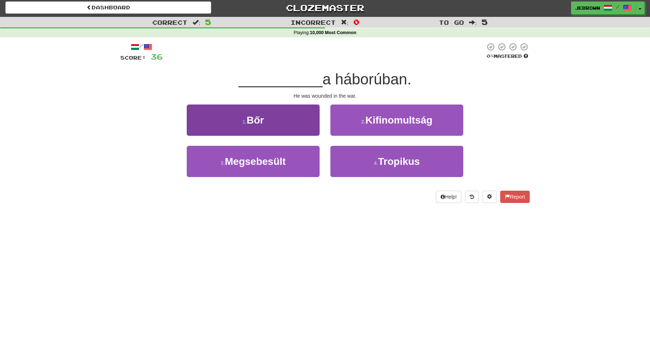
click at [286, 160] on span "Megsebesült" at bounding box center [255, 161] width 61 height 11
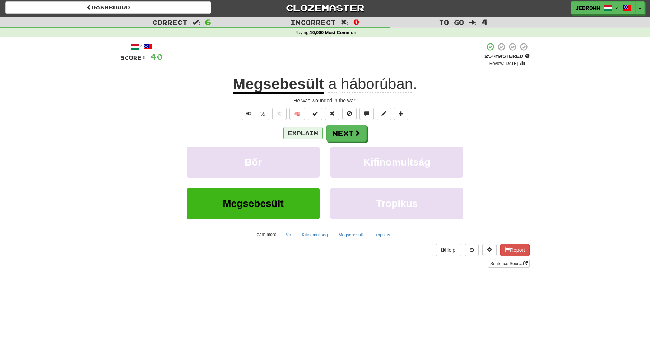
click at [300, 128] on button "Explain" at bounding box center [303, 133] width 40 height 12
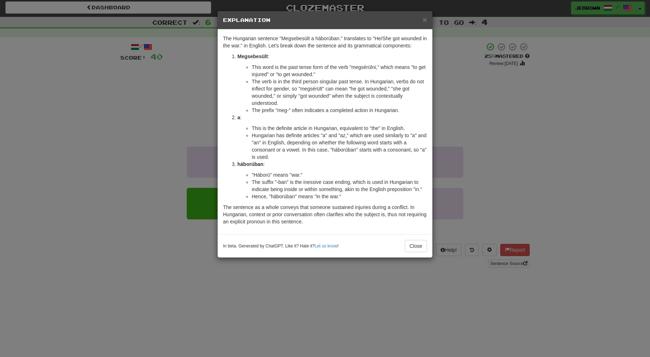
click at [426, 19] on span "×" at bounding box center [425, 19] width 4 height 8
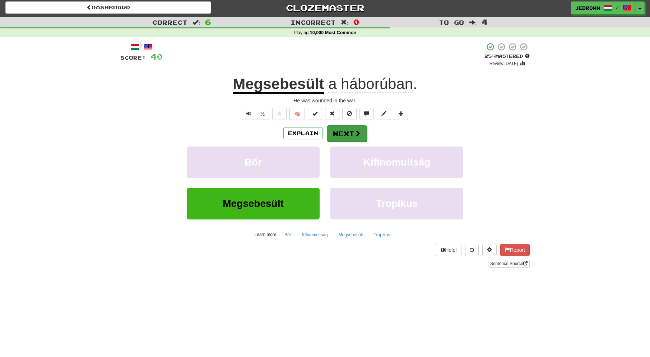
click at [355, 130] on span at bounding box center [358, 133] width 6 height 6
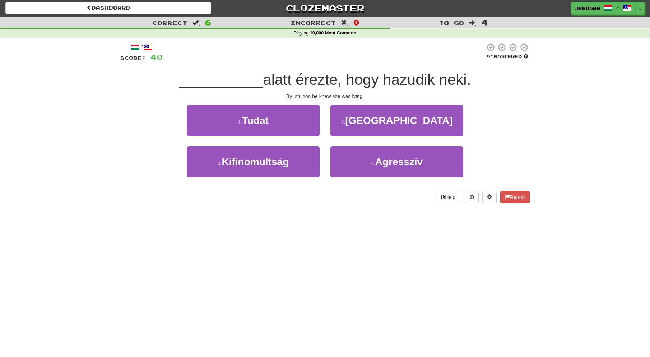
scroll to position [0, 0]
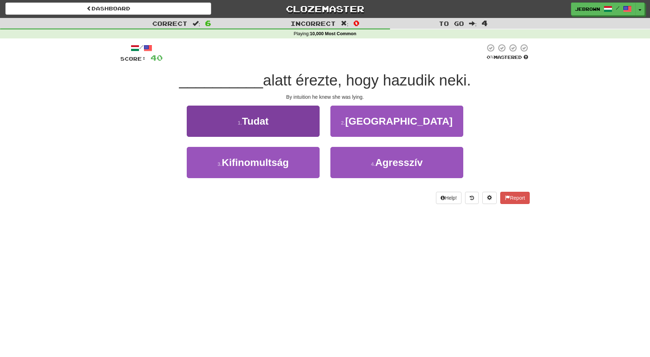
click at [294, 157] on button "3 . Kifinomultság" at bounding box center [253, 162] width 133 height 31
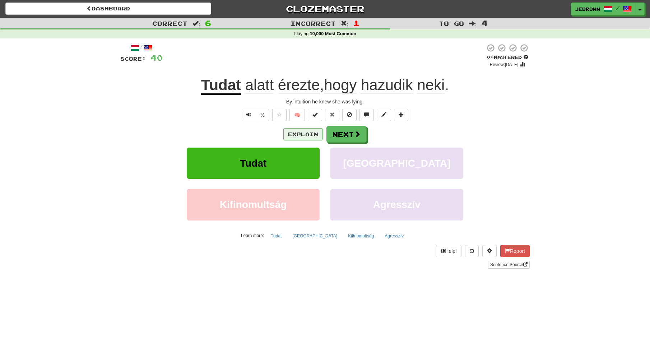
click at [297, 131] on button "Explain" at bounding box center [303, 134] width 40 height 12
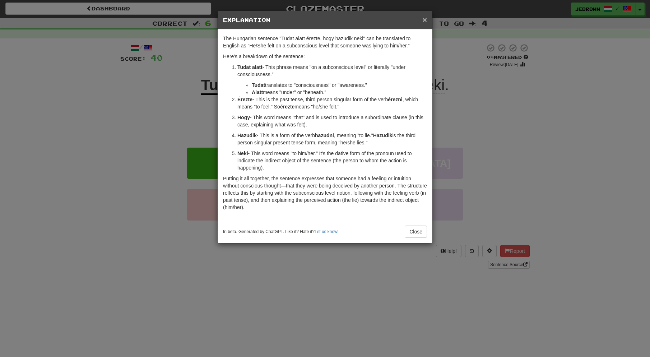
click at [424, 19] on span "×" at bounding box center [425, 19] width 4 height 8
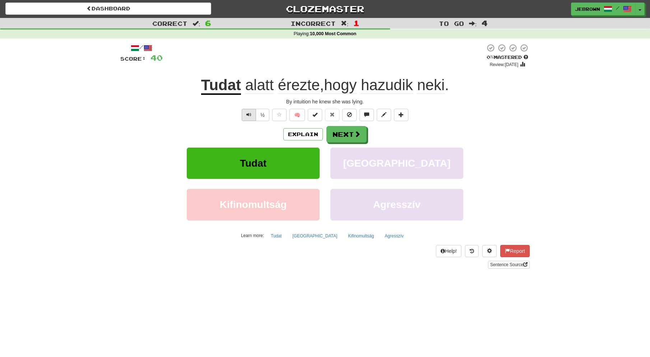
click at [248, 114] on span "Text-to-speech controls" at bounding box center [248, 114] width 5 height 5
click at [351, 133] on button "Next" at bounding box center [347, 134] width 40 height 17
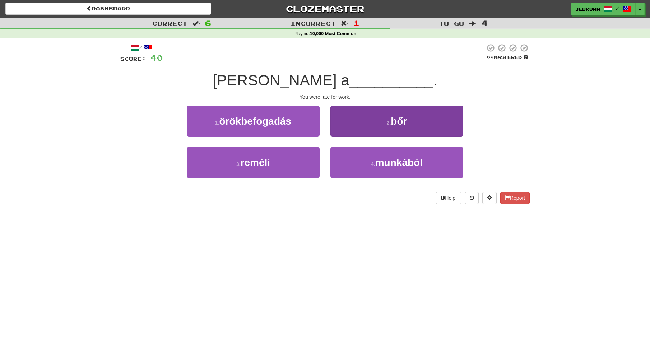
click at [372, 156] on button "4 . munkából" at bounding box center [397, 162] width 133 height 31
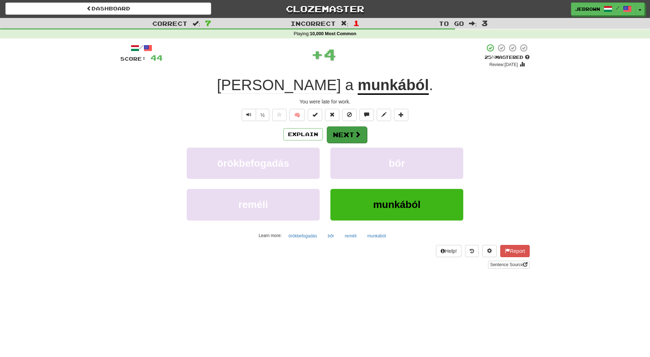
click at [346, 134] on button "Next" at bounding box center [347, 134] width 40 height 17
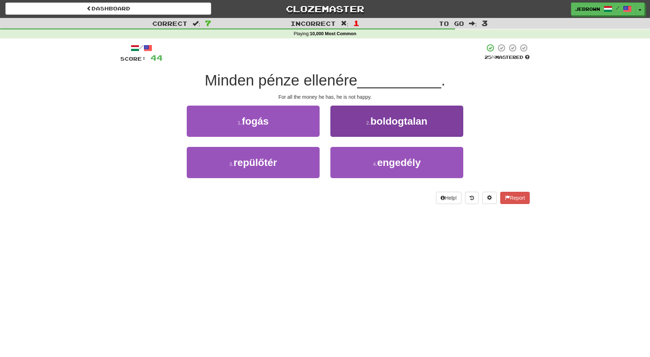
click at [379, 119] on span "boldogtalan" at bounding box center [399, 121] width 57 height 11
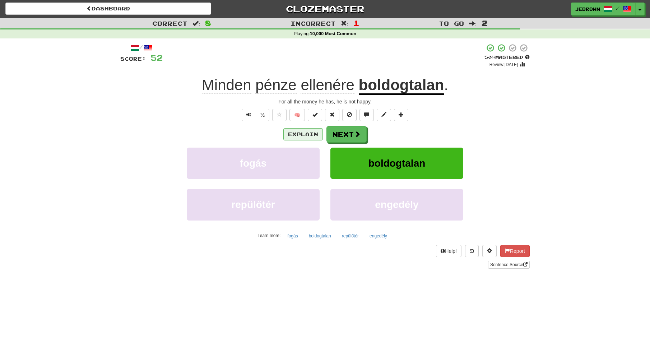
click at [306, 133] on button "Explain" at bounding box center [303, 134] width 40 height 12
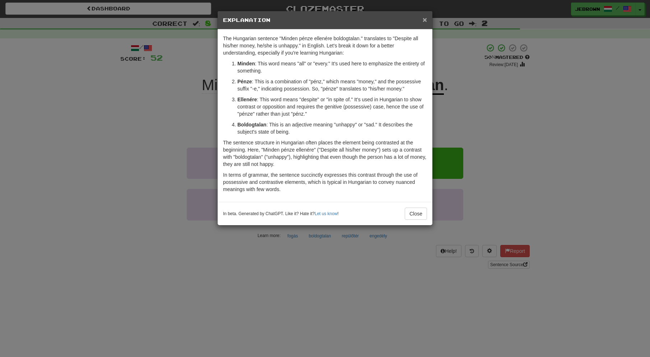
click at [424, 18] on span "×" at bounding box center [425, 19] width 4 height 8
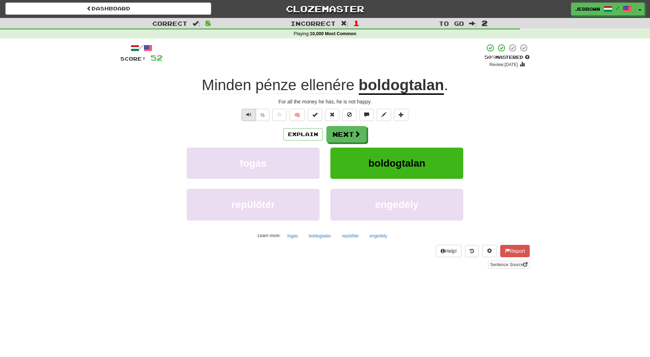
click at [245, 114] on button "Text-to-speech controls" at bounding box center [249, 115] width 14 height 12
click at [350, 131] on button "Next" at bounding box center [347, 134] width 40 height 17
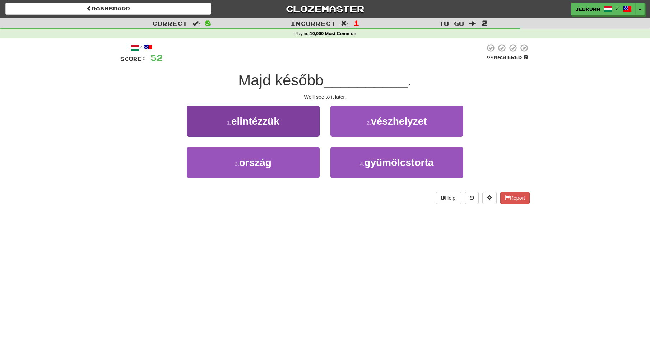
click at [294, 120] on button "1 . elintézzük" at bounding box center [253, 121] width 133 height 31
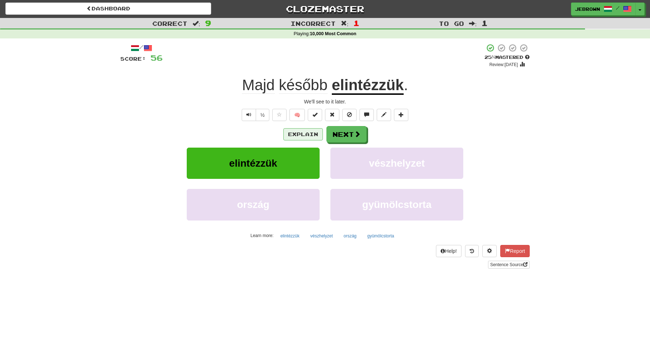
click at [305, 134] on button "Explain" at bounding box center [303, 134] width 40 height 12
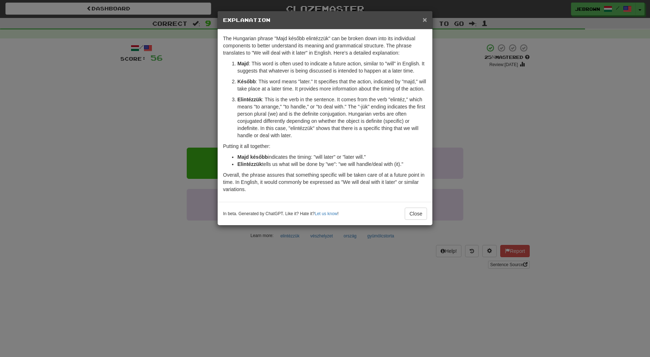
click at [425, 19] on span "×" at bounding box center [425, 19] width 4 height 8
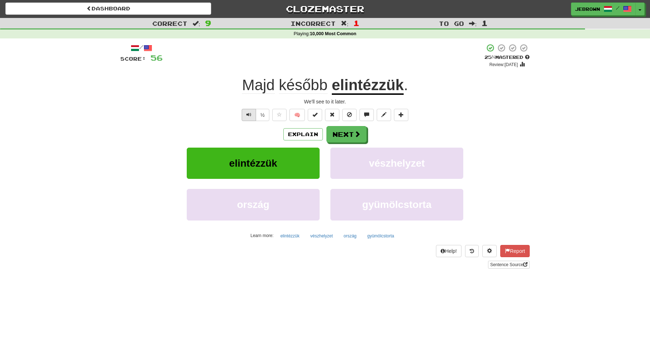
click at [248, 112] on span "Text-to-speech controls" at bounding box center [248, 114] width 5 height 5
click at [350, 131] on button "Next" at bounding box center [347, 134] width 40 height 17
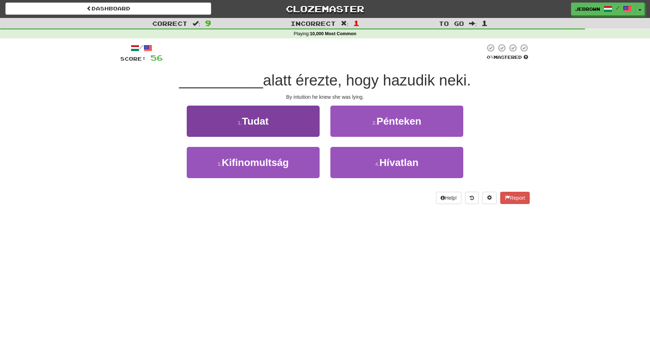
click at [264, 117] on span "Tudat" at bounding box center [255, 121] width 27 height 11
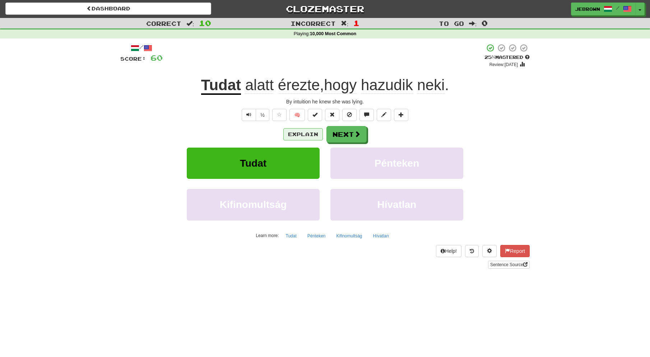
click at [305, 132] on button "Explain" at bounding box center [303, 134] width 40 height 12
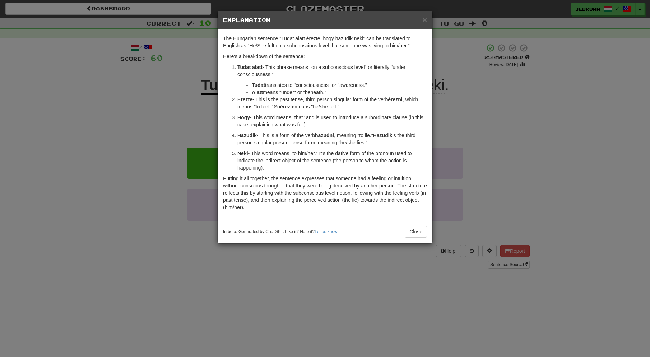
click at [425, 19] on span "×" at bounding box center [425, 19] width 4 height 8
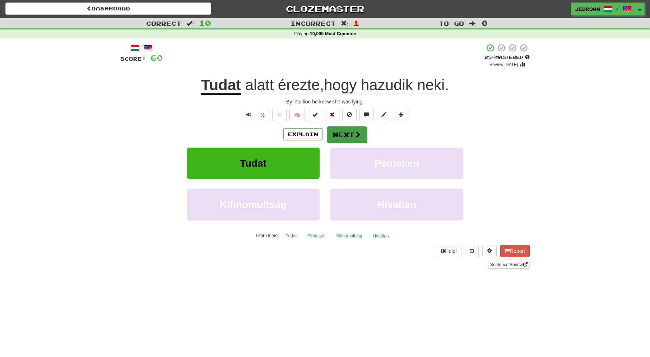
click at [348, 133] on button "Next" at bounding box center [347, 134] width 40 height 17
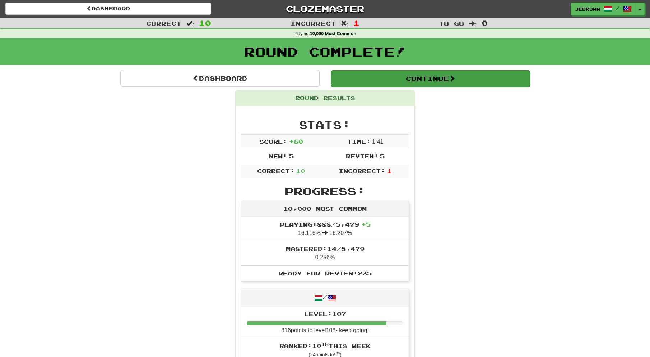
click at [365, 78] on button "Continue" at bounding box center [430, 78] width 199 height 17
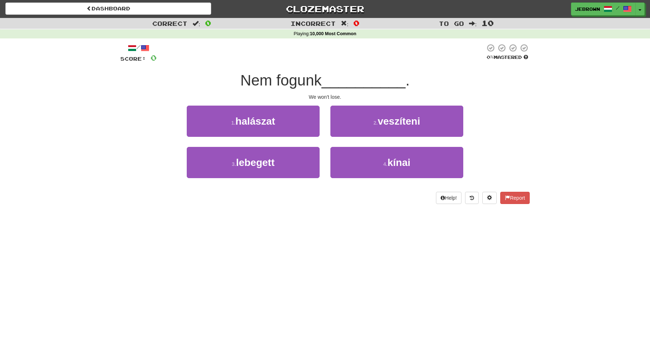
click at [376, 120] on small "2 ." at bounding box center [376, 123] width 4 height 6
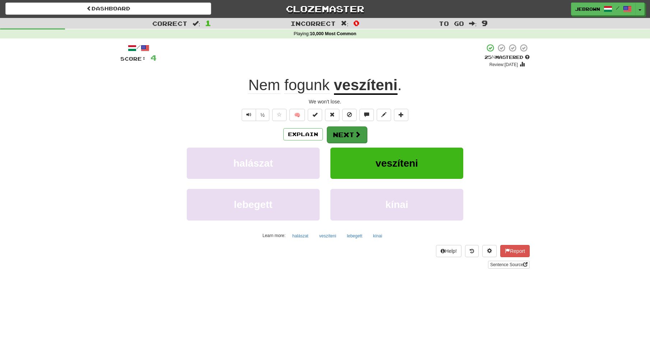
click at [346, 132] on button "Next" at bounding box center [347, 134] width 40 height 17
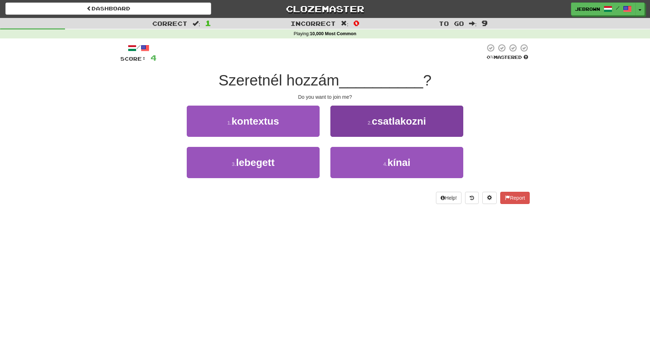
click at [370, 123] on small "2 ." at bounding box center [370, 123] width 4 height 6
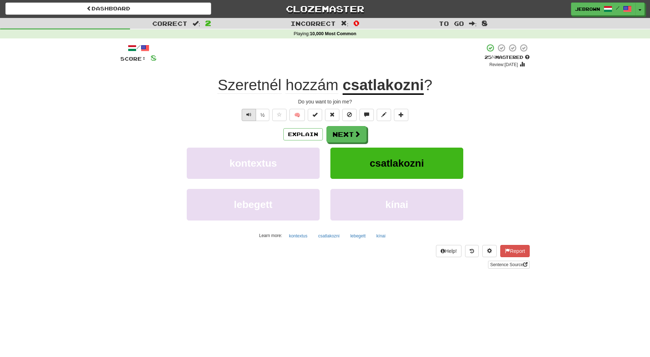
click at [250, 116] on span "Text-to-speech controls" at bounding box center [248, 114] width 5 height 5
click at [346, 132] on button "Next" at bounding box center [347, 134] width 40 height 17
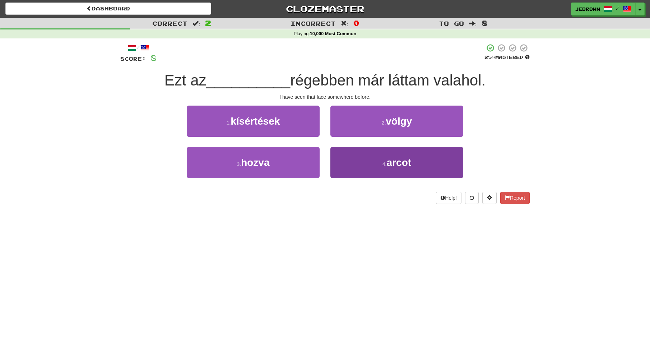
click at [397, 161] on span "arcot" at bounding box center [399, 162] width 24 height 11
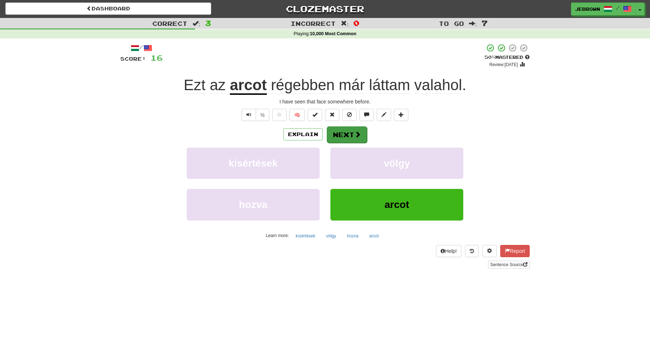
click at [350, 134] on button "Next" at bounding box center [347, 134] width 40 height 17
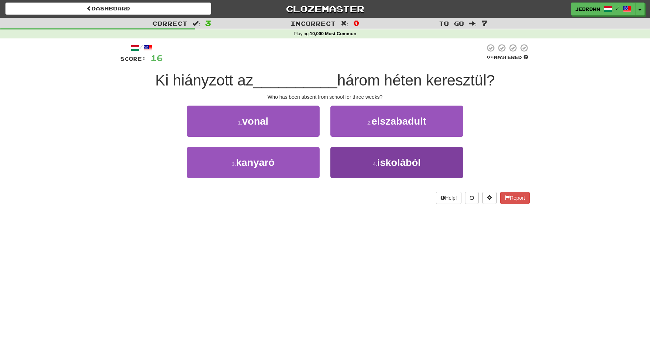
click at [376, 158] on button "4 . iskolából" at bounding box center [397, 162] width 133 height 31
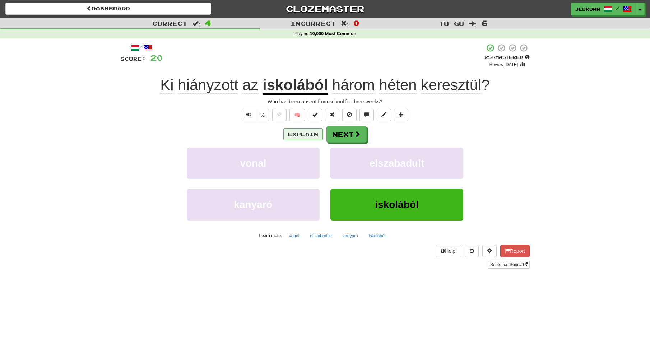
click at [300, 132] on button "Explain" at bounding box center [303, 134] width 40 height 12
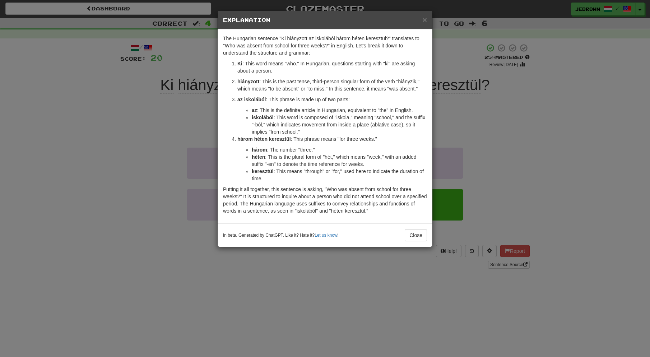
click at [424, 18] on span "×" at bounding box center [425, 19] width 4 height 8
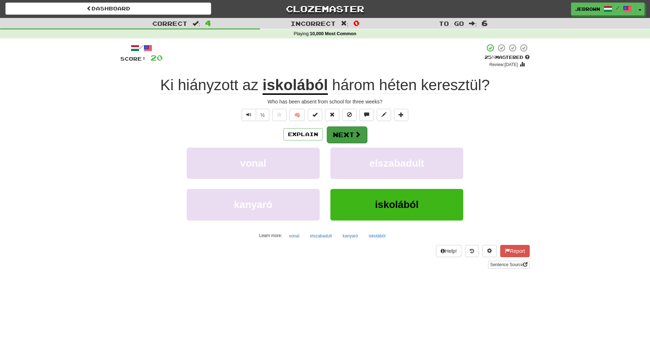
click at [348, 134] on button "Next" at bounding box center [347, 134] width 40 height 17
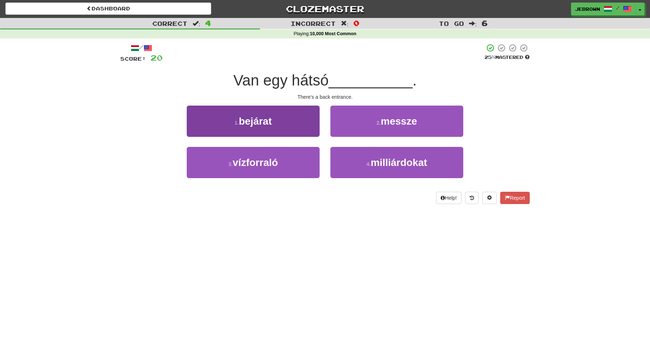
click at [286, 123] on button "1 . bejárat" at bounding box center [253, 121] width 133 height 31
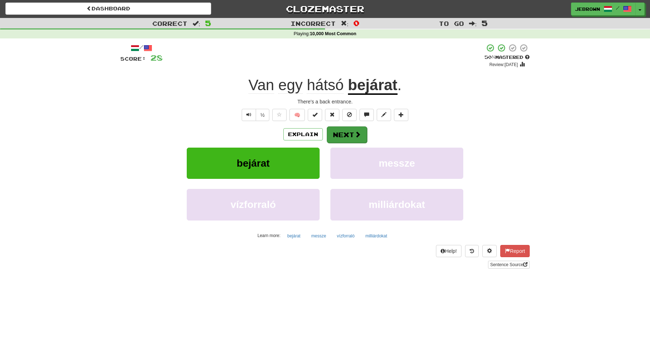
click at [348, 132] on button "Next" at bounding box center [347, 134] width 40 height 17
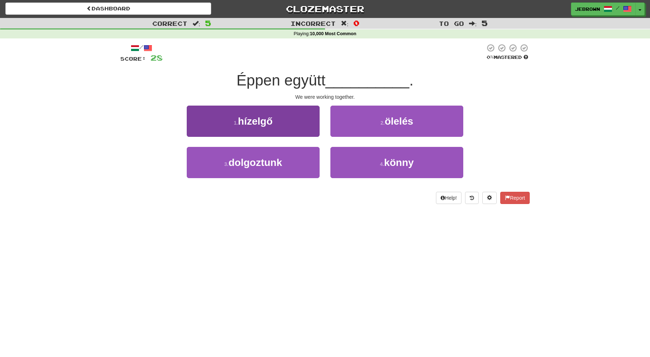
click at [288, 161] on button "3 . dolgoztunk" at bounding box center [253, 162] width 133 height 31
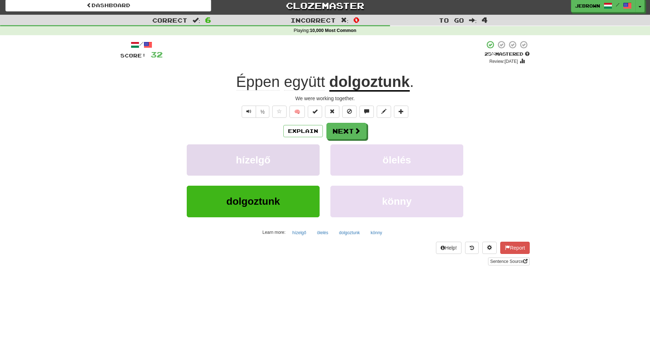
scroll to position [3, 0]
click at [350, 132] on button "Next" at bounding box center [347, 132] width 40 height 17
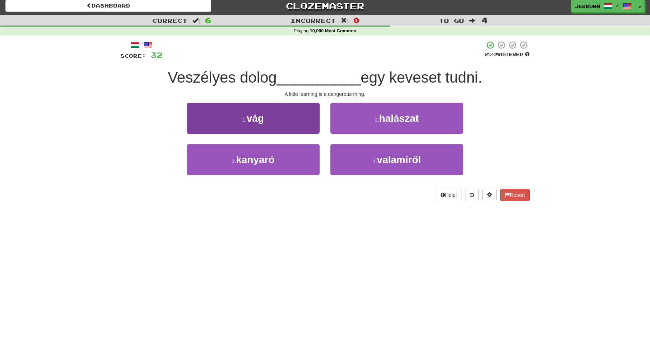
scroll to position [3, 0]
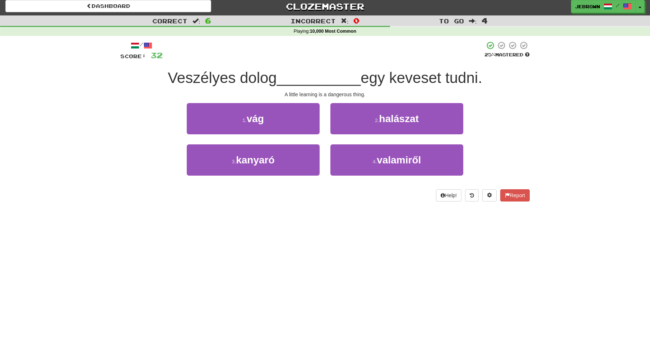
click at [283, 118] on button "1 . vág" at bounding box center [253, 118] width 133 height 31
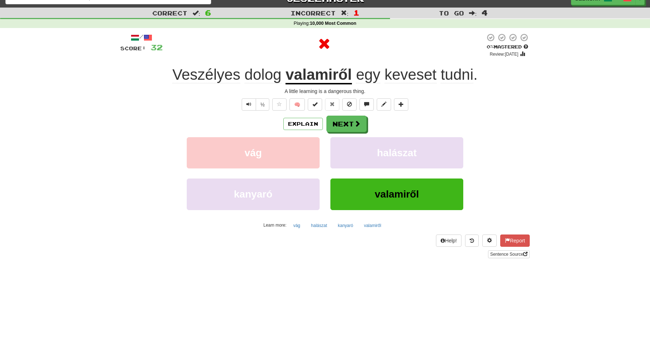
scroll to position [13, 0]
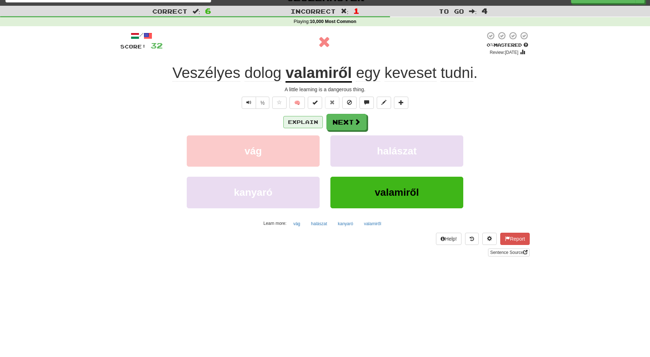
click at [303, 121] on button "Explain" at bounding box center [303, 122] width 40 height 12
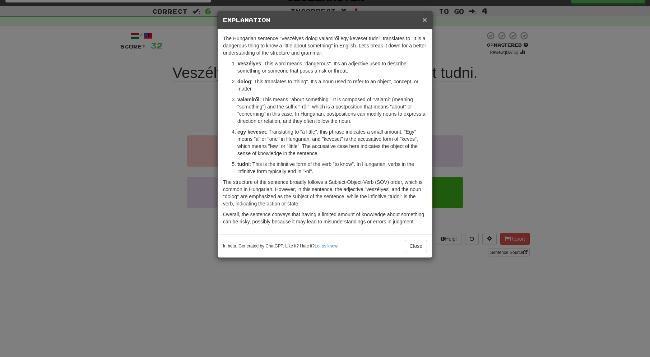
click at [426, 19] on span "×" at bounding box center [425, 19] width 4 height 8
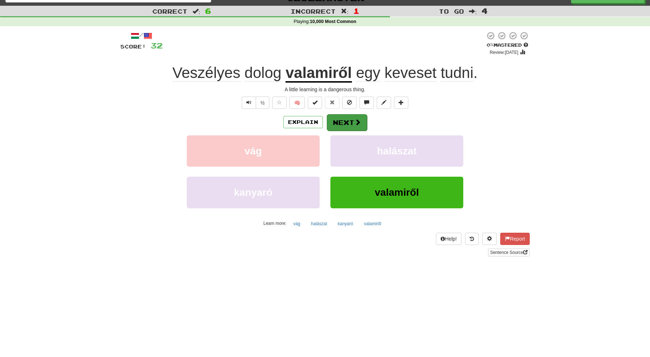
click at [351, 123] on button "Next" at bounding box center [347, 122] width 40 height 17
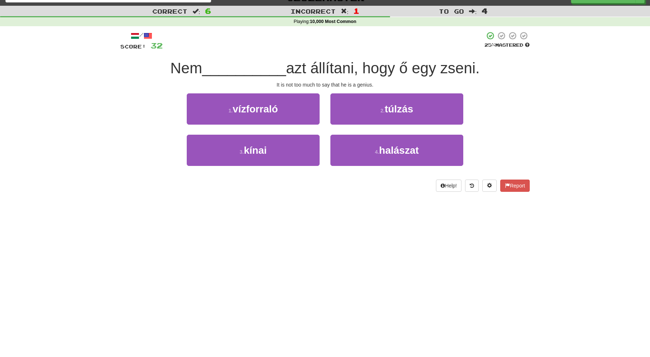
click at [409, 108] on span "túlzás" at bounding box center [399, 108] width 28 height 11
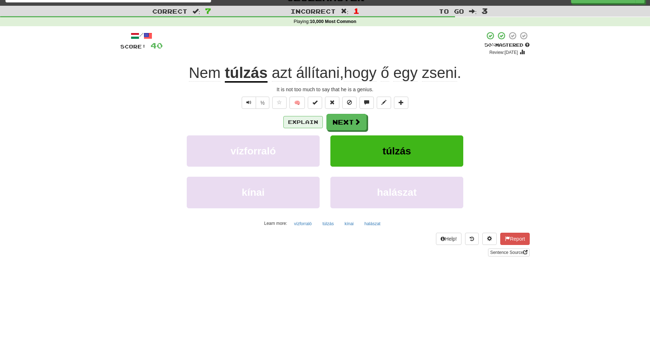
click at [302, 120] on button "Explain" at bounding box center [303, 122] width 40 height 12
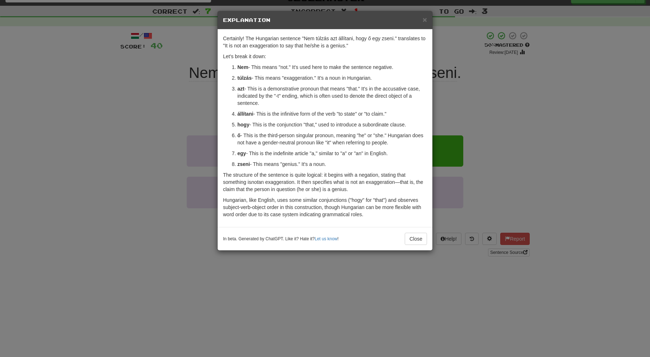
click at [426, 16] on span "×" at bounding box center [425, 19] width 4 height 8
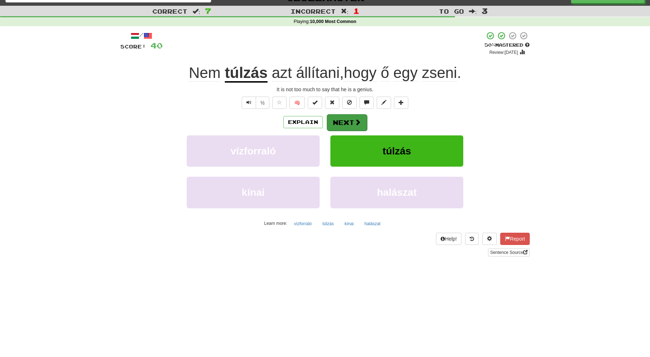
click at [349, 119] on button "Next" at bounding box center [347, 122] width 40 height 17
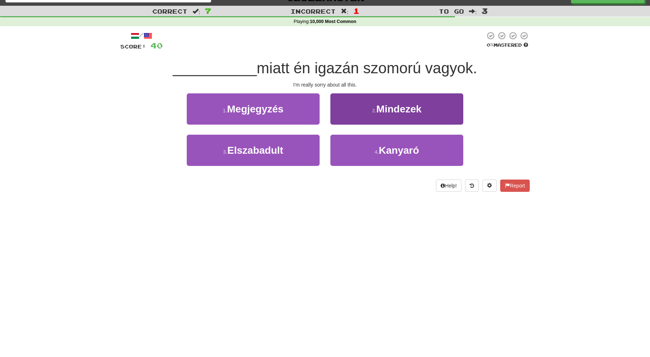
click at [410, 112] on span "Mindezek" at bounding box center [398, 108] width 45 height 11
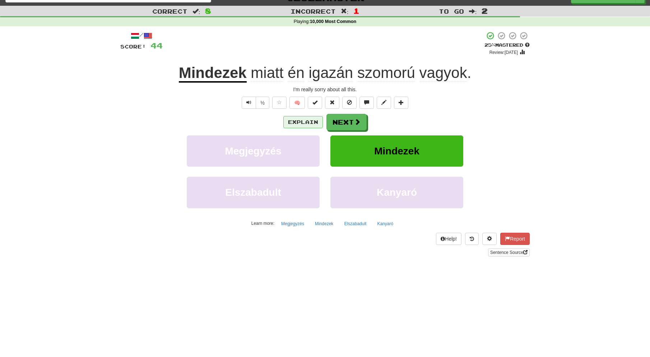
click at [304, 123] on button "Explain" at bounding box center [303, 122] width 40 height 12
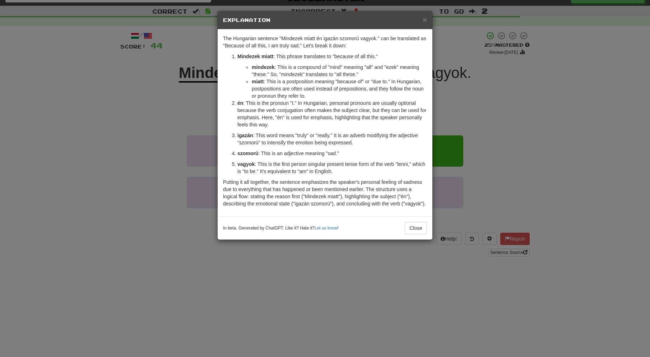
click at [424, 19] on span "×" at bounding box center [425, 19] width 4 height 8
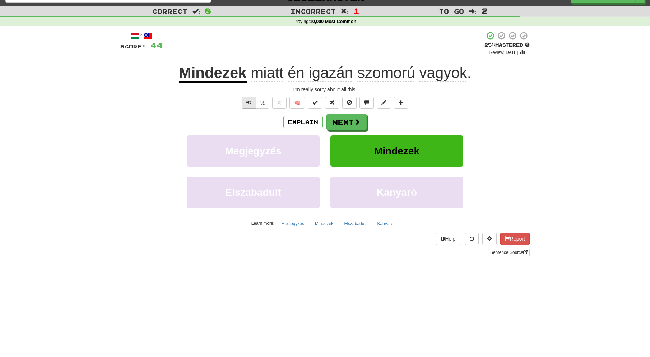
click at [249, 100] on span "Text-to-speech controls" at bounding box center [248, 102] width 5 height 5
click at [352, 121] on button "Next" at bounding box center [347, 122] width 40 height 17
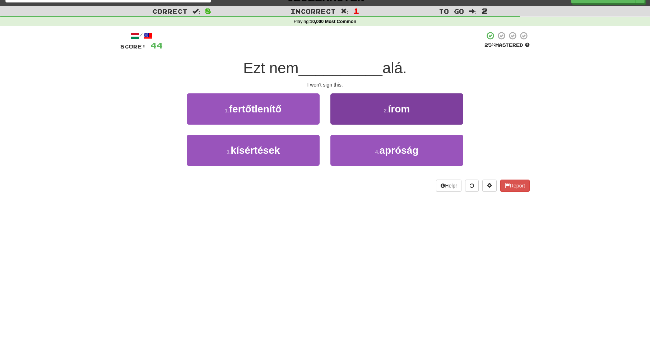
click at [401, 112] on span "írom" at bounding box center [399, 108] width 22 height 11
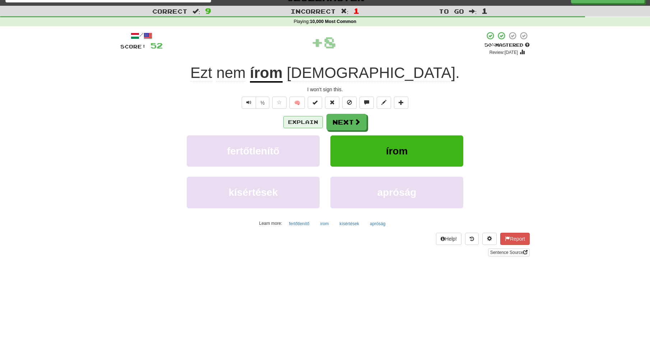
click at [299, 121] on button "Explain" at bounding box center [303, 122] width 40 height 12
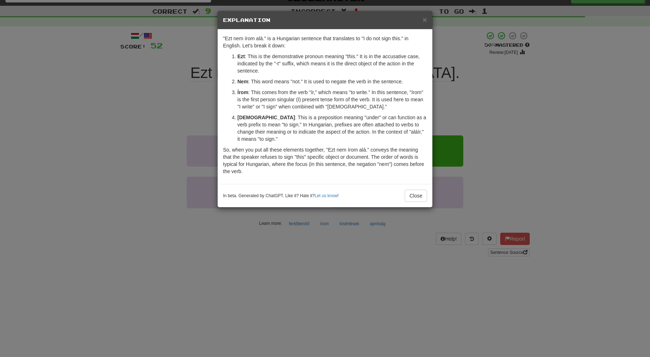
click at [426, 19] on span "×" at bounding box center [425, 19] width 4 height 8
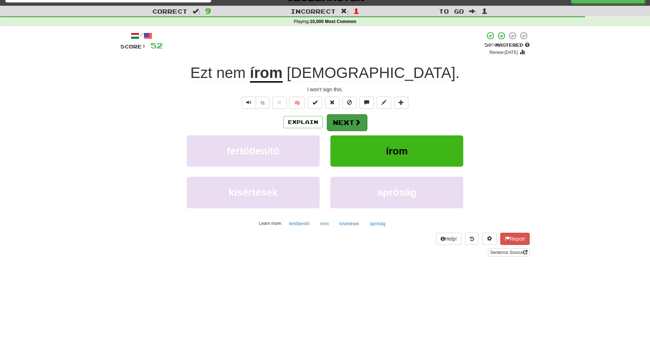
click at [345, 122] on button "Next" at bounding box center [347, 122] width 40 height 17
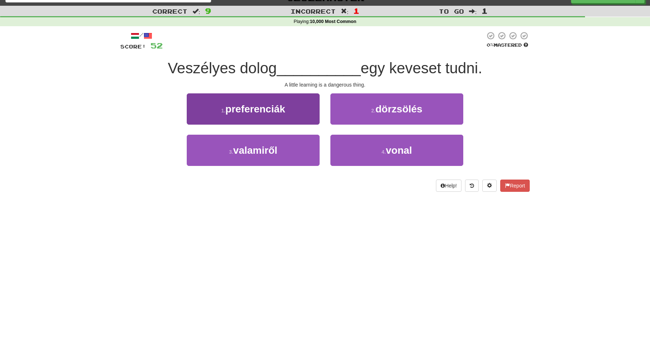
click at [273, 143] on button "3 . valamiről" at bounding box center [253, 150] width 133 height 31
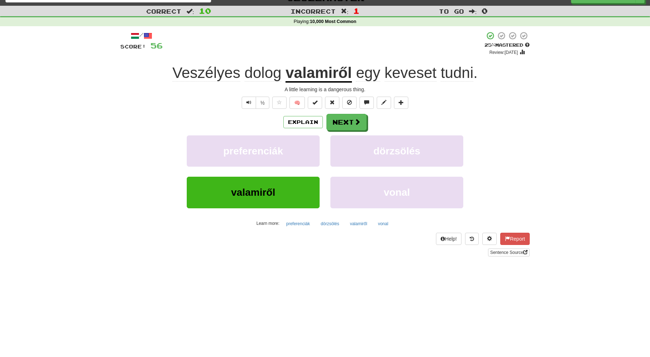
click at [358, 119] on span at bounding box center [357, 122] width 6 height 6
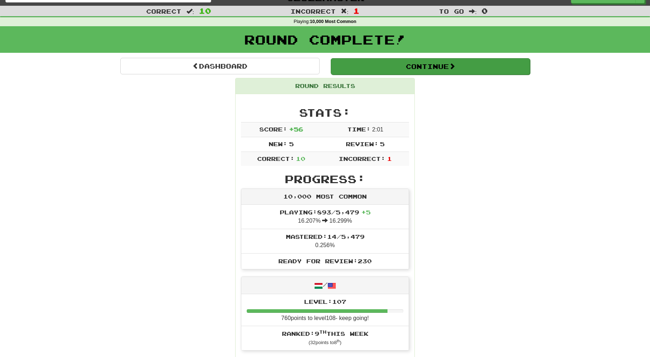
click at [369, 61] on button "Continue" at bounding box center [430, 66] width 199 height 17
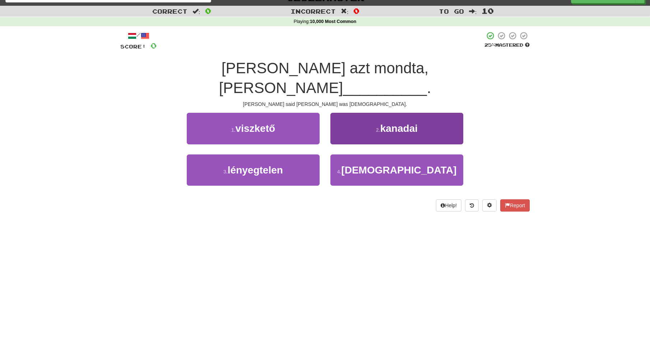
click at [381, 123] on span "kanadai" at bounding box center [398, 128] width 37 height 11
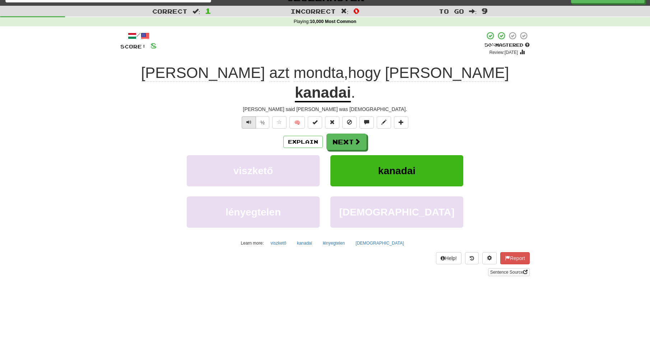
click at [251, 120] on span "Text-to-speech controls" at bounding box center [248, 122] width 5 height 5
click at [350, 134] on button "Next" at bounding box center [347, 142] width 40 height 17
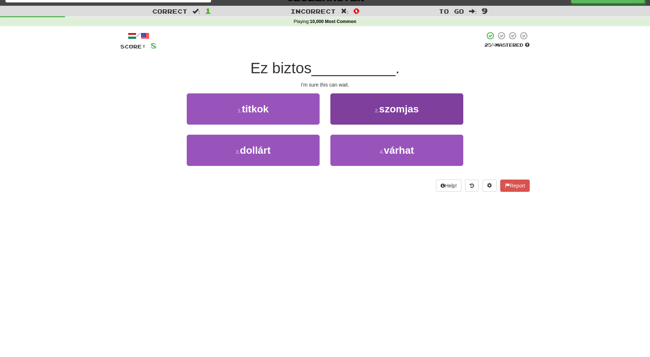
click at [388, 147] on span "várhat" at bounding box center [399, 150] width 30 height 11
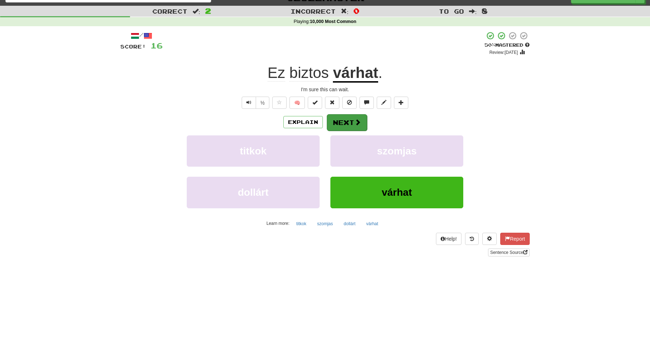
click at [348, 121] on button "Next" at bounding box center [347, 122] width 40 height 17
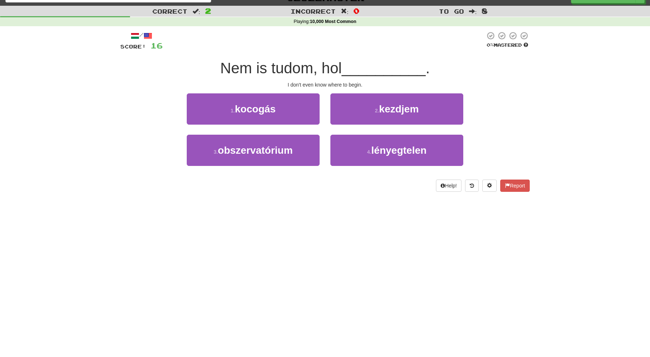
click at [383, 110] on span "kezdjem" at bounding box center [399, 108] width 40 height 11
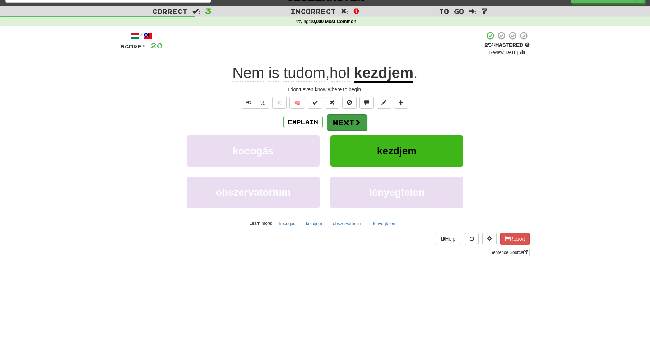
click at [349, 121] on button "Next" at bounding box center [347, 122] width 40 height 17
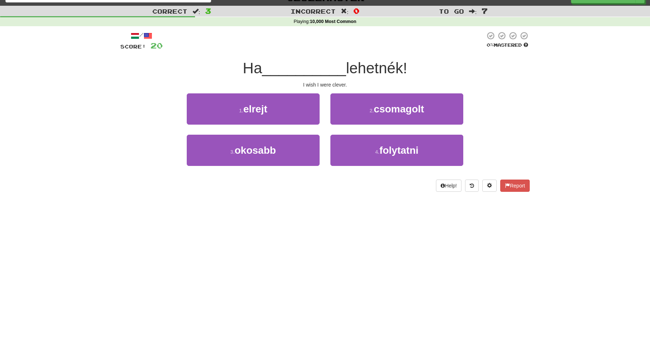
click at [377, 111] on span "csomagolt" at bounding box center [399, 108] width 50 height 11
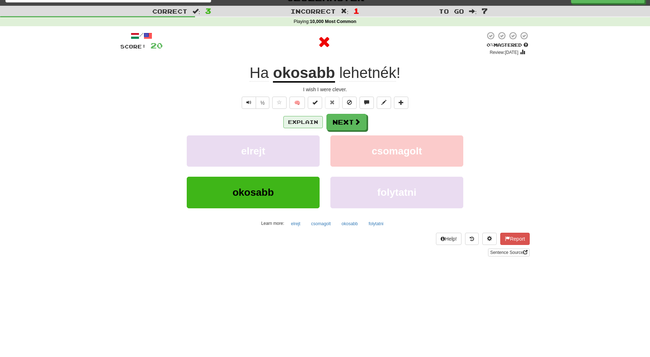
click at [308, 122] on button "Explain" at bounding box center [303, 122] width 40 height 12
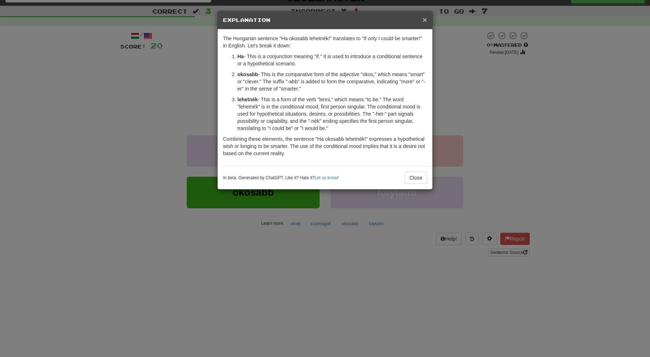
click at [426, 19] on span "×" at bounding box center [425, 19] width 4 height 8
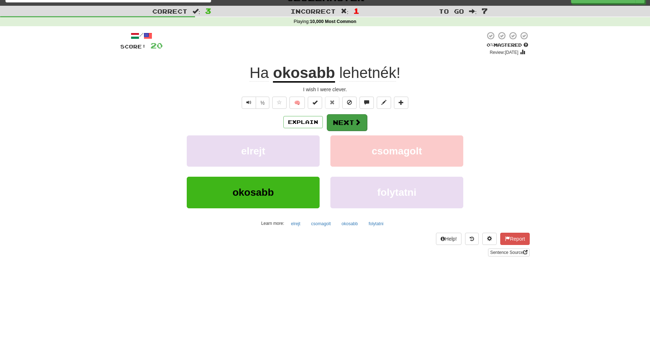
click at [348, 123] on button "Next" at bounding box center [347, 122] width 40 height 17
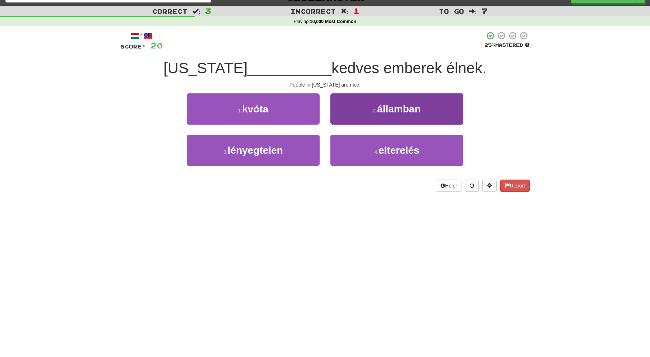
click at [406, 111] on span "államban" at bounding box center [398, 108] width 43 height 11
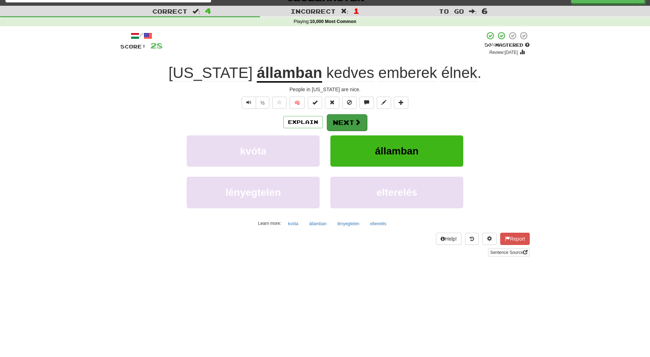
click at [355, 124] on span at bounding box center [358, 122] width 6 height 6
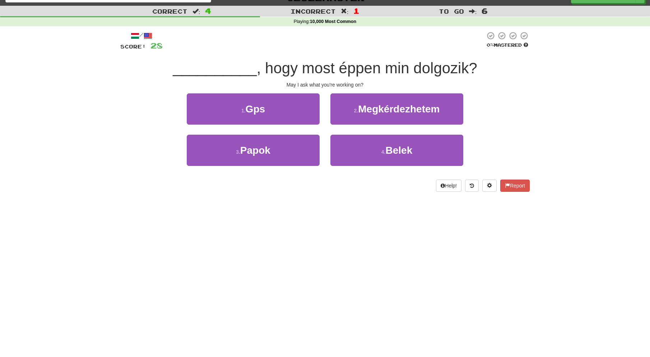
click at [373, 111] on span "Megkérdezhetem" at bounding box center [399, 108] width 82 height 11
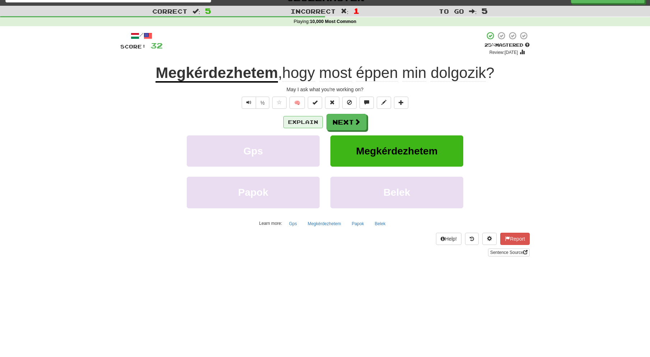
click at [305, 121] on button "Explain" at bounding box center [303, 122] width 40 height 12
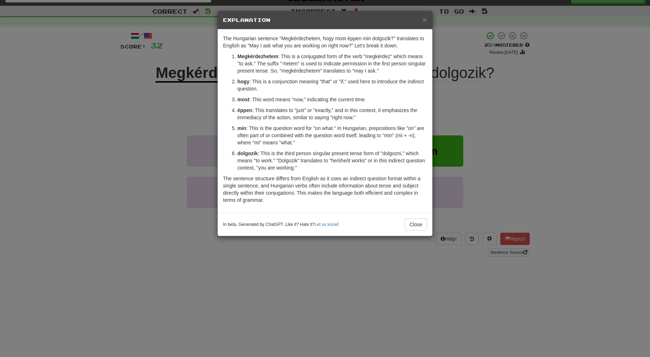
click at [424, 19] on span "×" at bounding box center [425, 19] width 4 height 8
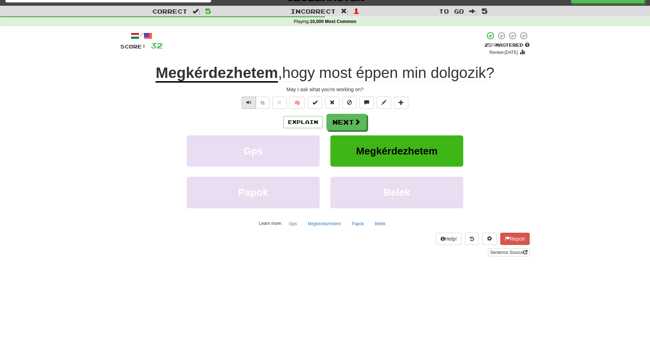
click at [248, 100] on span "Text-to-speech controls" at bounding box center [248, 102] width 5 height 5
click at [349, 118] on button "Next" at bounding box center [347, 122] width 40 height 17
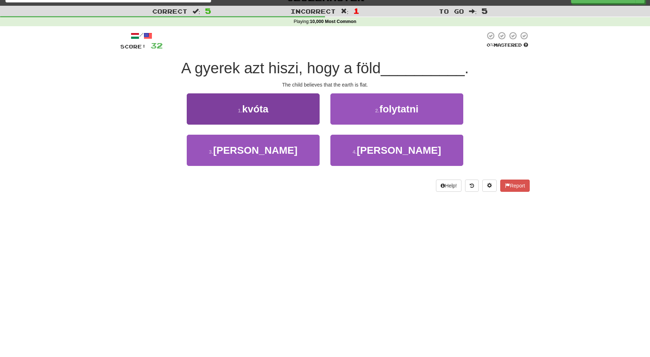
click at [276, 147] on button "3 . lapos" at bounding box center [253, 150] width 133 height 31
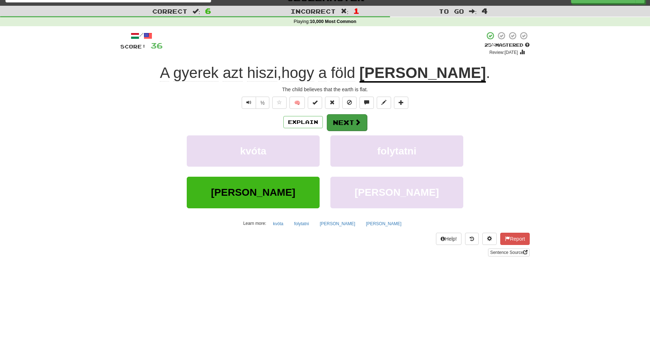
click at [349, 121] on button "Next" at bounding box center [347, 122] width 40 height 17
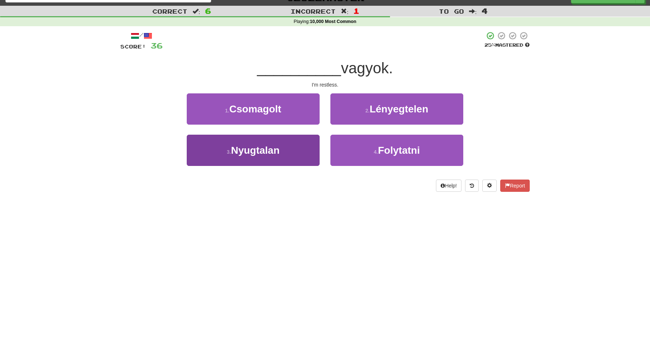
click at [277, 152] on span "Nyugtalan" at bounding box center [255, 150] width 48 height 11
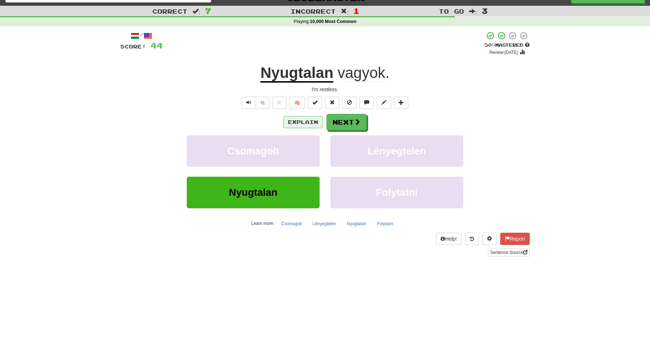
click at [297, 120] on button "Explain" at bounding box center [303, 122] width 40 height 12
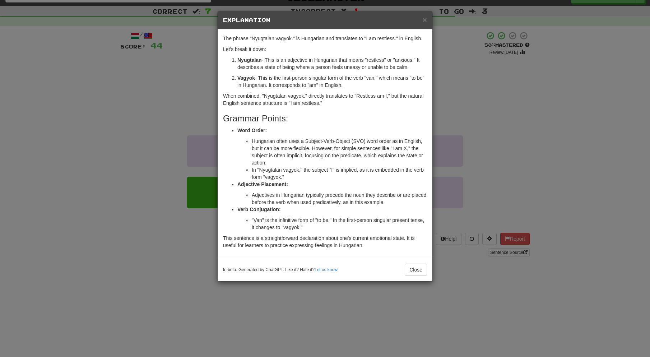
click at [424, 19] on span "×" at bounding box center [425, 19] width 4 height 8
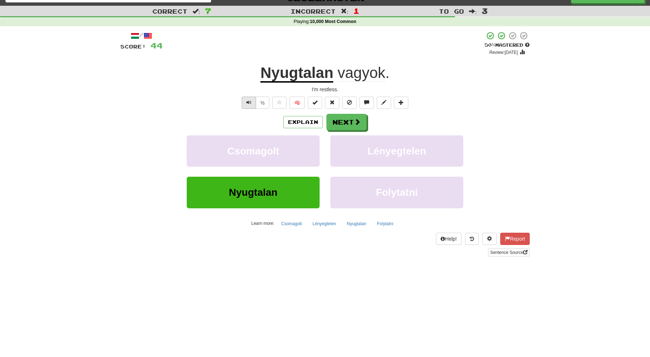
click at [249, 102] on span "Text-to-speech controls" at bounding box center [248, 102] width 5 height 5
click at [353, 121] on button "Next" at bounding box center [347, 122] width 40 height 17
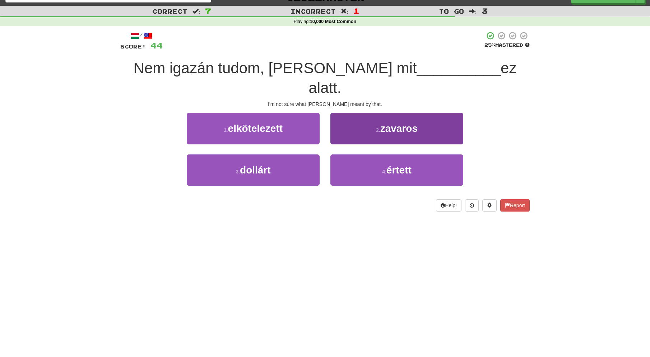
click at [401, 165] on span "értett" at bounding box center [399, 170] width 25 height 11
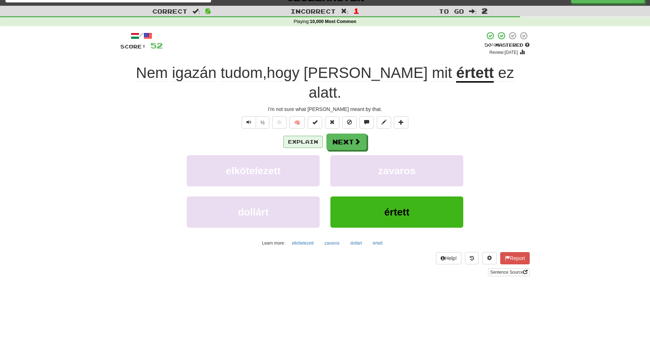
click at [299, 136] on button "Explain" at bounding box center [303, 142] width 40 height 12
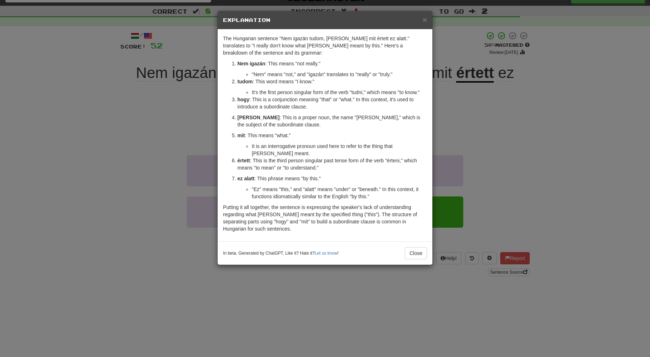
click at [425, 19] on span "×" at bounding box center [425, 19] width 4 height 8
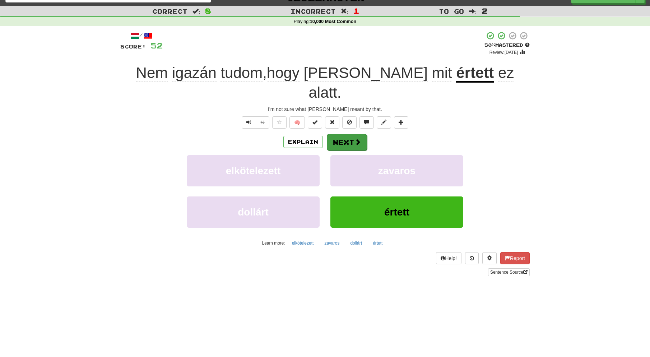
click at [348, 134] on button "Next" at bounding box center [347, 142] width 40 height 17
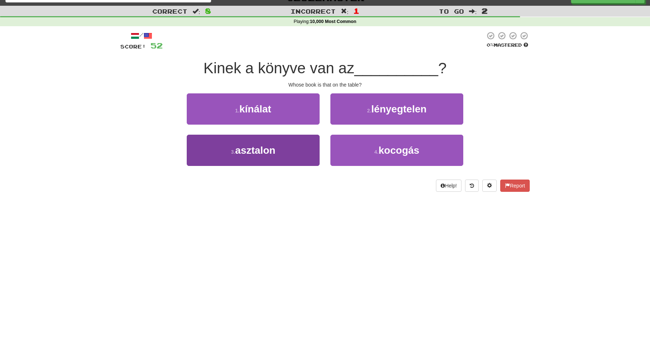
click at [284, 149] on button "3 . asztalon" at bounding box center [253, 150] width 133 height 31
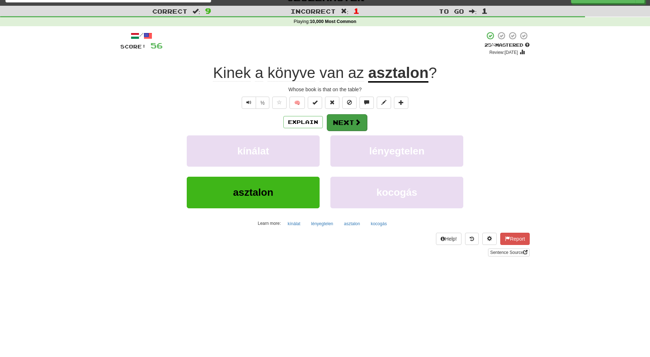
click at [351, 120] on button "Next" at bounding box center [347, 122] width 40 height 17
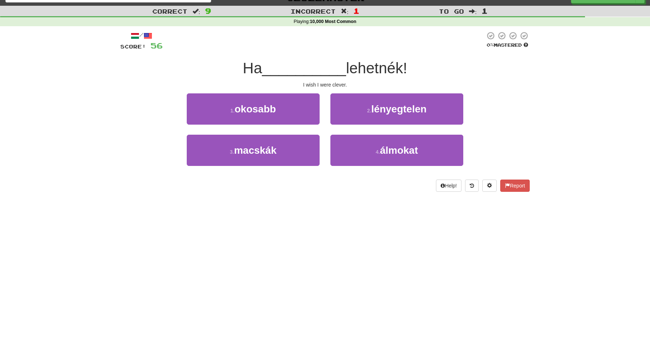
click at [271, 112] on span "okosabb" at bounding box center [255, 108] width 41 height 11
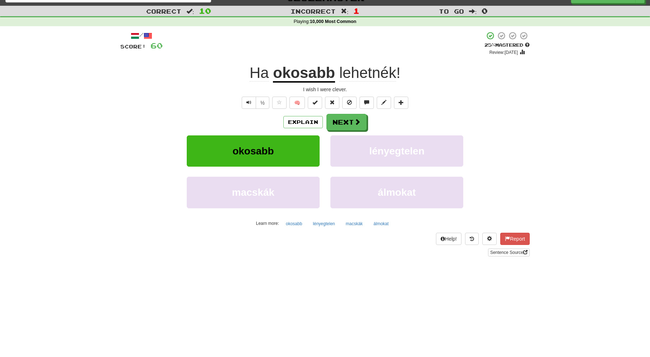
click at [345, 121] on button "Next" at bounding box center [347, 122] width 40 height 17
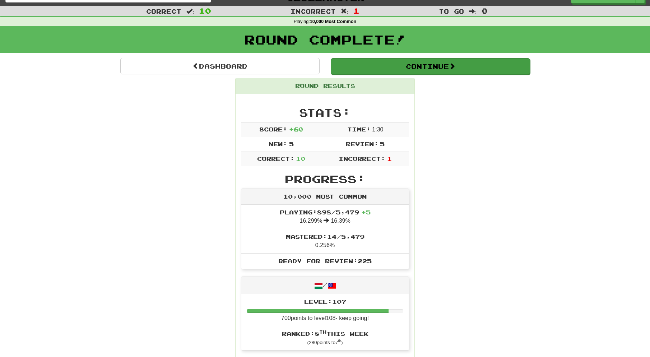
click at [370, 66] on button "Continue" at bounding box center [430, 66] width 199 height 17
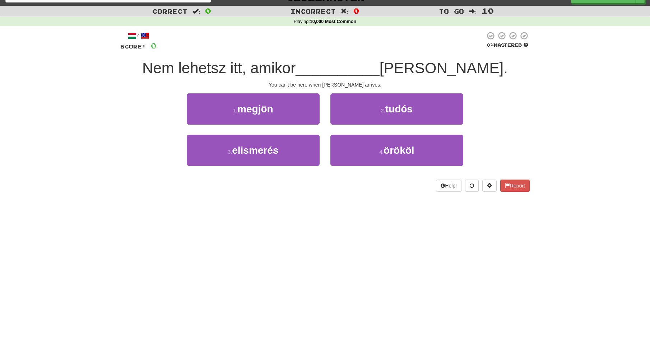
click at [295, 108] on button "1 . megjön" at bounding box center [253, 108] width 133 height 31
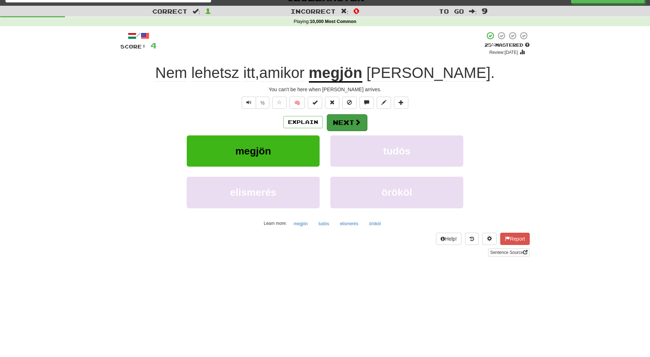
click at [352, 123] on button "Next" at bounding box center [347, 122] width 40 height 17
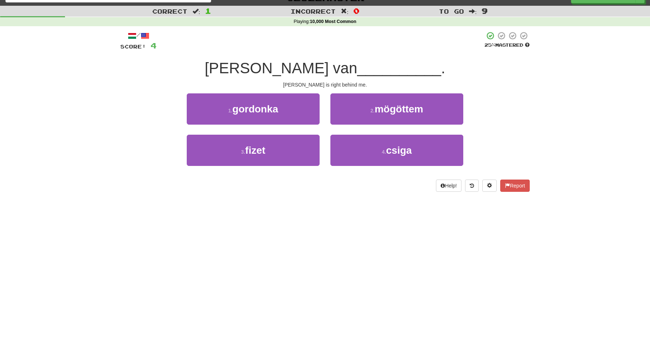
click at [418, 110] on span "mögöttem" at bounding box center [399, 108] width 48 height 11
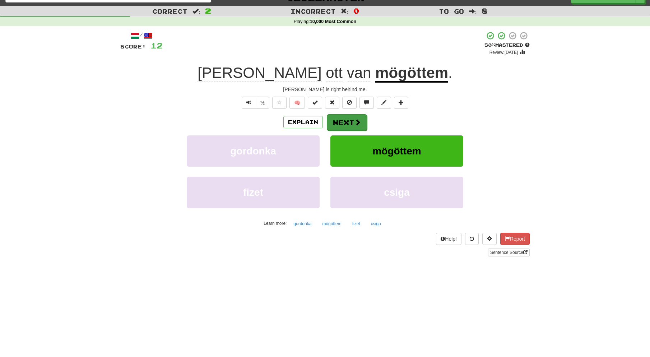
click at [345, 121] on button "Next" at bounding box center [347, 122] width 40 height 17
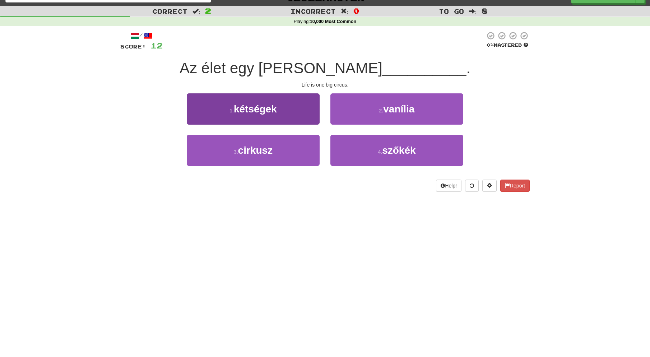
click at [295, 149] on button "3 . cirkusz" at bounding box center [253, 150] width 133 height 31
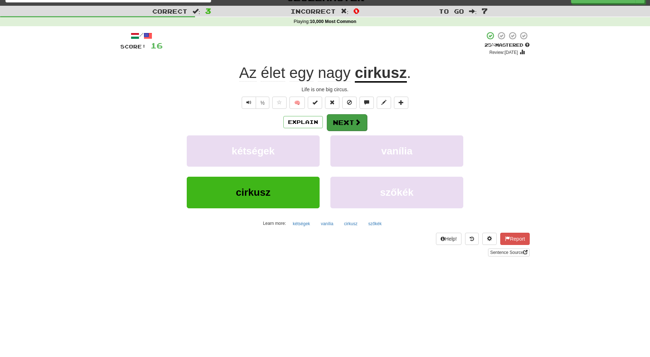
click at [348, 121] on button "Next" at bounding box center [347, 122] width 40 height 17
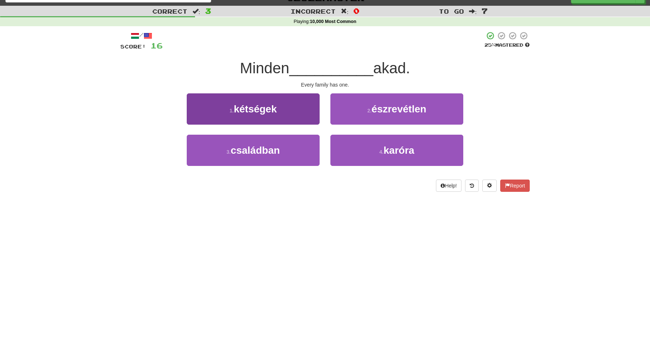
click at [284, 148] on button "3 . családban" at bounding box center [253, 150] width 133 height 31
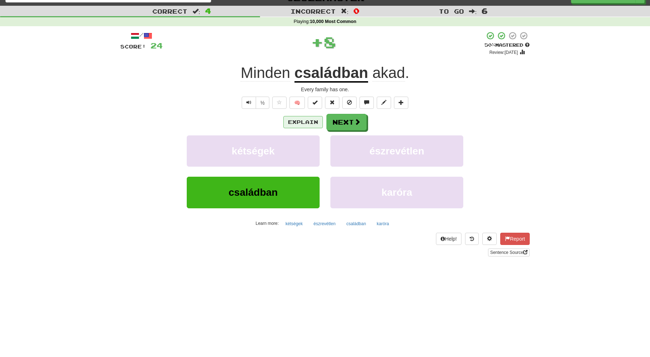
click at [306, 122] on button "Explain" at bounding box center [303, 122] width 40 height 12
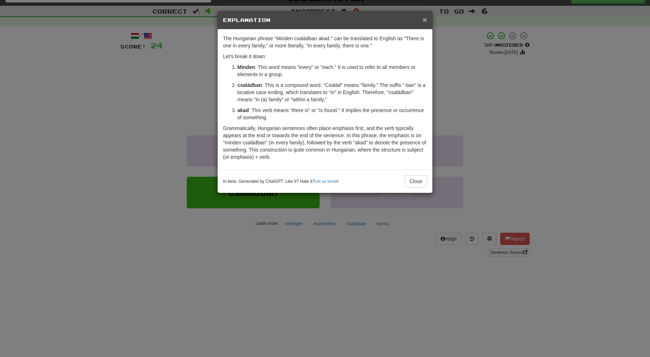
click at [425, 20] on span "×" at bounding box center [425, 19] width 4 height 8
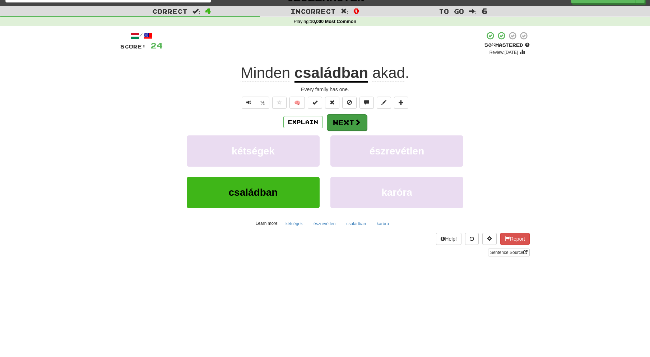
click at [351, 120] on button "Next" at bounding box center [347, 122] width 40 height 17
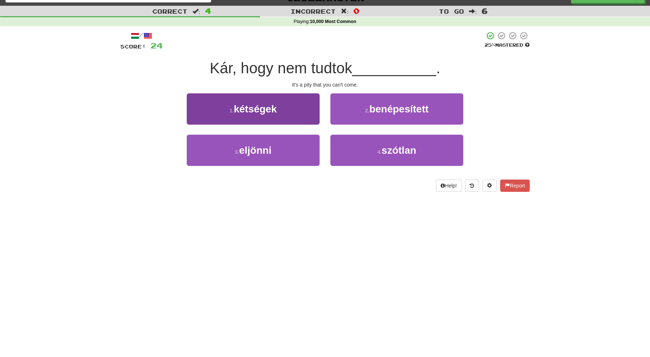
click at [282, 148] on button "3 . eljönni" at bounding box center [253, 150] width 133 height 31
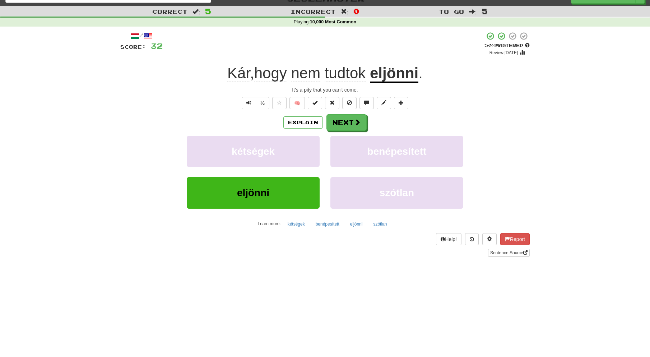
scroll to position [12, 0]
click at [312, 122] on button "Explain" at bounding box center [303, 122] width 40 height 12
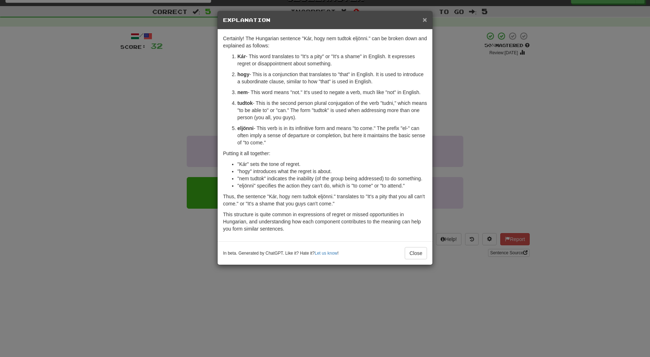
click at [424, 19] on span "×" at bounding box center [425, 19] width 4 height 8
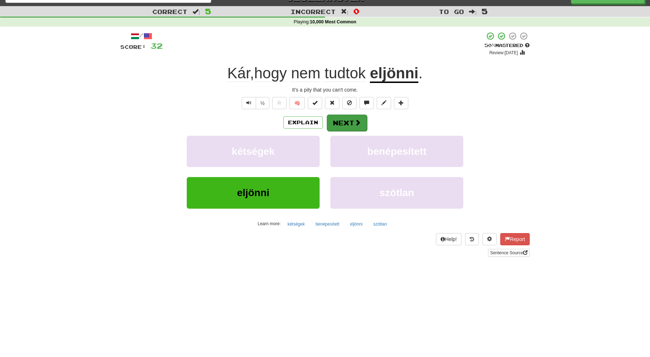
click at [352, 121] on button "Next" at bounding box center [347, 123] width 40 height 17
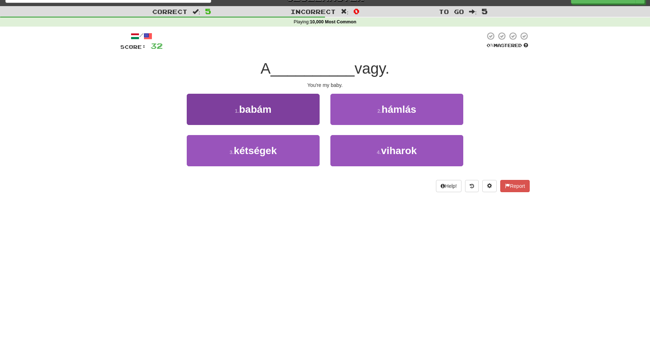
click at [277, 110] on button "1 . babám" at bounding box center [253, 109] width 133 height 31
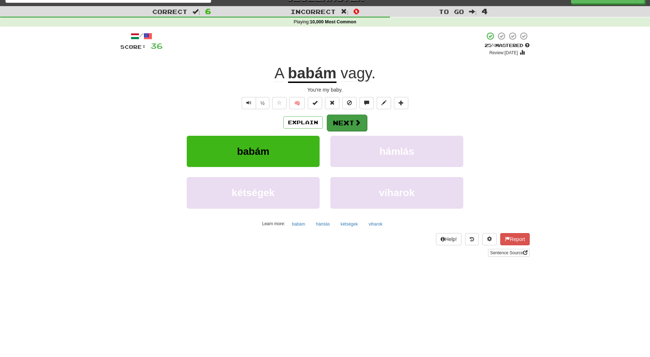
click at [350, 121] on button "Next" at bounding box center [347, 123] width 40 height 17
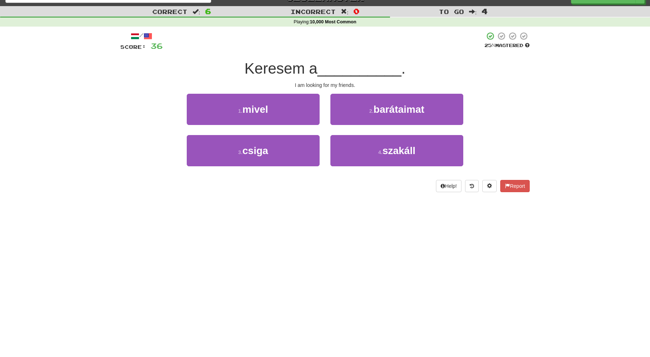
click at [386, 112] on span "barátaimat" at bounding box center [399, 109] width 51 height 11
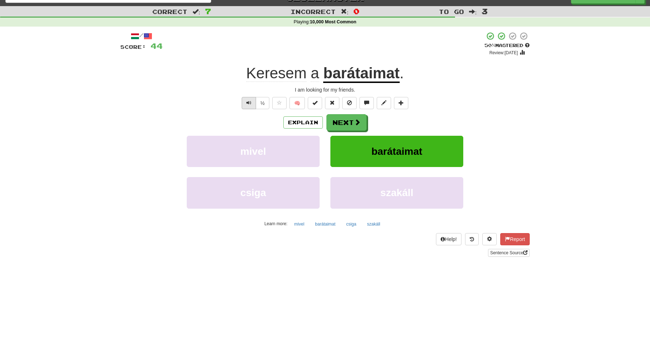
click at [249, 102] on span "Text-to-speech controls" at bounding box center [248, 102] width 5 height 5
click at [346, 119] on button "Next" at bounding box center [347, 123] width 40 height 17
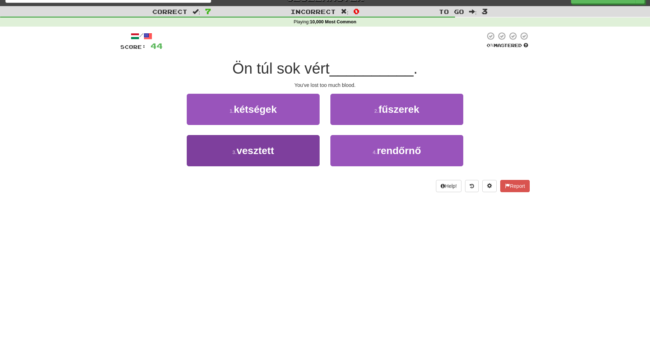
click at [281, 149] on button "3 . vesztett" at bounding box center [253, 150] width 133 height 31
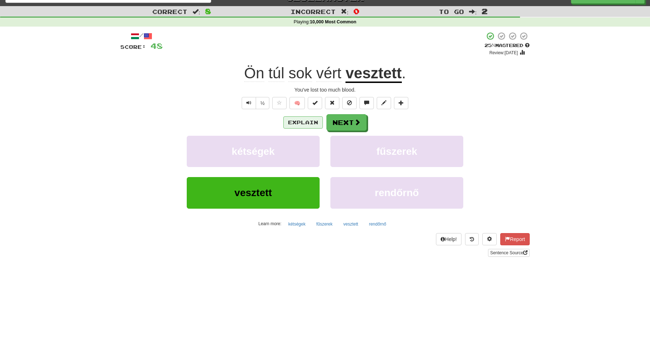
click at [307, 120] on button "Explain" at bounding box center [303, 122] width 40 height 12
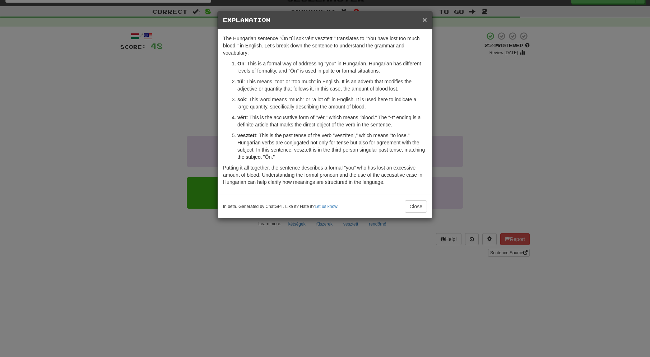
click at [425, 18] on span "×" at bounding box center [425, 19] width 4 height 8
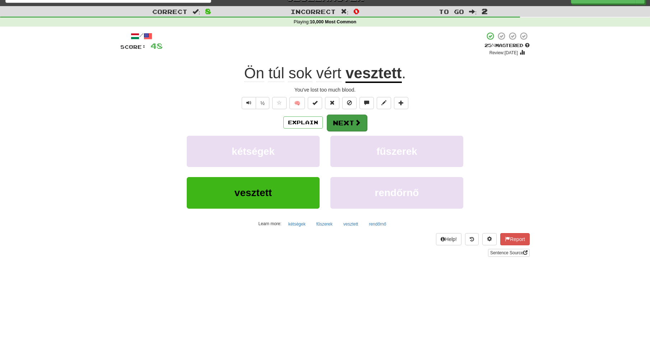
click at [346, 120] on button "Next" at bounding box center [347, 123] width 40 height 17
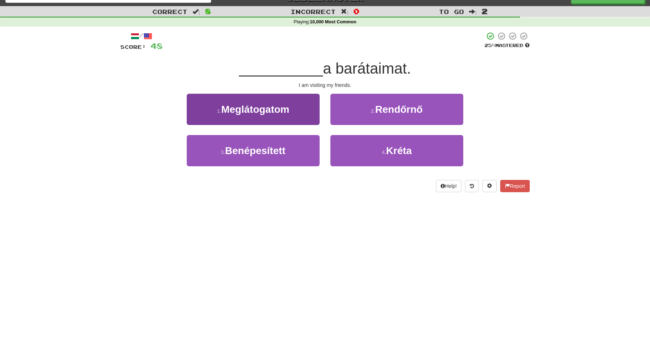
click at [292, 113] on button "1 . Meglátogatom" at bounding box center [253, 109] width 133 height 31
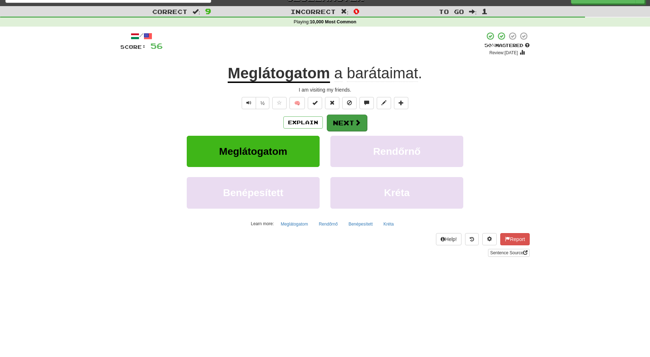
click at [347, 121] on button "Next" at bounding box center [347, 123] width 40 height 17
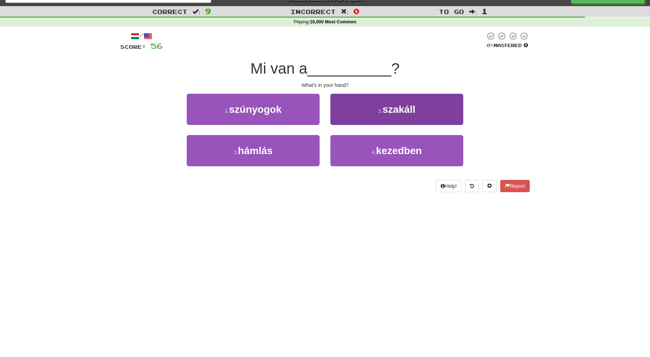
click at [372, 145] on button "4 . kezedben" at bounding box center [397, 150] width 133 height 31
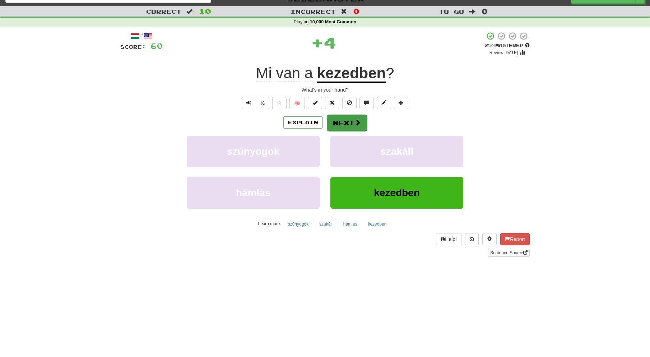
click at [344, 119] on button "Next" at bounding box center [347, 123] width 40 height 17
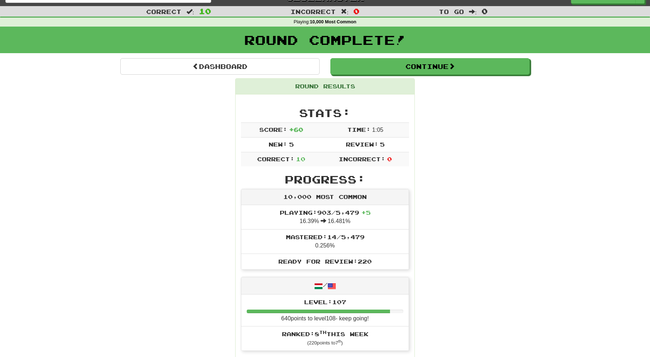
click at [355, 70] on button "Continue" at bounding box center [430, 66] width 199 height 17
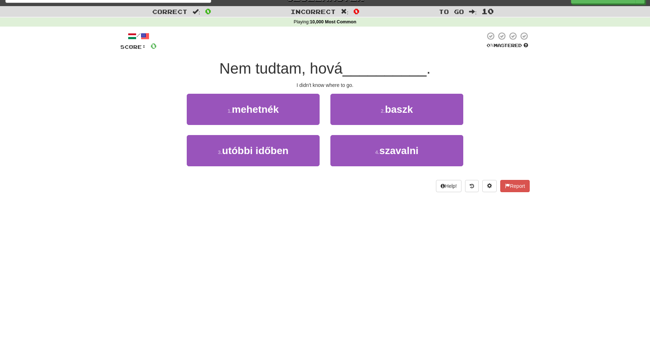
click at [287, 111] on button "1 . mehetnék" at bounding box center [253, 109] width 133 height 31
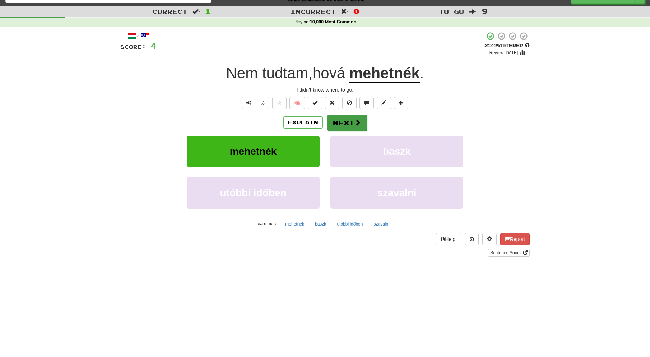
click at [356, 121] on span at bounding box center [358, 122] width 6 height 6
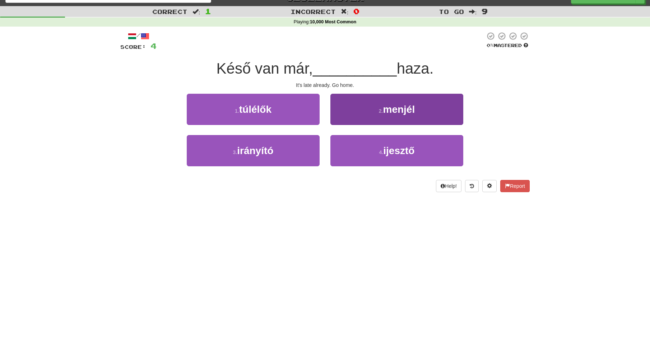
click at [368, 107] on button "2 . menjél" at bounding box center [397, 109] width 133 height 31
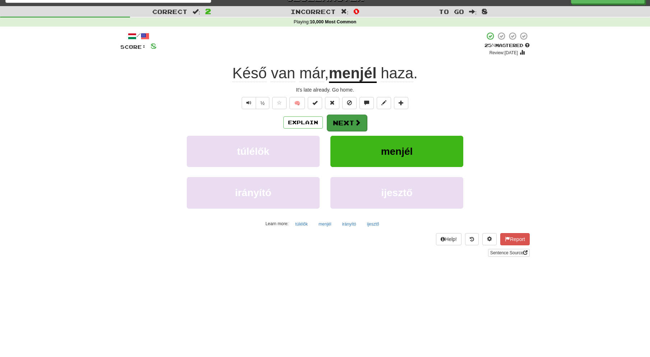
click at [348, 121] on button "Next" at bounding box center [347, 123] width 40 height 17
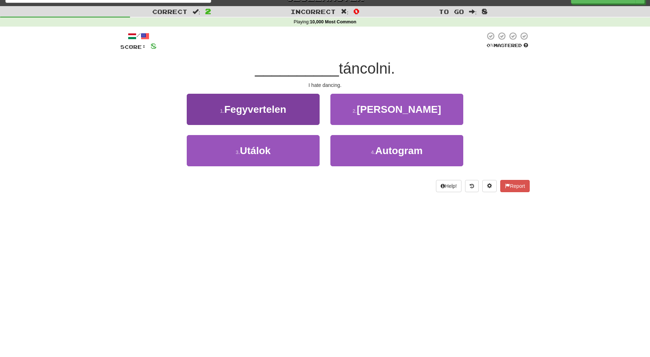
click at [296, 150] on button "3 . Utálok" at bounding box center [253, 150] width 133 height 31
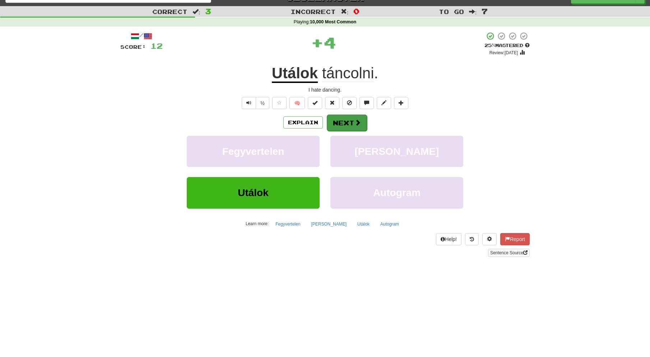
click at [350, 122] on button "Next" at bounding box center [347, 123] width 40 height 17
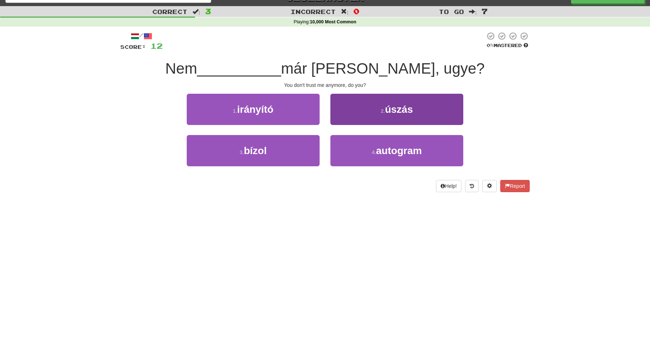
click at [403, 104] on span "úszás" at bounding box center [399, 109] width 28 height 11
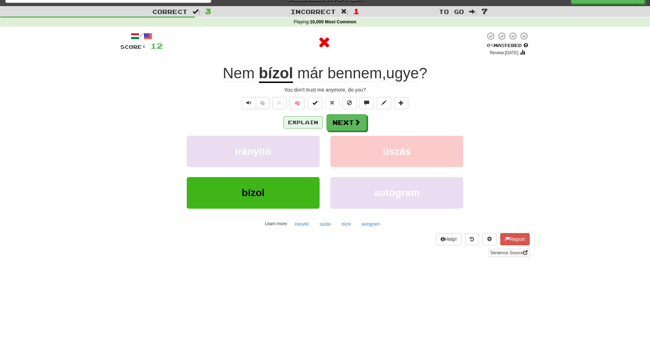
click at [304, 124] on button "Explain" at bounding box center [303, 122] width 40 height 12
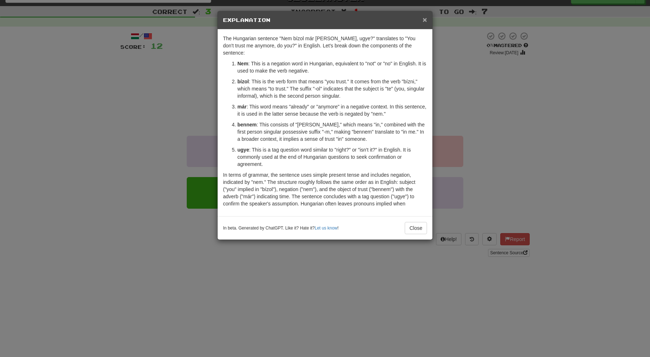
click at [424, 20] on span "×" at bounding box center [425, 19] width 4 height 8
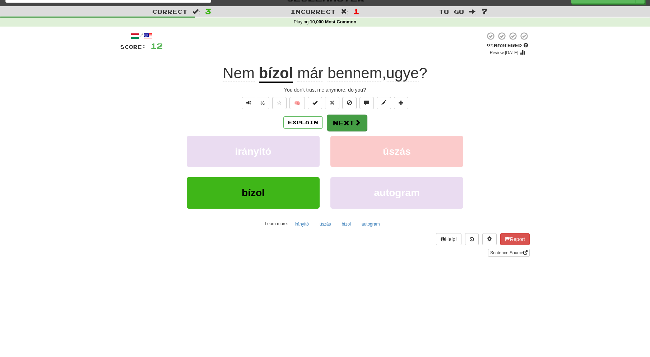
click at [345, 122] on button "Next" at bounding box center [347, 123] width 40 height 17
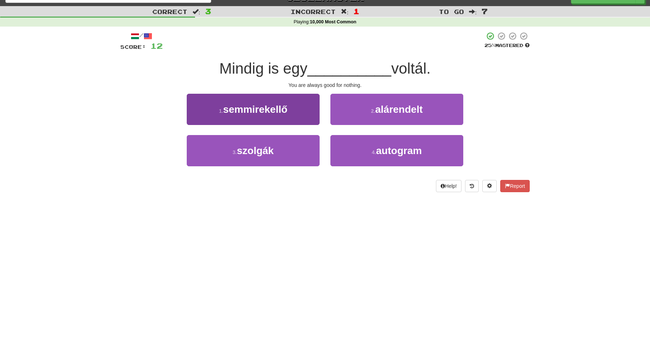
click at [291, 107] on button "1 . semmirekellő" at bounding box center [253, 109] width 133 height 31
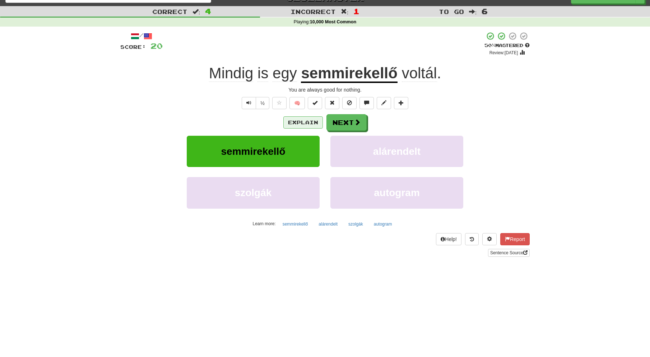
click at [303, 121] on button "Explain" at bounding box center [303, 122] width 40 height 12
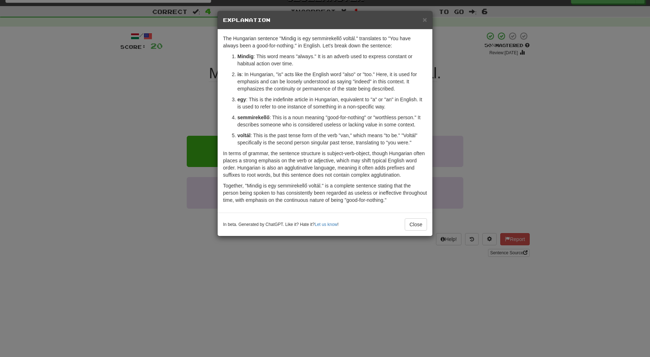
click at [424, 19] on span "×" at bounding box center [425, 19] width 4 height 8
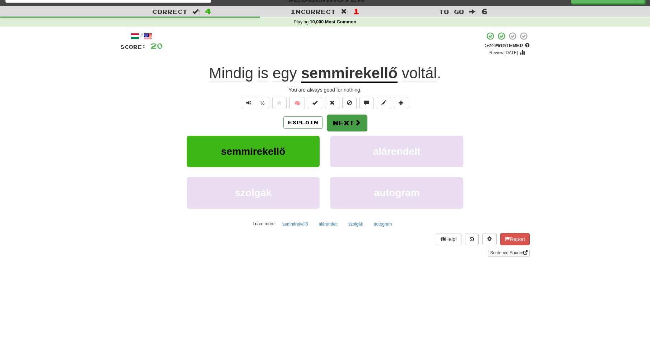
click at [343, 120] on button "Next" at bounding box center [347, 123] width 40 height 17
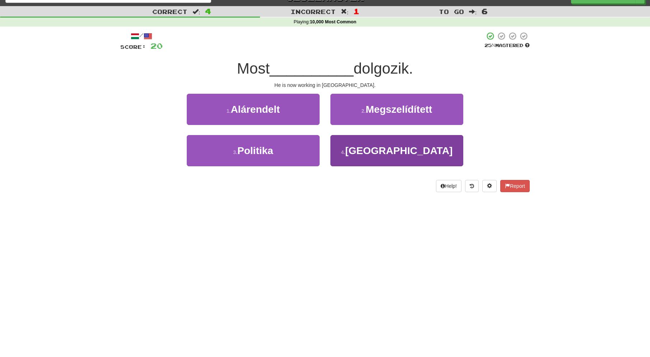
click at [363, 145] on span "Franciaországban" at bounding box center [398, 150] width 107 height 11
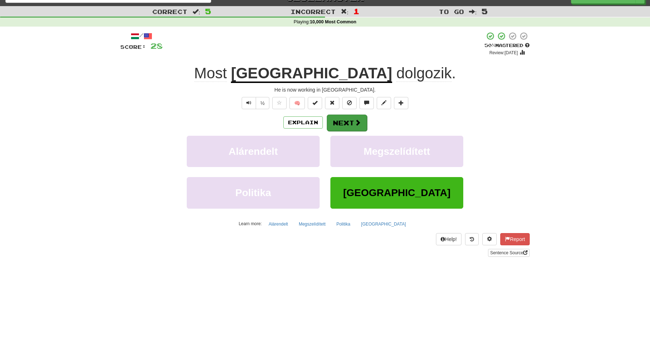
click at [352, 120] on button "Next" at bounding box center [347, 123] width 40 height 17
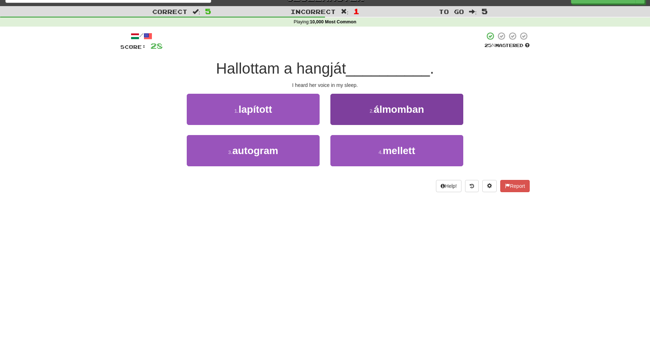
click at [361, 107] on button "2 . álmomban" at bounding box center [397, 109] width 133 height 31
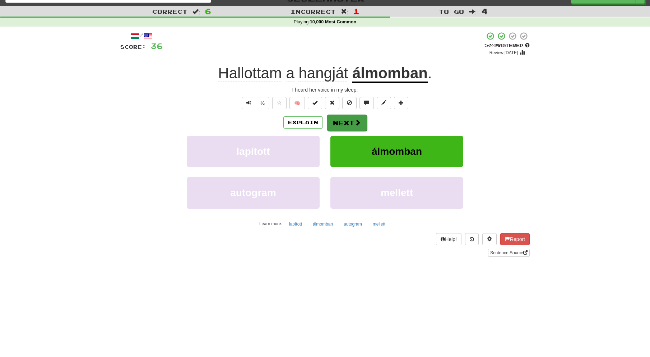
click at [349, 123] on button "Next" at bounding box center [347, 123] width 40 height 17
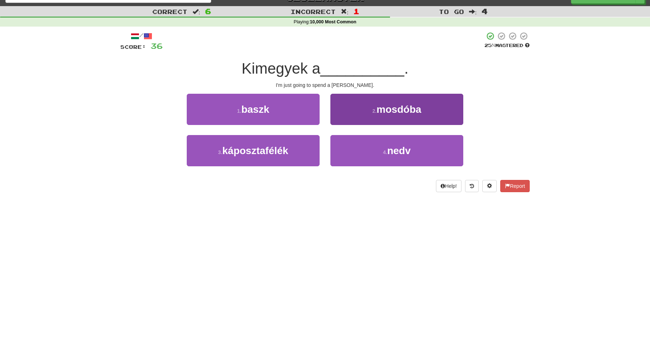
click at [384, 105] on span "mosdóba" at bounding box center [399, 109] width 45 height 11
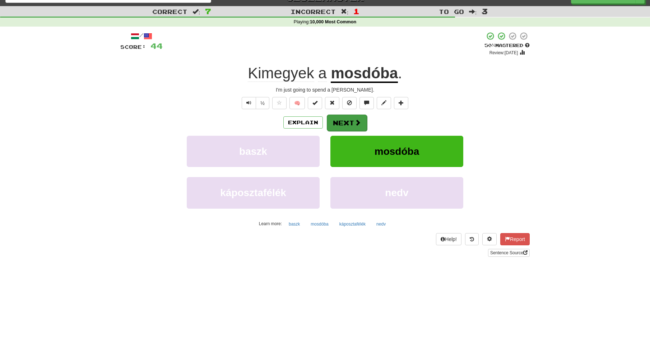
click at [347, 121] on button "Next" at bounding box center [347, 123] width 40 height 17
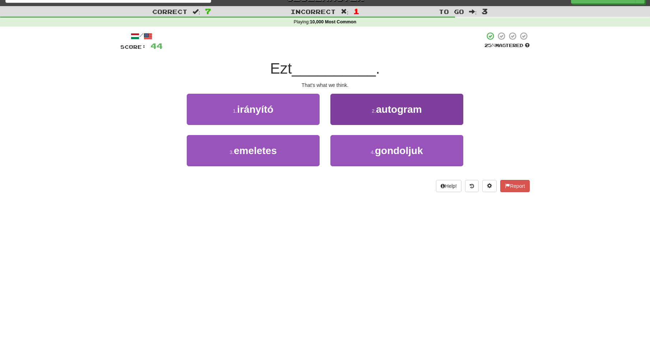
click at [387, 147] on span "gondoljuk" at bounding box center [399, 150] width 48 height 11
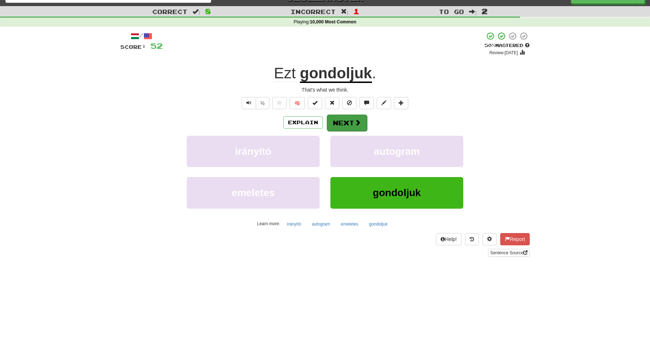
click at [352, 121] on button "Next" at bounding box center [347, 123] width 40 height 17
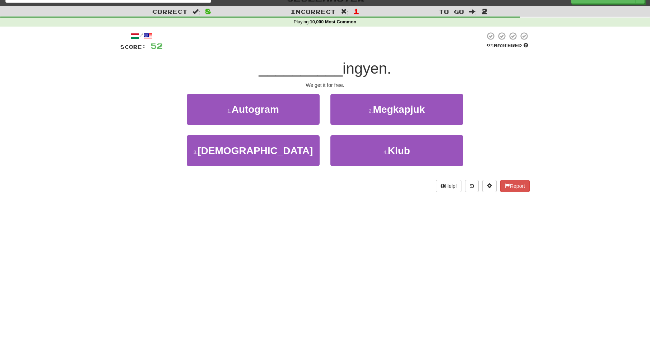
click at [364, 109] on button "2 . Megkapjuk" at bounding box center [397, 109] width 133 height 31
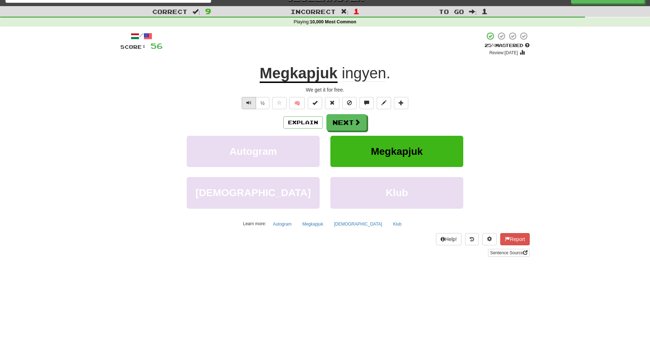
click at [251, 103] on button "Text-to-speech controls" at bounding box center [249, 103] width 14 height 12
click at [347, 123] on button "Next" at bounding box center [347, 123] width 40 height 17
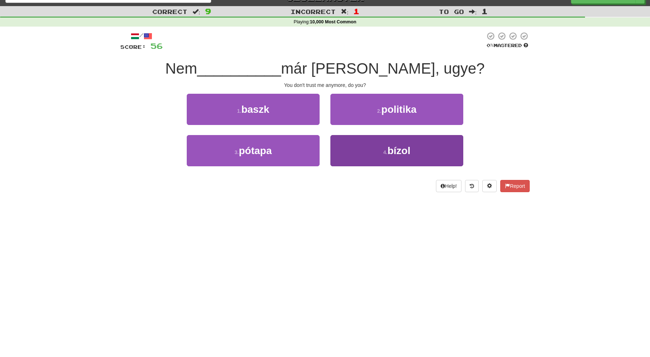
click at [402, 149] on span "bízol" at bounding box center [399, 150] width 23 height 11
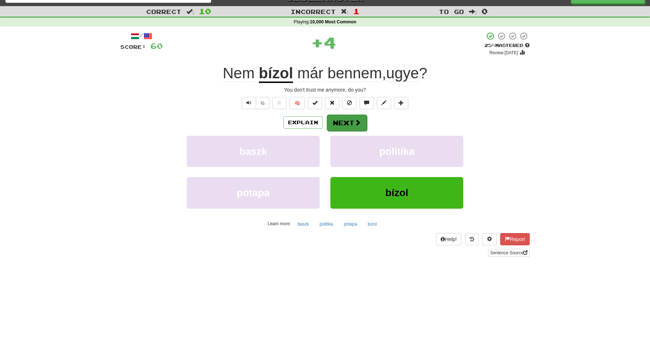
click at [347, 122] on button "Next" at bounding box center [347, 123] width 40 height 17
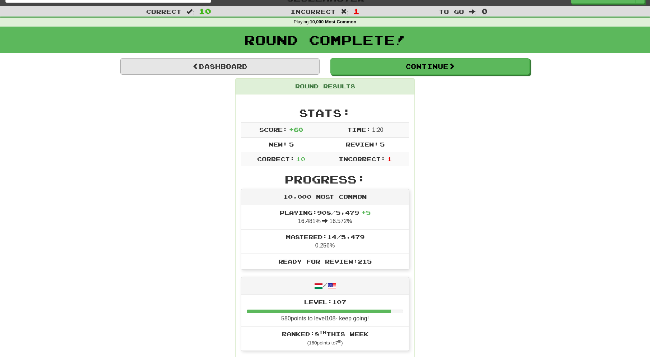
click at [233, 65] on link "Dashboard" at bounding box center [219, 66] width 199 height 17
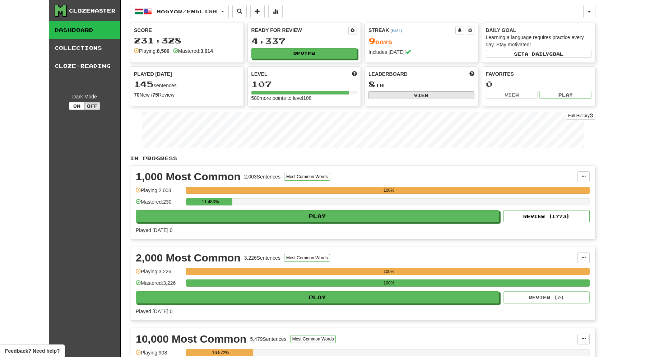
click at [424, 94] on button "View" at bounding box center [422, 95] width 106 height 8
select select "**********"
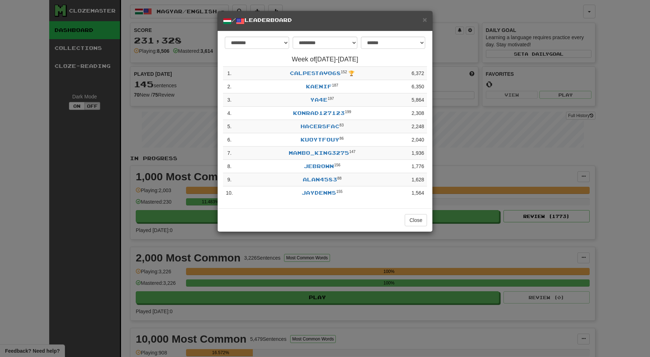
click at [426, 20] on span "×" at bounding box center [425, 19] width 4 height 8
